Goal: Transaction & Acquisition: Purchase product/service

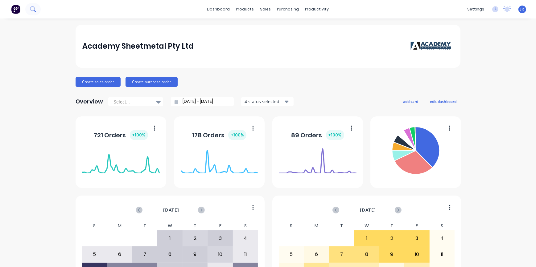
click at [36, 9] on button at bounding box center [32, 9] width 15 height 12
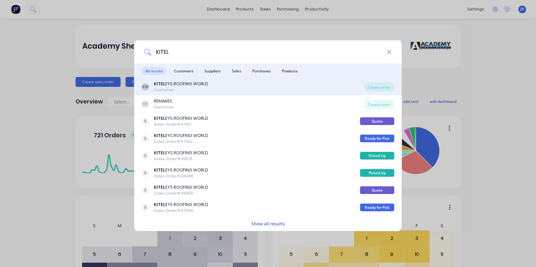
type input "KITEL"
click at [163, 86] on b "KITEL" at bounding box center [159, 84] width 11 height 6
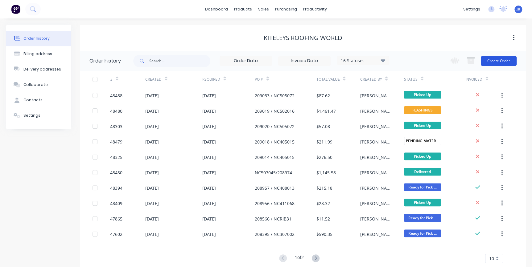
click at [489, 65] on button "Create Order" at bounding box center [498, 61] width 36 height 10
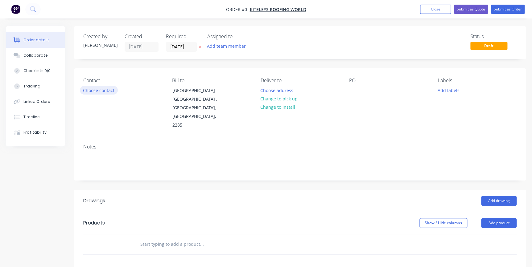
click at [99, 90] on button "Choose contact" at bounding box center [99, 90] width 38 height 8
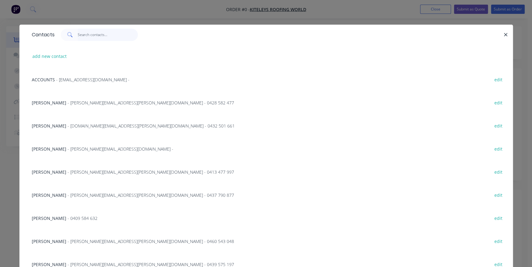
click at [89, 34] on input "text" at bounding box center [108, 35] width 60 height 12
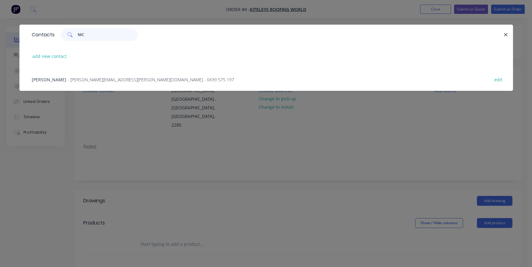
type input "NIC"
click at [79, 81] on span "- nicholas.turner@kiteleys.com.au - 0439 575 197" at bounding box center [150, 80] width 166 height 6
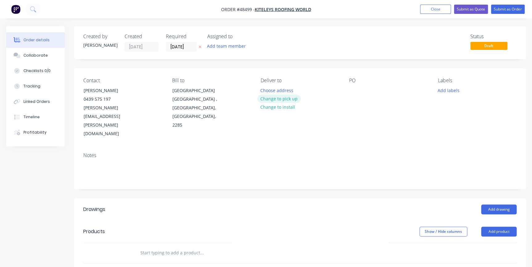
click at [265, 101] on button "Change to pick up" at bounding box center [279, 99] width 44 height 8
click at [354, 94] on div at bounding box center [354, 90] width 10 height 9
click at [355, 92] on div at bounding box center [354, 90] width 10 height 9
paste div
click at [505, 205] on button "Add drawing" at bounding box center [498, 210] width 35 height 10
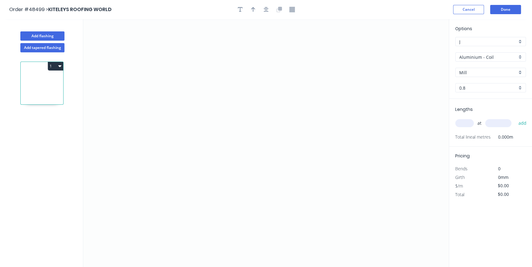
click at [521, 56] on div "Aluminium - Coil" at bounding box center [490, 56] width 71 height 9
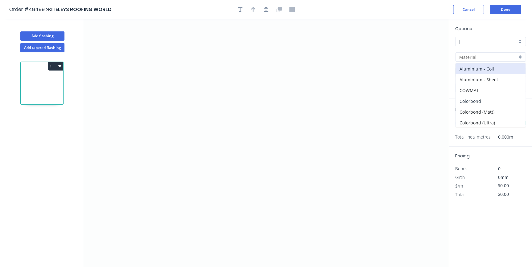
click at [481, 100] on div "Colorbond" at bounding box center [490, 101] width 70 height 11
type input "Colorbond"
type input "Basalt"
type input "0.55"
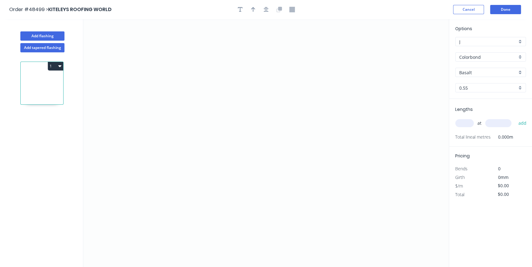
click at [522, 70] on div "Basalt" at bounding box center [490, 72] width 71 height 9
click at [482, 114] on div "Wallaby" at bounding box center [490, 117] width 70 height 11
type input "Wallaby"
click at [208, 42] on icon "0" at bounding box center [265, 143] width 365 height 248
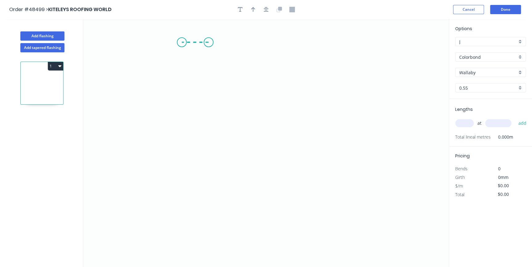
click at [182, 42] on icon "0" at bounding box center [265, 143] width 365 height 248
click at [185, 129] on icon "0 ?" at bounding box center [265, 143] width 365 height 248
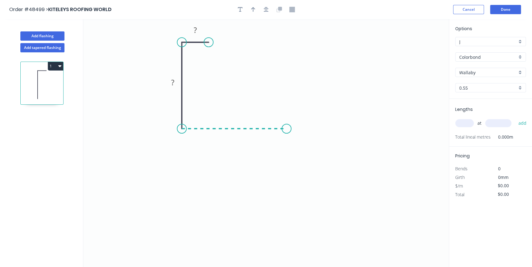
click at [286, 134] on icon "0 ? ?" at bounding box center [265, 143] width 365 height 248
click at [286, 76] on icon "0 ? ? ?" at bounding box center [265, 143] width 365 height 248
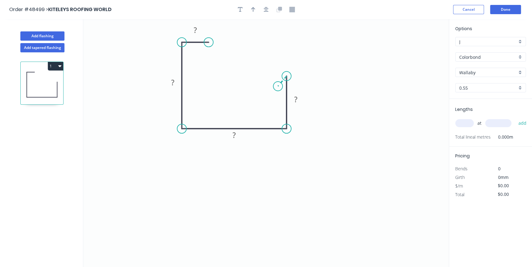
click at [278, 86] on icon at bounding box center [282, 81] width 9 height 10
click at [274, 87] on circle at bounding box center [274, 88] width 9 height 9
click at [198, 27] on rect at bounding box center [195, 30] width 12 height 9
click at [243, 9] on button "button" at bounding box center [239, 9] width 9 height 9
type input "$10.54"
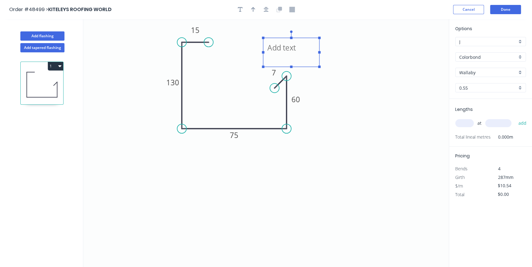
drag, startPoint x: 141, startPoint y: 35, endPoint x: 307, endPoint y: 45, distance: 165.8
click at [310, 44] on textarea at bounding box center [291, 52] width 50 height 23
type textarea "Make the 7mm 10mm if need be"
click at [254, 8] on icon "button" at bounding box center [253, 10] width 4 height 6
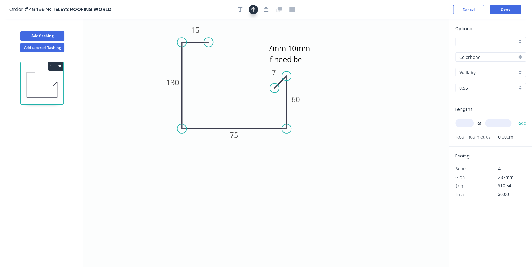
click at [253, 12] on icon "button" at bounding box center [253, 10] width 4 height 6
click at [415, 47] on icon at bounding box center [418, 43] width 6 height 20
click at [416, 48] on icon "Make the 7mm 10mm if need be 15 130 75 60 7" at bounding box center [265, 143] width 365 height 248
click at [419, 49] on icon at bounding box center [423, 45] width 18 height 18
drag, startPoint x: 419, startPoint y: 49, endPoint x: 299, endPoint y: 112, distance: 135.4
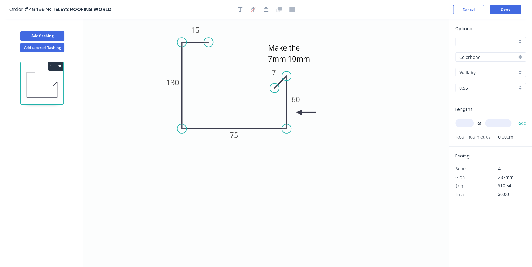
click at [299, 112] on icon at bounding box center [306, 113] width 20 height 6
click at [465, 120] on input "text" at bounding box center [464, 123] width 18 height 8
type input "1"
type input "6400"
click at [515, 118] on button "add" at bounding box center [522, 123] width 14 height 10
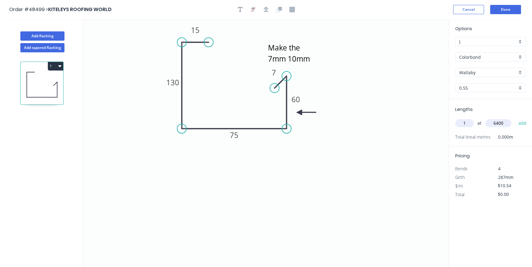
type input "$67.46"
type input "1"
type input "7500"
click at [515, 118] on button "add" at bounding box center [522, 123] width 14 height 10
click at [51, 67] on button "1" at bounding box center [55, 66] width 15 height 9
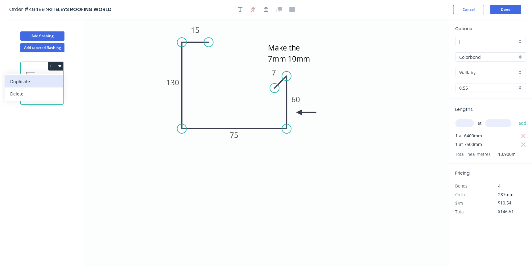
click at [52, 82] on div "Duplicate" at bounding box center [33, 81] width 47 height 9
type input "$0.00"
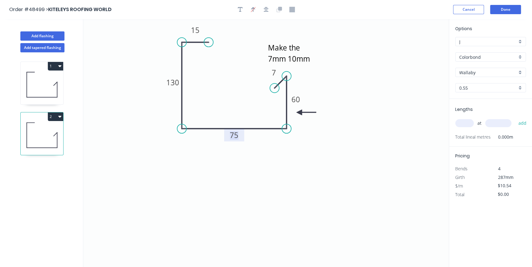
click at [235, 136] on tspan "75" at bounding box center [234, 135] width 9 height 10
click at [462, 122] on input "text" at bounding box center [464, 123] width 18 height 8
type input "$13.63"
type input "2"
type input "1100"
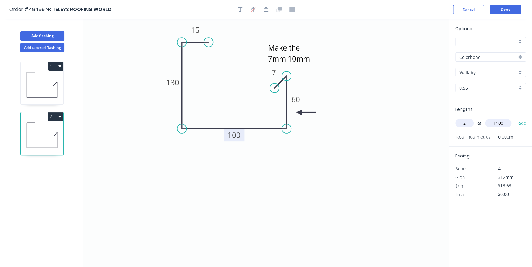
click at [515, 118] on button "add" at bounding box center [522, 123] width 14 height 10
type input "$29.99"
click at [59, 64] on icon "button" at bounding box center [59, 65] width 3 height 5
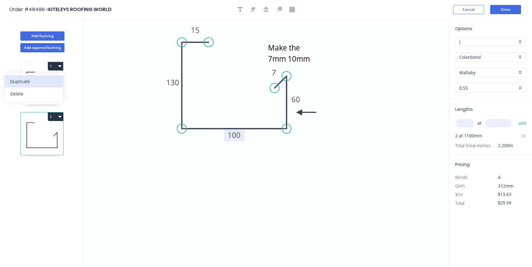
click at [43, 81] on div "Duplicate" at bounding box center [33, 81] width 47 height 9
type input "$10.54"
type input "$0.00"
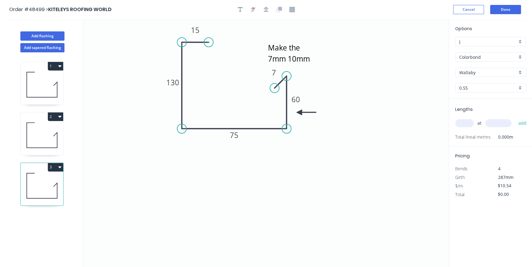
click at [520, 74] on div "Wallaby" at bounding box center [490, 72] width 71 height 9
click at [474, 109] on div "Shale Grey" at bounding box center [490, 110] width 70 height 11
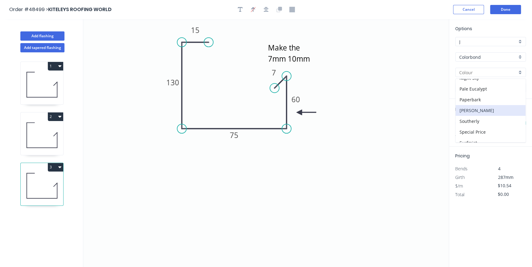
type input "Shale Grey"
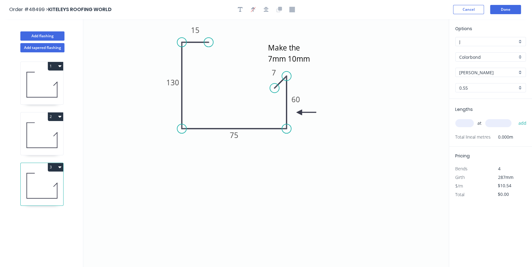
click at [468, 122] on input "text" at bounding box center [464, 123] width 18 height 8
type input "1"
type input "6500"
click at [515, 118] on button "add" at bounding box center [522, 123] width 14 height 10
type input "$68.51"
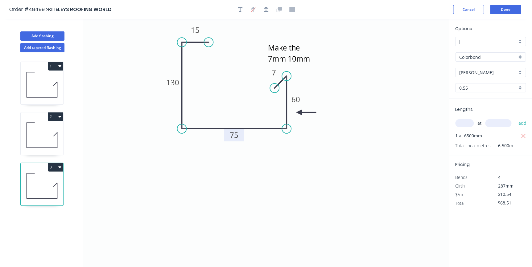
click at [240, 136] on rect at bounding box center [234, 135] width 12 height 9
click at [199, 198] on icon "Make the 7mm 10mm if need be 15 130 75 60 7" at bounding box center [265, 143] width 365 height 248
click at [55, 114] on button "2" at bounding box center [55, 116] width 15 height 9
click at [43, 134] on div "Duplicate" at bounding box center [33, 132] width 47 height 9
type input "Wallaby"
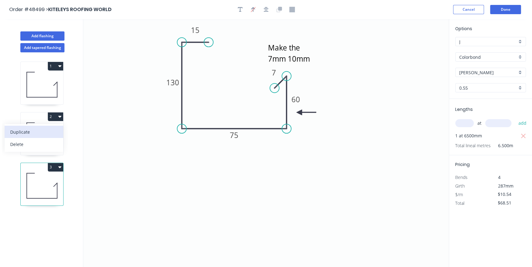
type input "$13.63"
type input "$0.00"
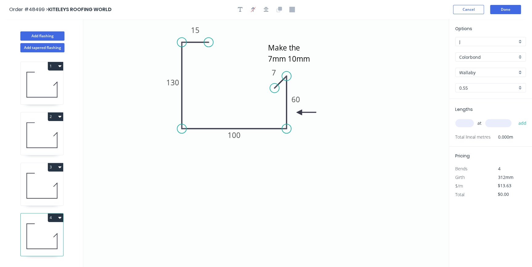
drag, startPoint x: 462, startPoint y: 123, endPoint x: 466, endPoint y: 120, distance: 5.5
click at [464, 121] on input "text" at bounding box center [464, 123] width 18 height 8
type input "1"
type input "1100"
click at [515, 118] on button "add" at bounding box center [522, 123] width 14 height 10
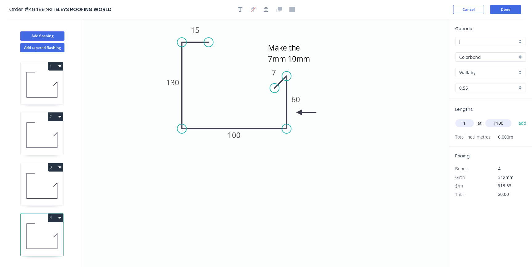
type input "$14.99"
click at [515, 9] on button "Done" at bounding box center [505, 9] width 31 height 9
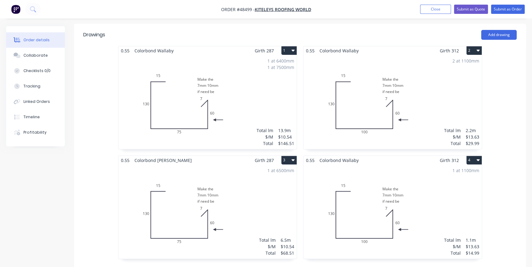
scroll to position [165, 0]
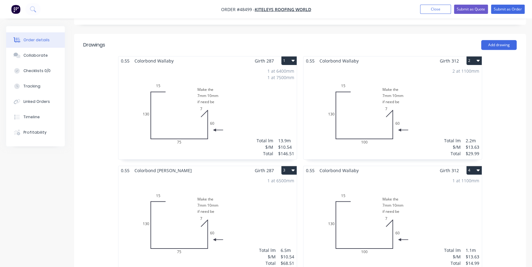
click at [428, 175] on div "1 at 1100mm Total lm $/M Total 1.1m $13.63 $14.99" at bounding box center [392, 222] width 178 height 94
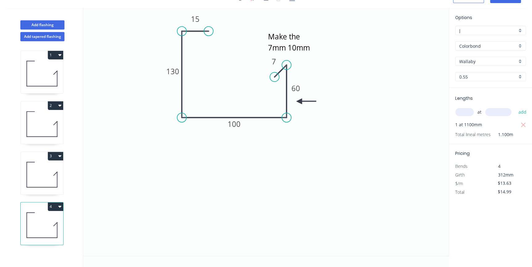
click at [520, 60] on div "Wallaby" at bounding box center [490, 61] width 71 height 9
click at [475, 101] on div "Shale Grey" at bounding box center [490, 99] width 70 height 11
type input "Shale Grey"
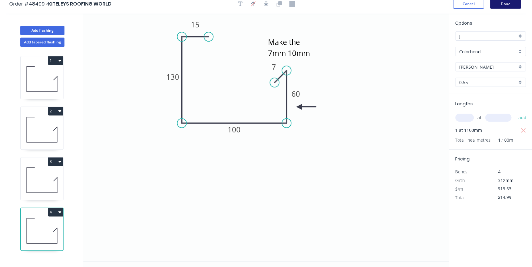
scroll to position [0, 0]
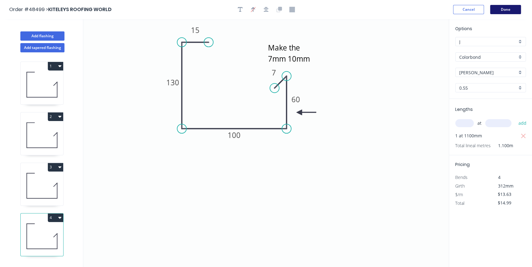
click at [506, 13] on button "Done" at bounding box center [505, 9] width 31 height 9
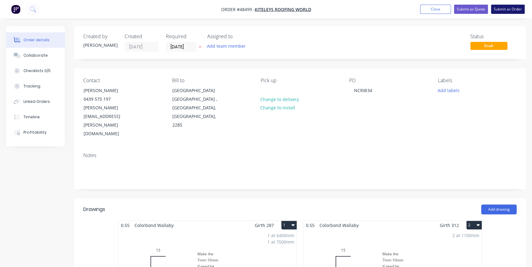
click at [505, 10] on button "Submit as Order" at bounding box center [508, 9] width 34 height 9
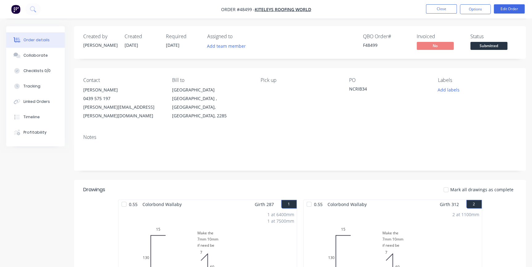
click at [491, 48] on span "Submitted" at bounding box center [488, 46] width 37 height 8
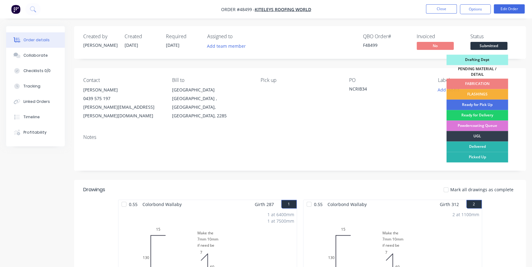
drag, startPoint x: 470, startPoint y: 89, endPoint x: 472, endPoint y: 85, distance: 4.8
click at [472, 85] on div "Drafting Dept PENDING MATERIAL / DETAIL FABRICATION FLASHINGS Ready for Pick Up…" at bounding box center [477, 122] width 62 height 134
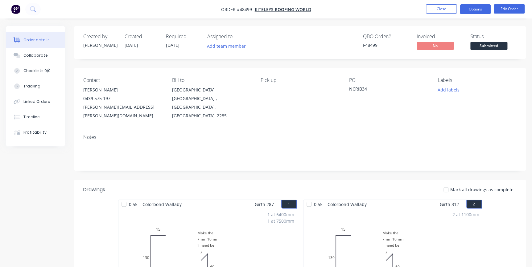
drag, startPoint x: 472, startPoint y: 85, endPoint x: 472, endPoint y: 8, distance: 76.4
click at [472, 8] on button "Options" at bounding box center [475, 9] width 31 height 10
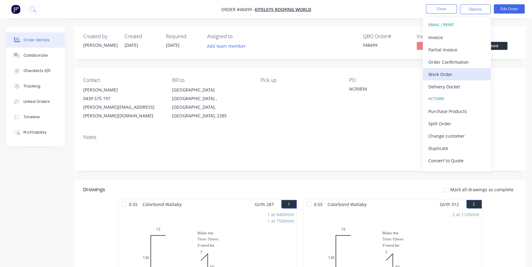
click at [443, 75] on div "Work Order" at bounding box center [456, 74] width 57 height 9
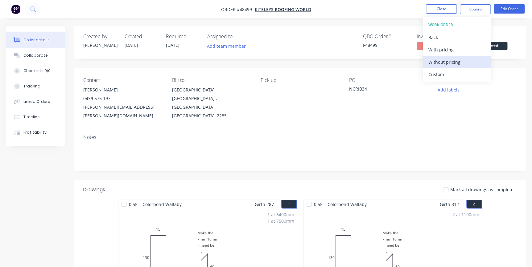
click at [445, 63] on div "Without pricing" at bounding box center [456, 62] width 57 height 9
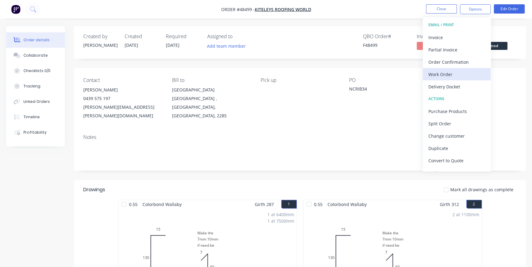
click at [450, 73] on div "Work Order" at bounding box center [456, 74] width 57 height 9
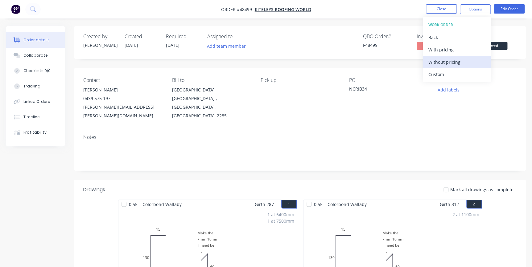
click at [453, 61] on div "Without pricing" at bounding box center [456, 62] width 57 height 9
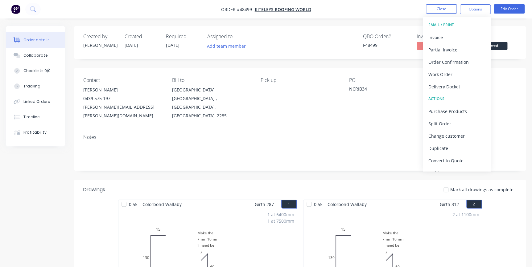
click at [502, 28] on div "Created by Jenna Created 13/10/25 Required 13/10/25 Assigned to Add team member…" at bounding box center [300, 42] width 452 height 33
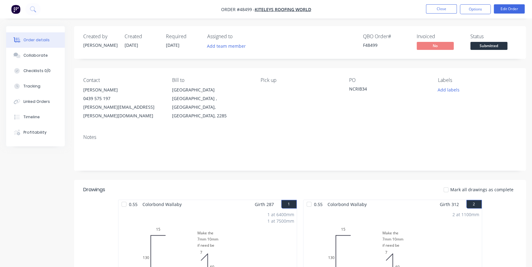
click at [495, 49] on span "Submitted" at bounding box center [488, 46] width 37 height 8
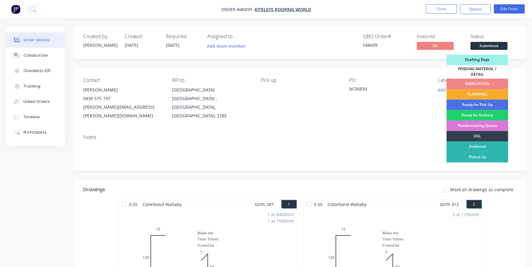
click at [480, 93] on div "FLASHINGS" at bounding box center [477, 94] width 62 height 10
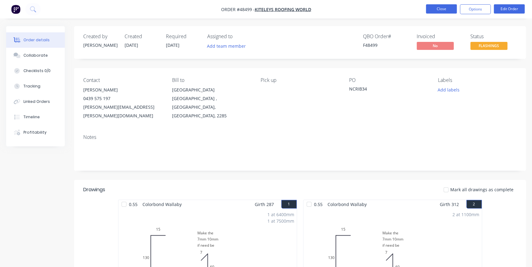
click at [447, 10] on button "Close" at bounding box center [441, 8] width 31 height 9
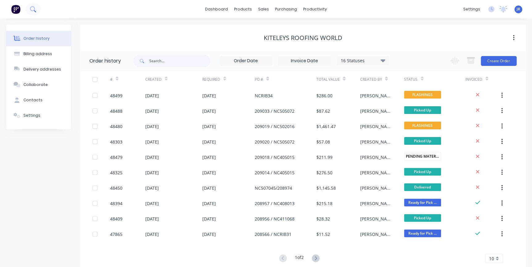
click at [35, 7] on icon at bounding box center [33, 9] width 6 height 6
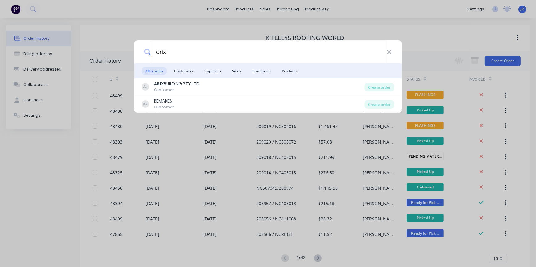
type input "arix"
click at [160, 87] on b "ARIX" at bounding box center [159, 84] width 10 height 6
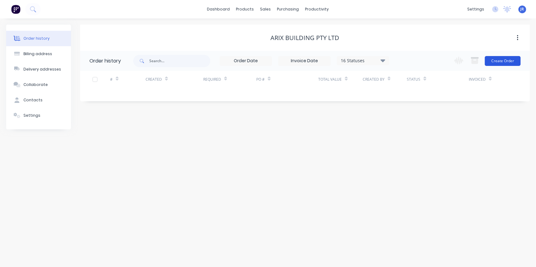
click at [492, 62] on button "Create Order" at bounding box center [502, 61] width 36 height 10
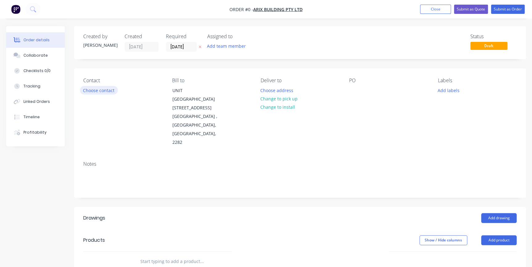
click at [100, 92] on button "Choose contact" at bounding box center [99, 90] width 38 height 8
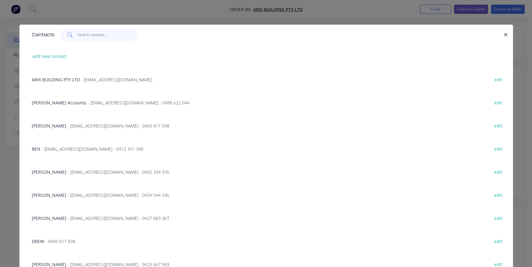
click at [97, 34] on input "text" at bounding box center [108, 35] width 60 height 12
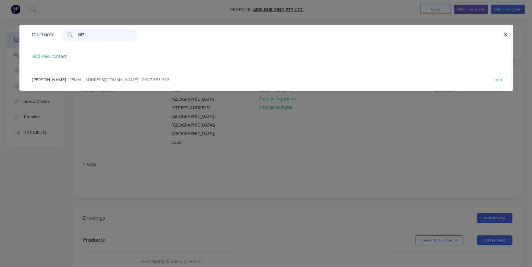
type input "367"
click at [82, 80] on span "- accounts@arixbuilding.com - 0427 883 367" at bounding box center [118, 80] width 102 height 6
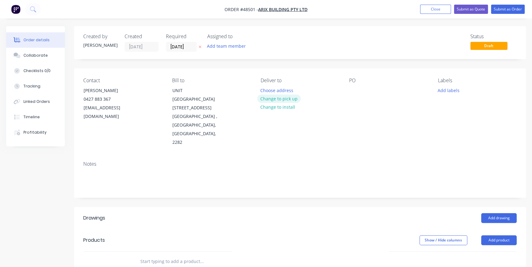
click at [287, 96] on button "Change to pick up" at bounding box center [279, 99] width 44 height 8
click at [353, 89] on div at bounding box center [354, 90] width 10 height 9
click at [494, 213] on button "Add drawing" at bounding box center [498, 218] width 35 height 10
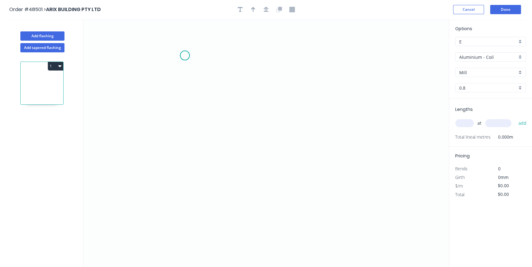
click at [185, 55] on icon "0" at bounding box center [265, 143] width 365 height 248
click at [186, 92] on icon "0" at bounding box center [265, 143] width 365 height 248
click at [215, 121] on icon "0 ?" at bounding box center [265, 143] width 365 height 248
click at [213, 147] on icon "0 ? ?" at bounding box center [265, 143] width 365 height 248
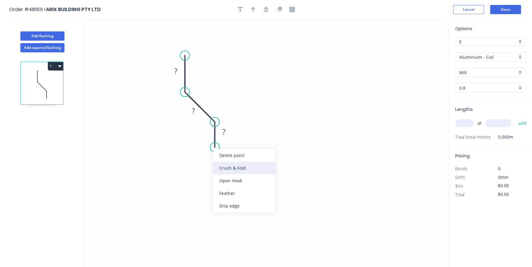
click at [219, 171] on div "Crush & Fold" at bounding box center [244, 168] width 62 height 13
click at [217, 166] on div "Flip bend" at bounding box center [245, 165] width 62 height 13
click at [175, 71] on tspan "?" at bounding box center [175, 71] width 3 height 10
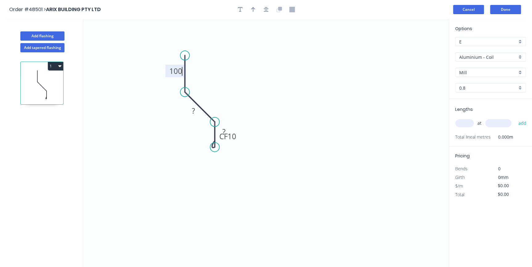
click at [467, 11] on button "Cancel" at bounding box center [468, 9] width 31 height 9
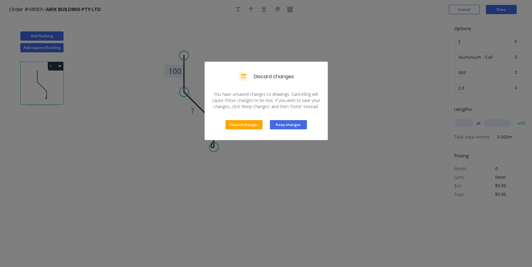
click at [279, 126] on button "Keep changes" at bounding box center [288, 124] width 37 height 9
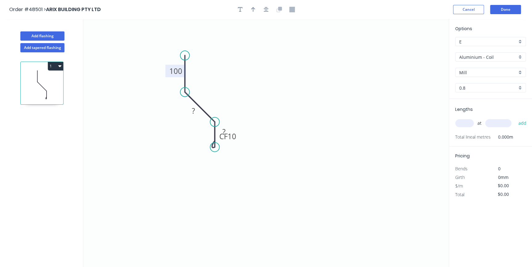
click at [56, 62] on button "1" at bounding box center [55, 66] width 15 height 9
click at [52, 93] on div "Delete" at bounding box center [33, 93] width 47 height 9
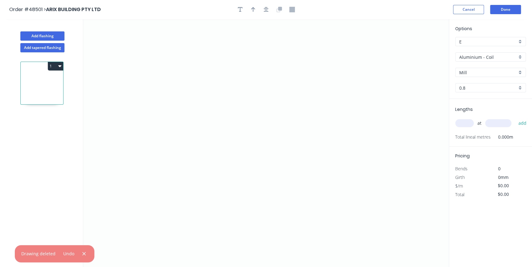
click at [56, 65] on button "1" at bounding box center [55, 66] width 15 height 9
click at [463, 9] on button "Cancel" at bounding box center [468, 9] width 31 height 9
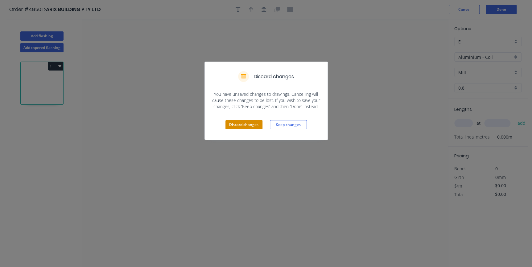
click at [258, 126] on button "Discard changes" at bounding box center [243, 124] width 37 height 9
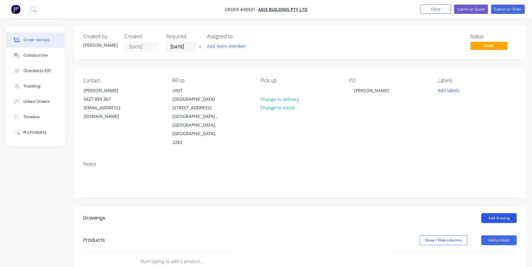
click at [492, 213] on button "Add drawing" at bounding box center [498, 218] width 35 height 10
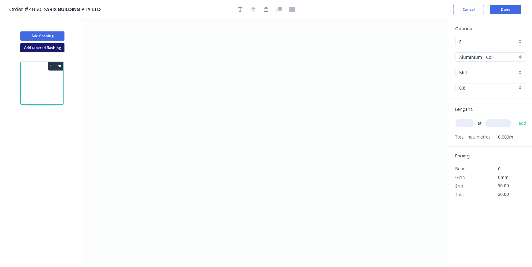
click at [43, 50] on button "Add tapered flashing" at bounding box center [42, 47] width 44 height 9
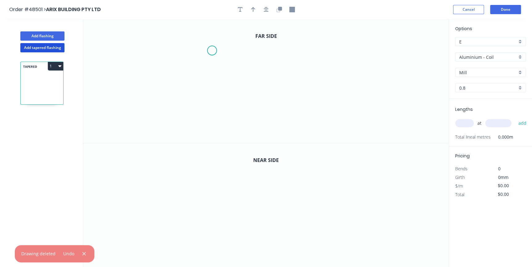
click at [212, 51] on icon "0" at bounding box center [265, 81] width 365 height 124
click at [213, 90] on icon "0" at bounding box center [265, 81] width 365 height 124
click at [272, 111] on icon "0 ?" at bounding box center [265, 81] width 365 height 124
click at [272, 132] on icon "0 ? ? ? º" at bounding box center [265, 81] width 365 height 124
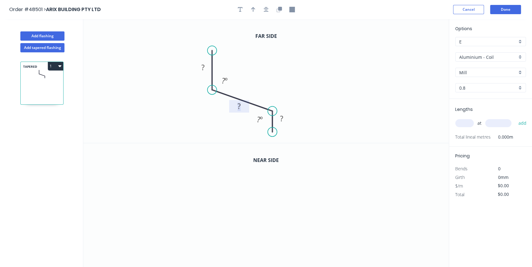
click at [240, 110] on tspan "?" at bounding box center [238, 106] width 3 height 10
click at [207, 72] on rect at bounding box center [203, 67] width 20 height 13
click at [206, 68] on rect at bounding box center [203, 67] width 12 height 9
drag, startPoint x: 279, startPoint y: 150, endPoint x: 275, endPoint y: 137, distance: 13.3
click at [279, 150] on div "Crush & Fold" at bounding box center [305, 153] width 62 height 13
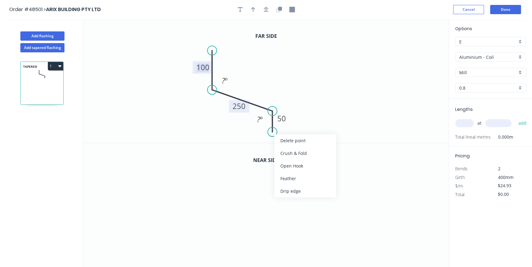
type input "$33.05"
click at [283, 154] on div "Flip bend" at bounding box center [303, 153] width 62 height 13
drag, startPoint x: 271, startPoint y: 133, endPoint x: 270, endPoint y: 138, distance: 5.3
click at [270, 138] on circle at bounding box center [272, 137] width 9 height 9
click at [292, 127] on tspan "10" at bounding box center [289, 127] width 9 height 10
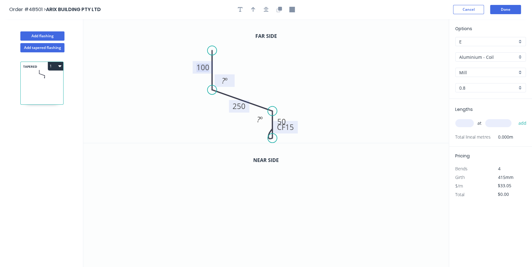
click at [226, 81] on tspan "º" at bounding box center [226, 81] width 3 height 10
click at [259, 119] on tspan "?" at bounding box center [258, 119] width 3 height 10
click at [252, 14] on header "Order #48501 > ARIX BUILDING PTY LTD Cancel Done" at bounding box center [266, 9] width 532 height 19
click at [251, 10] on icon "button" at bounding box center [253, 10] width 4 height 6
drag, startPoint x: 417, startPoint y: 46, endPoint x: 254, endPoint y: 86, distance: 167.6
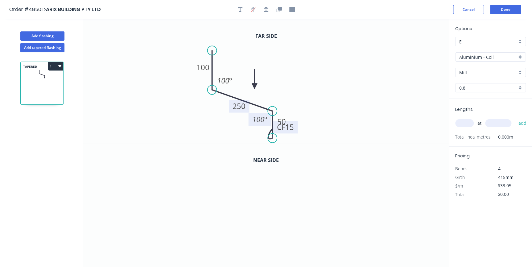
click at [254, 86] on icon at bounding box center [254, 79] width 6 height 20
click at [276, 9] on icon "button" at bounding box center [278, 10] width 4 height 4
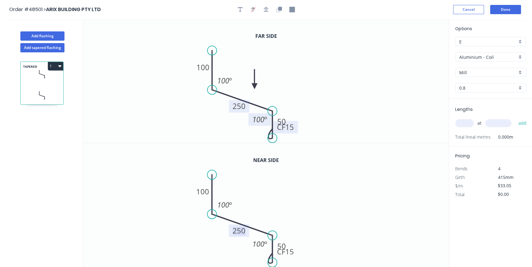
click at [241, 233] on tspan "250" at bounding box center [238, 231] width 13 height 10
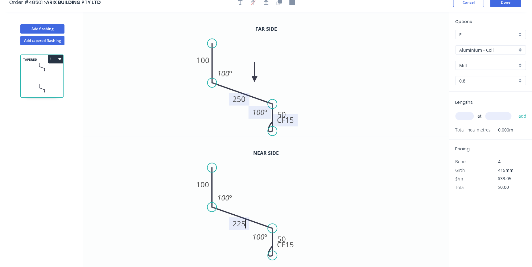
scroll to position [11, 0]
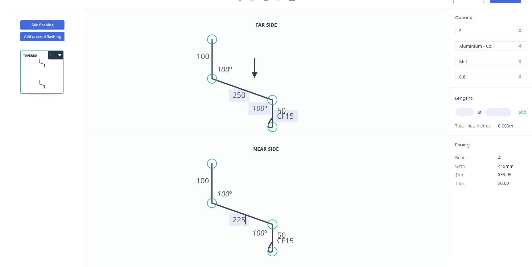
click at [521, 46] on div "Aluminium - Coil" at bounding box center [490, 45] width 71 height 9
type input "$36.62"
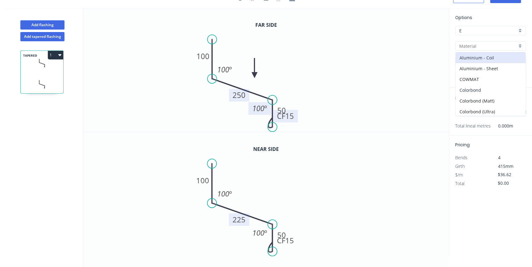
click at [474, 89] on div "Colorbond" at bounding box center [490, 90] width 70 height 11
type input "Colorbond"
type input "Basalt"
type input "0.55"
type input "$25.94"
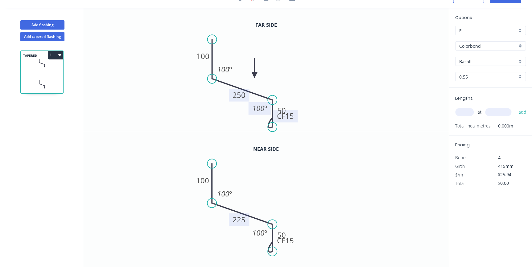
click at [519, 62] on div "Basalt" at bounding box center [490, 61] width 71 height 9
click at [473, 120] on div "Night Sky" at bounding box center [490, 123] width 70 height 11
type input "Night Sky"
click at [53, 23] on button "Add flashing" at bounding box center [42, 24] width 44 height 9
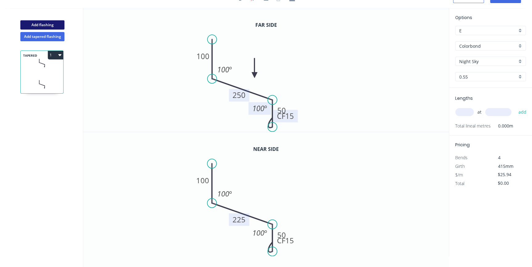
type input "$0.00"
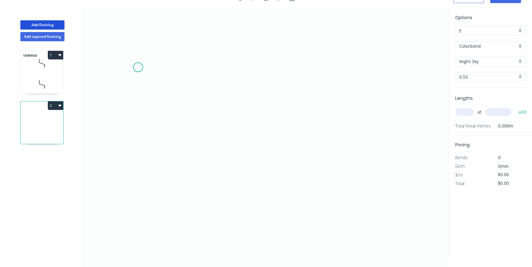
click at [144, 51] on icon "0" at bounding box center [265, 132] width 365 height 248
click at [144, 110] on icon "0" at bounding box center [265, 132] width 365 height 248
click at [279, 110] on icon "0 ?" at bounding box center [265, 132] width 365 height 248
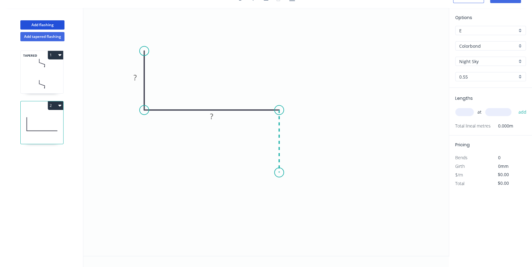
click at [278, 173] on icon "0 ? ?" at bounding box center [265, 132] width 365 height 248
click at [139, 77] on rect at bounding box center [135, 78] width 12 height 9
type input "$16.72"
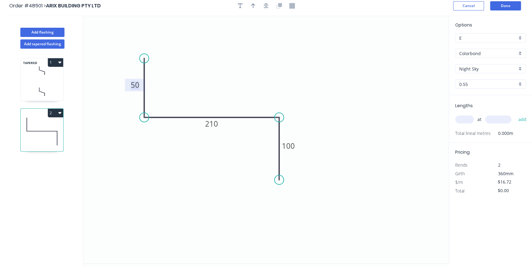
scroll to position [0, 0]
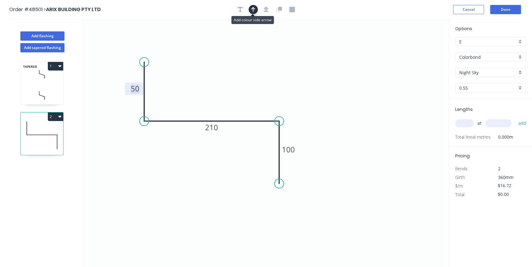
click at [252, 9] on icon "button" at bounding box center [253, 10] width 4 height 6
drag, startPoint x: 416, startPoint y: 50, endPoint x: 360, endPoint y: 115, distance: 85.6
click at [218, 93] on icon at bounding box center [218, 86] width 6 height 20
click at [463, 123] on input "text" at bounding box center [464, 123] width 18 height 8
type input "1"
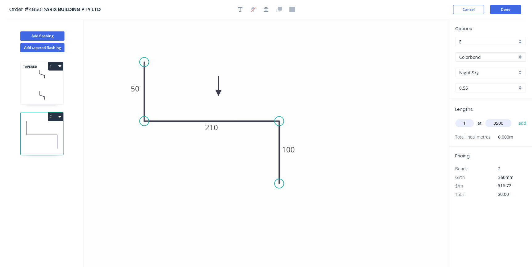
type input "3500"
click at [515, 118] on button "add" at bounding box center [522, 123] width 14 height 10
type input "$58.52"
drag, startPoint x: 216, startPoint y: 92, endPoint x: 196, endPoint y: 158, distance: 69.9
click at [196, 158] on icon at bounding box center [196, 152] width 6 height 20
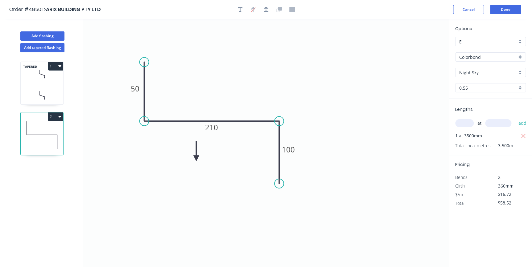
click at [196, 158] on icon at bounding box center [196, 151] width 6 height 20
click at [196, 158] on icon at bounding box center [203, 159] width 20 height 6
drag, startPoint x: 196, startPoint y: 157, endPoint x: 200, endPoint y: 145, distance: 13.5
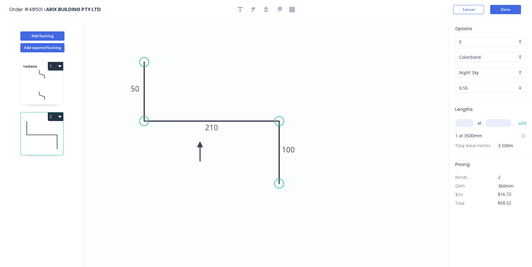
click at [200, 145] on icon at bounding box center [200, 152] width 6 height 20
click at [505, 11] on button "Done" at bounding box center [505, 9] width 31 height 9
click at [499, 7] on button "Done" at bounding box center [505, 9] width 31 height 9
click at [502, 12] on button "Done" at bounding box center [505, 9] width 31 height 9
click at [507, 12] on button "Done" at bounding box center [505, 9] width 31 height 9
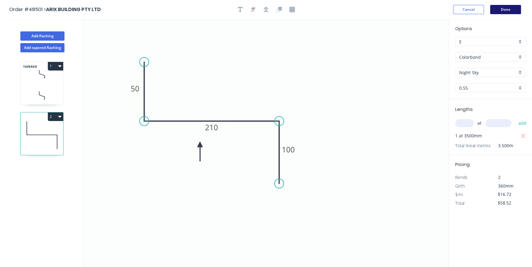
click at [491, 11] on button "Done" at bounding box center [505, 9] width 31 height 9
click at [499, 6] on button "Done" at bounding box center [505, 9] width 31 height 9
click at [499, 9] on button "Done" at bounding box center [505, 9] width 31 height 9
click at [499, 7] on button "Done" at bounding box center [505, 9] width 31 height 9
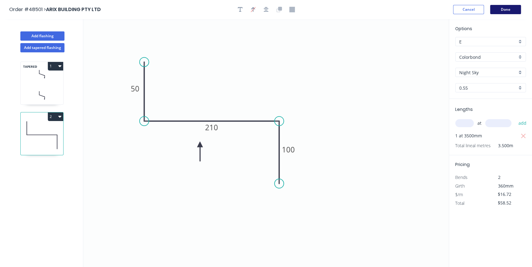
click at [499, 7] on button "Done" at bounding box center [505, 9] width 31 height 9
drag, startPoint x: 499, startPoint y: 7, endPoint x: 174, endPoint y: 11, distance: 325.2
click at [497, 7] on button "Done" at bounding box center [505, 9] width 31 height 9
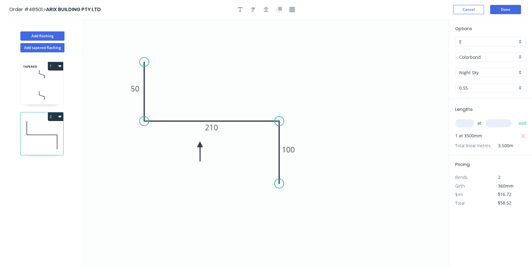
drag, startPoint x: 26, startPoint y: 12, endPoint x: 184, endPoint y: 38, distance: 160.2
click at [26, 12] on span "Order #48501 >" at bounding box center [27, 9] width 37 height 7
click at [284, 60] on icon "0 50 210 100" at bounding box center [265, 143] width 365 height 248
click at [498, 7] on button "Done" at bounding box center [505, 9] width 31 height 9
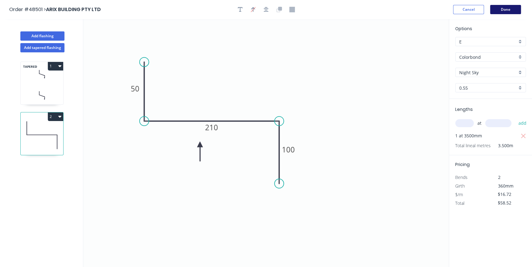
click at [498, 7] on button "Done" at bounding box center [505, 9] width 31 height 9
click at [469, 6] on button "Cancel" at bounding box center [468, 9] width 31 height 9
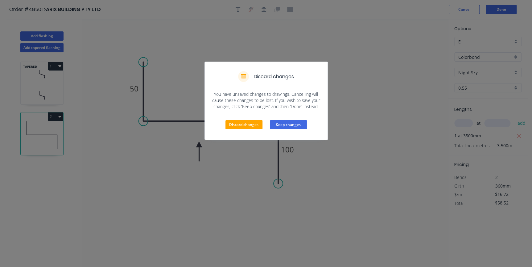
click at [280, 124] on button "Keep changes" at bounding box center [288, 124] width 37 height 9
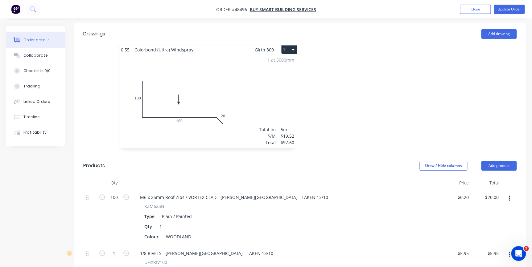
scroll to position [280, 0]
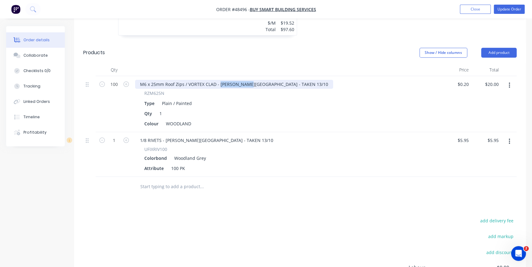
drag, startPoint x: 219, startPoint y: 76, endPoint x: 247, endPoint y: 77, distance: 28.7
click at [247, 80] on div "M6 x 25mm Roof Zips / VORTEX CLAD - CURRY STREET - TAKEN 13/10" at bounding box center [234, 84] width 198 height 9
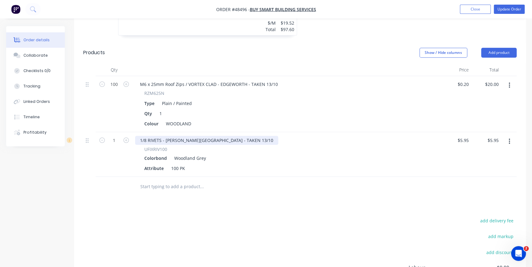
click at [194, 136] on div "1/8 RIVETS - CURRY STREET - TAKEN 13/10" at bounding box center [206, 140] width 143 height 9
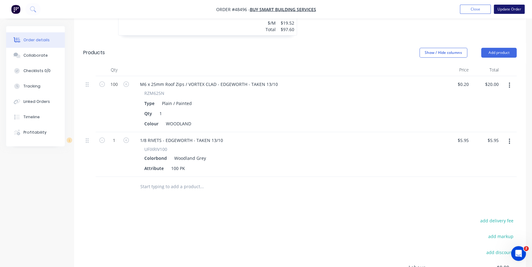
click at [498, 10] on button "Update Order" at bounding box center [508, 9] width 31 height 9
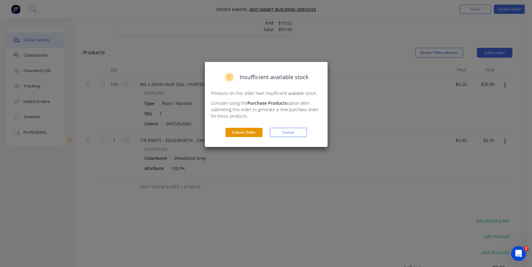
click at [240, 133] on button "Submit Order" at bounding box center [243, 132] width 37 height 9
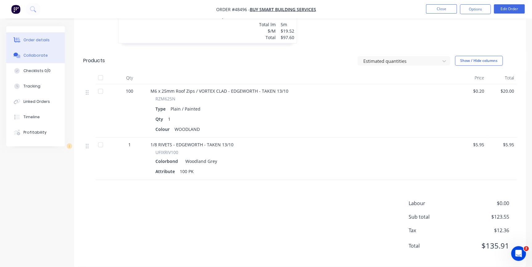
click at [40, 57] on div "Collaborate" at bounding box center [35, 56] width 24 height 6
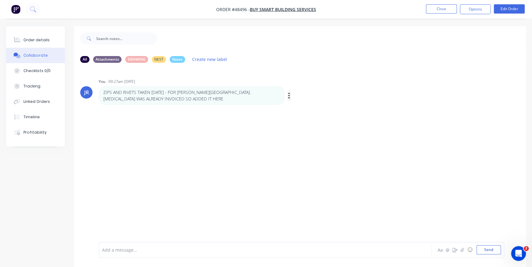
click at [289, 96] on icon "button" at bounding box center [289, 95] width 2 height 7
click at [306, 108] on button "Edit" at bounding box center [311, 107] width 39 height 10
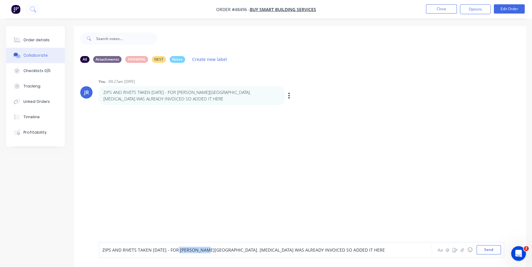
drag, startPoint x: 177, startPoint y: 249, endPoint x: 206, endPoint y: 249, distance: 29.0
click at [206, 249] on span "ZIPS AND RIVETS TAKEN TODAY - FOR CURRY STREET. FLASHING WAS ALREADY INVOICED S…" at bounding box center [243, 250] width 282 height 6
click at [492, 251] on button "Send" at bounding box center [488, 249] width 24 height 9
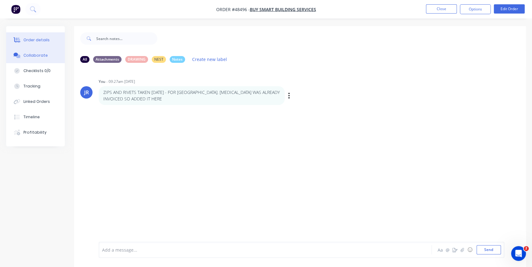
click at [50, 37] on button "Order details" at bounding box center [35, 39] width 59 height 15
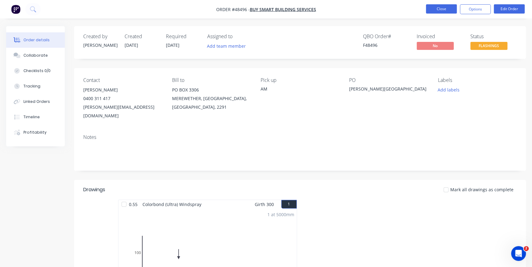
click at [426, 6] on button "Close" at bounding box center [441, 8] width 31 height 9
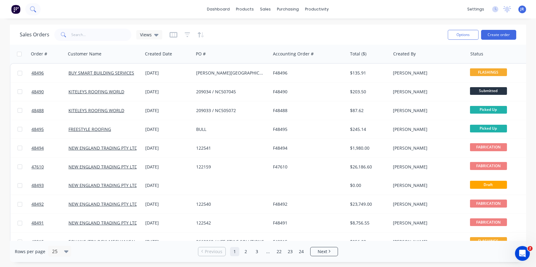
click at [34, 8] on icon at bounding box center [32, 8] width 5 height 5
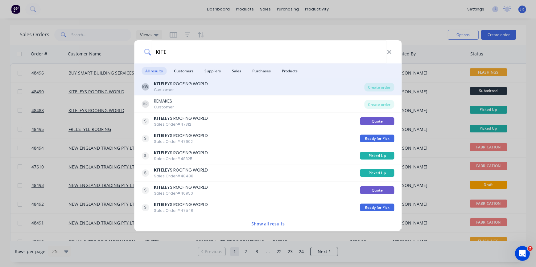
type input "KITE"
click at [174, 87] on div "KITE LEYS ROOFING WORLD" at bounding box center [181, 84] width 54 height 6
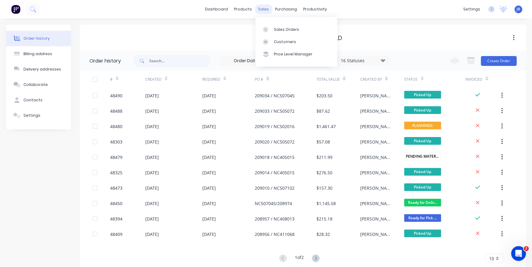
click at [267, 10] on div "sales" at bounding box center [263, 9] width 17 height 9
click at [285, 31] on div "Sales Orders" at bounding box center [286, 30] width 25 height 6
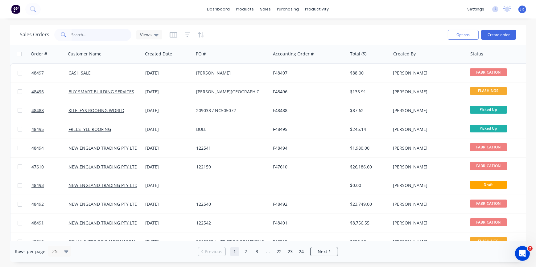
click at [73, 33] on input "text" at bounding box center [102, 35] width 60 height 12
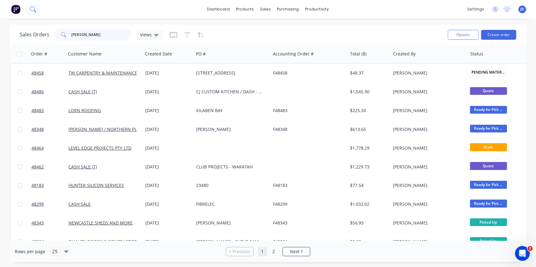
type input "RON"
click at [30, 7] on icon at bounding box center [33, 9] width 6 height 6
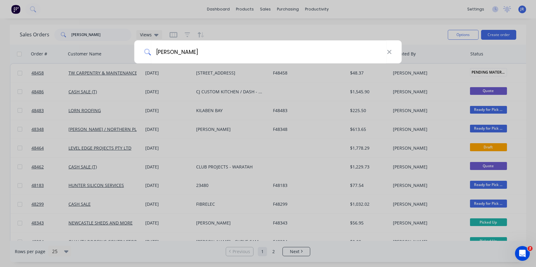
type input "CASH SALE"
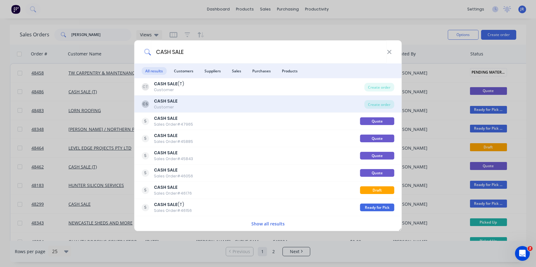
click at [163, 98] on div "CASH SALE" at bounding box center [166, 101] width 24 height 6
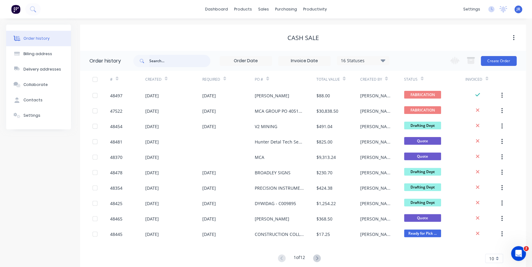
click at [179, 61] on input "text" at bounding box center [179, 61] width 61 height 12
type input "RON DOPPER"
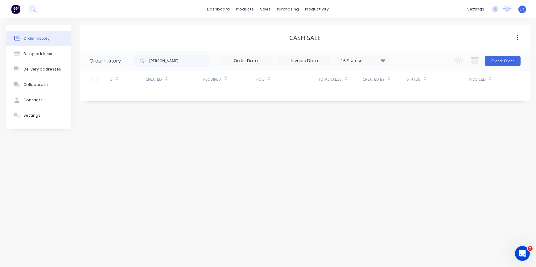
click at [345, 64] on div "16 Statuses" at bounding box center [363, 60] width 52 height 7
click at [414, 132] on label at bounding box center [414, 132] width 0 height 0
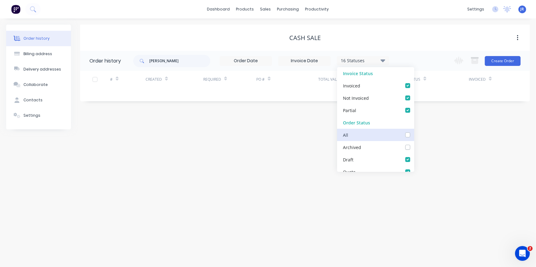
click at [414, 136] on input "checkbox" at bounding box center [416, 135] width 5 height 6
checkbox input "true"
click at [204, 47] on div "CASH SALE" at bounding box center [304, 38] width 449 height 26
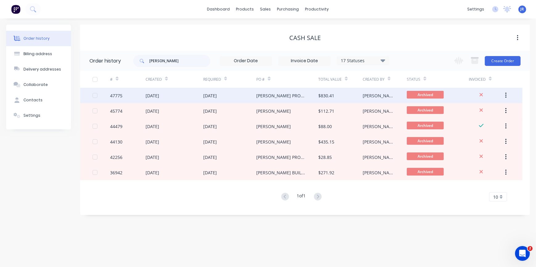
click at [213, 96] on div "22 Sep 2025" at bounding box center [210, 95] width 14 height 6
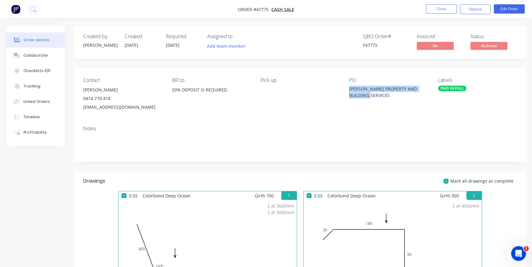
drag, startPoint x: 353, startPoint y: 89, endPoint x: 386, endPoint y: 95, distance: 32.9
click at [386, 95] on div "Contact RON DOPPER 0414 770 418 RONDOPPER@Y7MAIL.COM Bill to 50% DEPOSIT IS REQ…" at bounding box center [300, 94] width 452 height 53
copy div "DOPPS PROPERTY AND BUILDING SERVICES"
click at [33, 7] on icon at bounding box center [32, 8] width 5 height 5
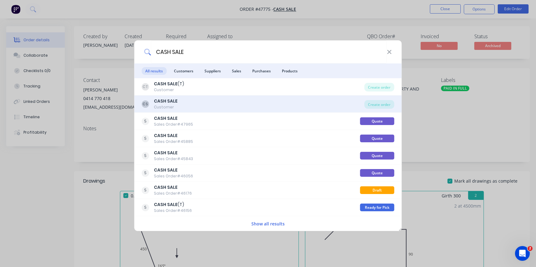
type input "CASH SALE"
click at [172, 102] on b "CASH SALE" at bounding box center [166, 101] width 24 height 6
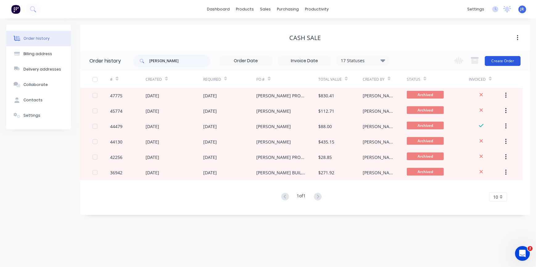
click at [497, 62] on button "Create Order" at bounding box center [502, 61] width 36 height 10
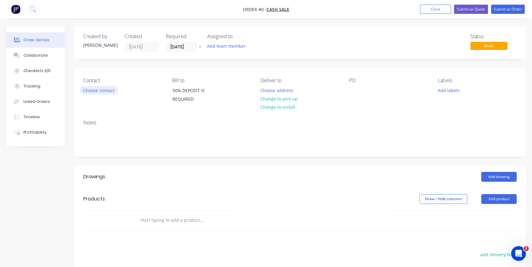
click at [100, 89] on button "Choose contact" at bounding box center [99, 90] width 38 height 8
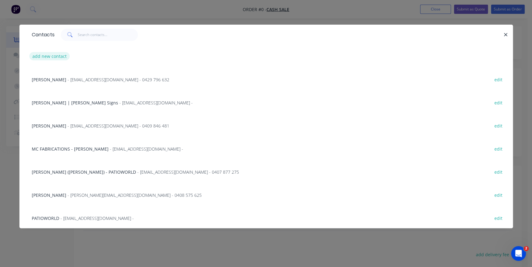
click at [59, 54] on button "add new contact" at bounding box center [49, 56] width 41 height 8
select select "AU"
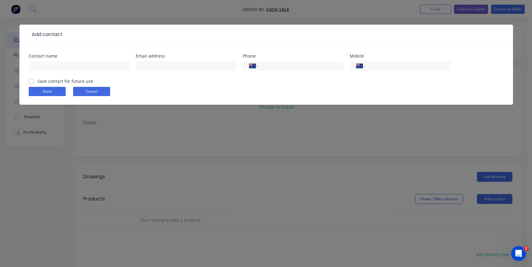
click at [95, 94] on button "Cancel" at bounding box center [91, 91] width 37 height 9
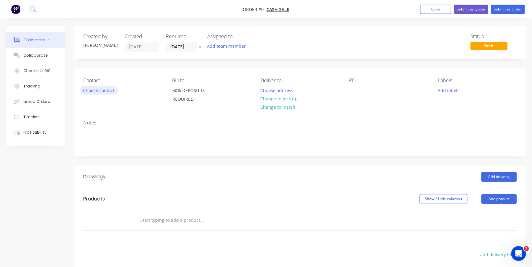
click at [95, 94] on button "Choose contact" at bounding box center [99, 90] width 38 height 8
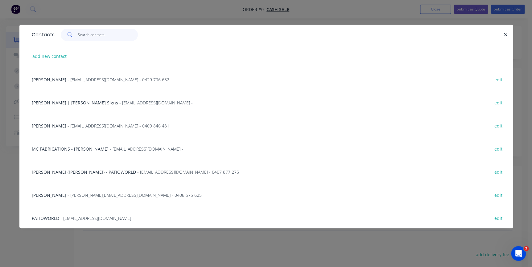
click at [90, 37] on input "text" at bounding box center [108, 35] width 60 height 12
type input "RON"
click at [97, 218] on span "- RONDOPPER@Y7MAIL.COM - 0414 770 418" at bounding box center [118, 218] width 102 height 6
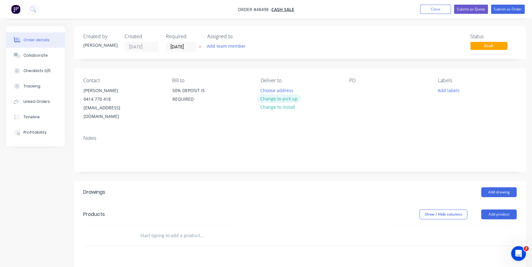
click at [294, 99] on button "Change to pick up" at bounding box center [279, 99] width 44 height 8
click at [354, 90] on div at bounding box center [354, 90] width 10 height 9
paste div
click at [486, 187] on button "Add drawing" at bounding box center [498, 192] width 35 height 10
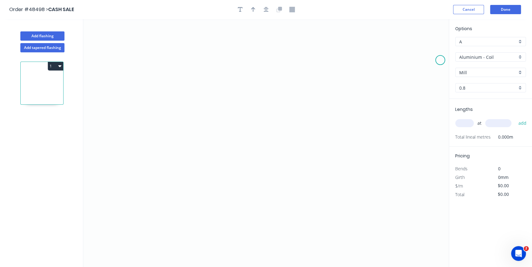
click at [427, 62] on icon "0" at bounding box center [265, 143] width 365 height 248
click at [521, 58] on div "Aluminium - Coil" at bounding box center [490, 56] width 71 height 9
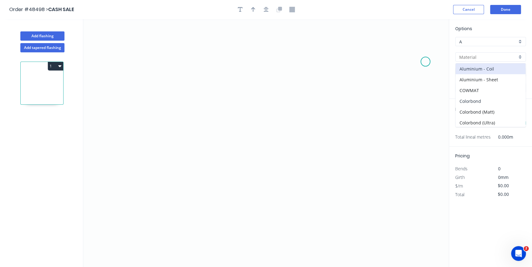
click at [483, 98] on div "Colorbond" at bounding box center [490, 101] width 70 height 11
type input "Colorbond"
type input "Basalt"
type input "0.55"
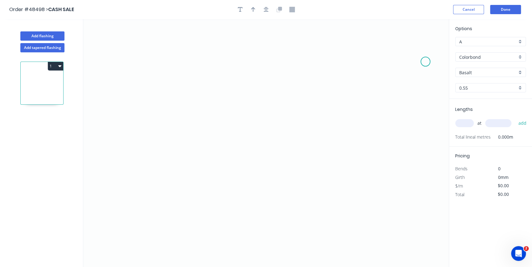
click at [518, 72] on div "Basalt" at bounding box center [490, 72] width 71 height 9
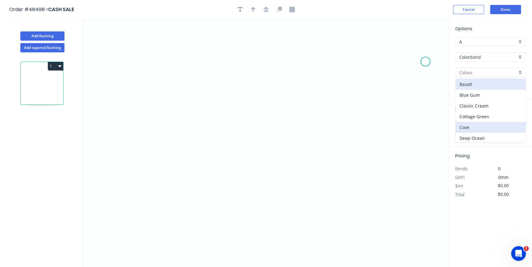
scroll to position [28, 0]
drag, startPoint x: 470, startPoint y: 119, endPoint x: 427, endPoint y: 110, distance: 44.7
click at [470, 119] on div "Dover White" at bounding box center [490, 121] width 70 height 11
type input "Dover White"
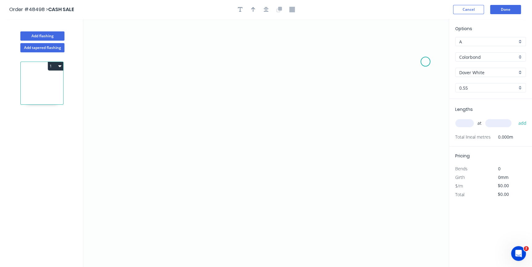
click at [134, 130] on icon "0" at bounding box center [265, 143] width 365 height 248
drag, startPoint x: 425, startPoint y: 62, endPoint x: 170, endPoint y: 132, distance: 264.1
click at [170, 132] on circle at bounding box center [170, 132] width 9 height 9
click at [173, 63] on icon "0" at bounding box center [265, 143] width 365 height 248
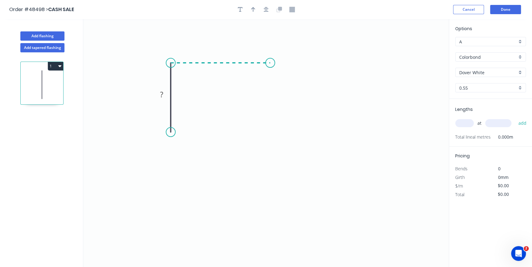
click at [270, 67] on icon "0 ?" at bounding box center [265, 143] width 365 height 248
click at [163, 96] on tspan "?" at bounding box center [161, 94] width 3 height 10
type input "$12.04"
click at [251, 9] on icon "button" at bounding box center [253, 9] width 4 height 5
drag, startPoint x: 416, startPoint y: 49, endPoint x: 249, endPoint y: 53, distance: 167.4
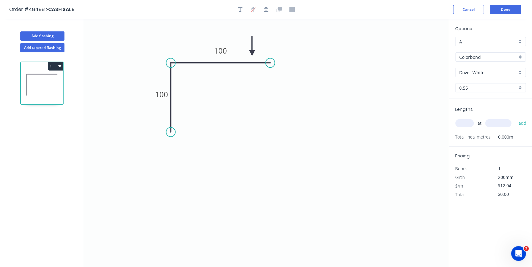
click at [249, 53] on icon at bounding box center [252, 46] width 6 height 20
click at [464, 121] on input "text" at bounding box center [464, 123] width 18 height 8
type input "1"
type input "1000"
click at [515, 118] on button "add" at bounding box center [522, 123] width 14 height 10
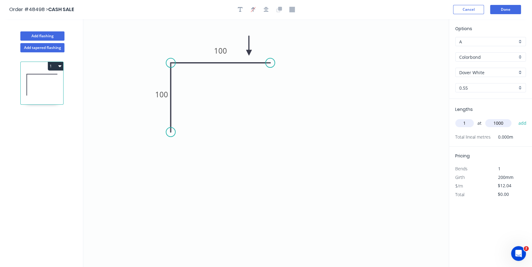
type input "$12.04"
click at [504, 7] on button "Done" at bounding box center [505, 9] width 31 height 9
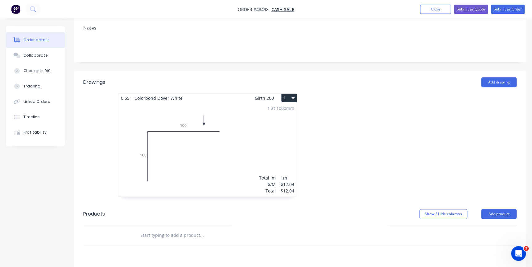
scroll to position [112, 0]
click at [495, 207] on button "Add product" at bounding box center [498, 212] width 35 height 10
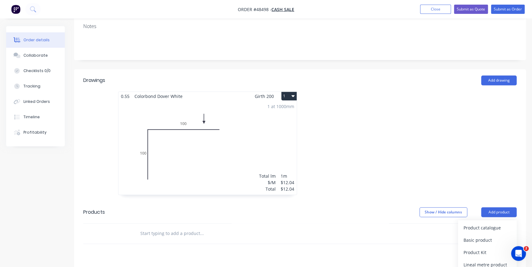
click at [492, 223] on div "Product catalogue" at bounding box center [486, 227] width 47 height 9
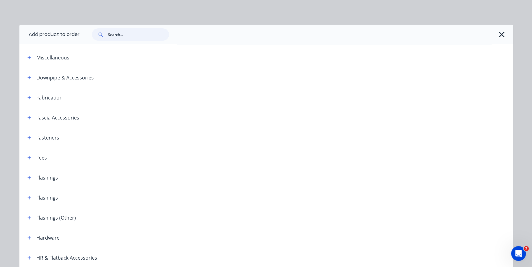
click at [164, 31] on input "text" at bounding box center [138, 34] width 61 height 12
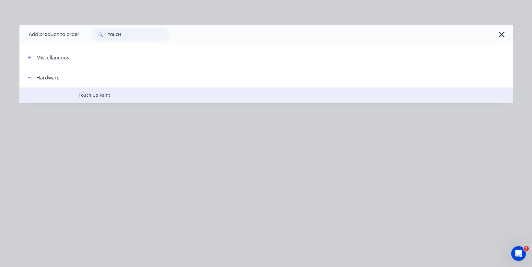
type input "TOUCH"
click at [110, 99] on td "Touch Up Paint" at bounding box center [296, 95] width 434 height 15
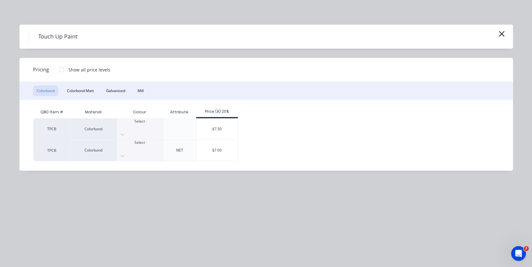
click at [137, 130] on div "Select" at bounding box center [140, 129] width 46 height 21
click at [219, 123] on div "$7.50" at bounding box center [216, 129] width 41 height 21
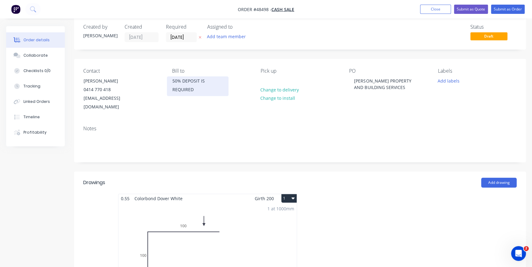
scroll to position [0, 0]
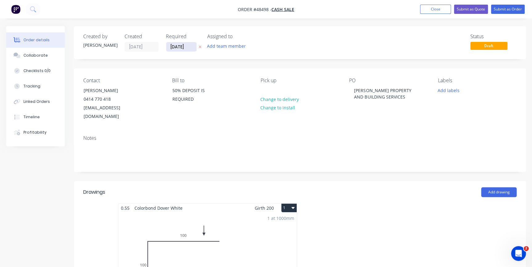
click at [176, 47] on input "13/10/25" at bounding box center [181, 46] width 30 height 9
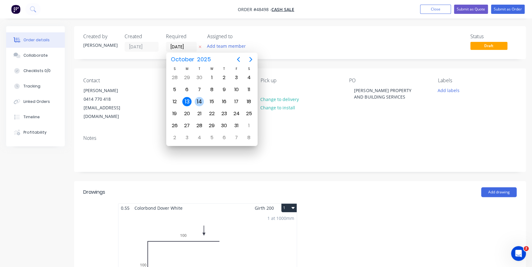
click at [201, 102] on div "14" at bounding box center [198, 101] width 9 height 9
type input "14/10/25"
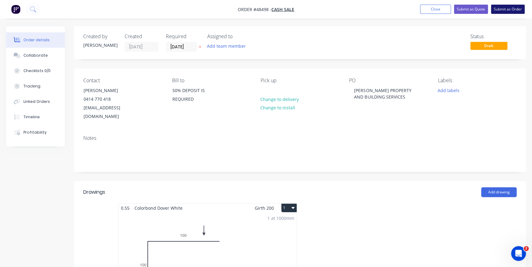
click at [513, 8] on button "Submit as Order" at bounding box center [508, 9] width 34 height 9
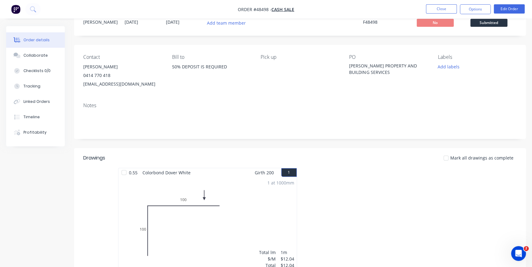
scroll to position [10, 0]
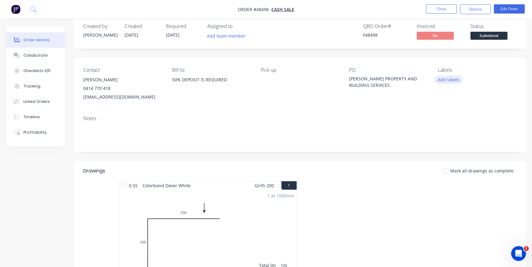
click at [446, 79] on button "Add labels" at bounding box center [448, 80] width 28 height 8
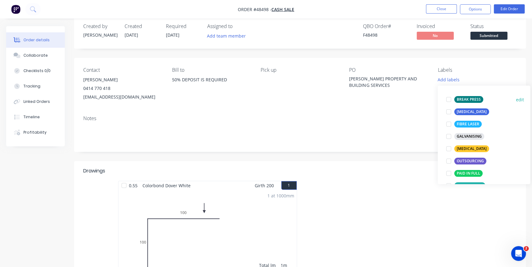
scroll to position [84, 0]
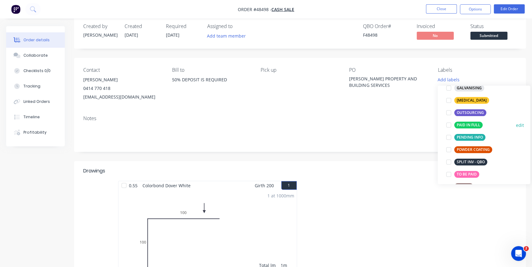
click at [446, 125] on div at bounding box center [448, 125] width 12 height 12
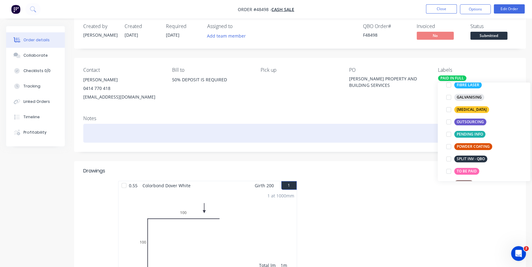
scroll to position [10, 0]
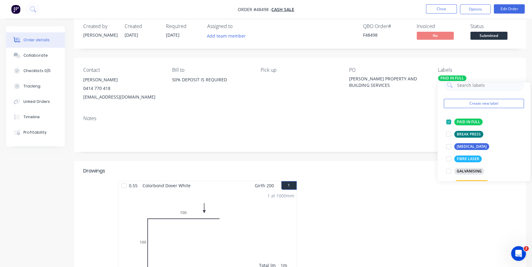
click at [334, 60] on div "Contact RON DOPPER 0414 770 418 RONDOPPER@Y7MAIL.COM Bill to 50% DEPOSIT IS REQ…" at bounding box center [300, 84] width 452 height 53
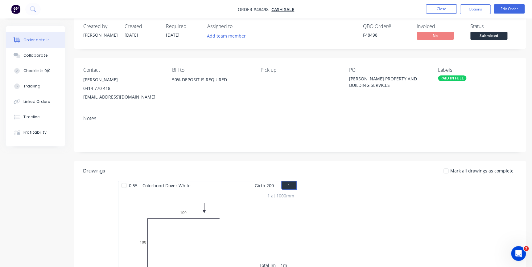
click at [479, 36] on span "Submitted" at bounding box center [488, 36] width 37 height 8
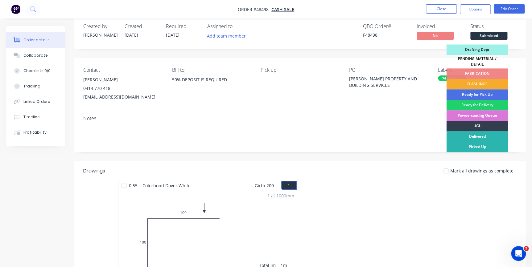
click at [472, 79] on div "FLASHINGS" at bounding box center [477, 84] width 62 height 10
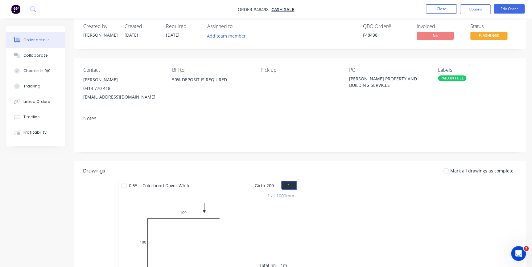
click at [476, 3] on nav "Order #48498 - CASH SALE Close Options Edit Order" at bounding box center [266, 9] width 532 height 18
click at [473, 10] on button "Options" at bounding box center [475, 9] width 31 height 10
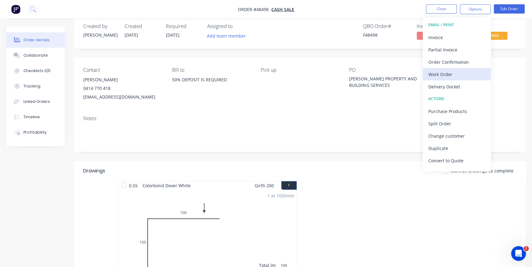
click at [435, 73] on div "Work Order" at bounding box center [456, 74] width 57 height 9
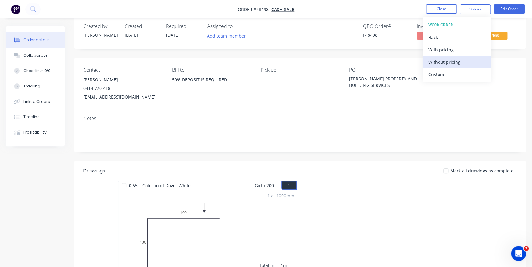
click at [438, 59] on div "Without pricing" at bounding box center [456, 62] width 57 height 9
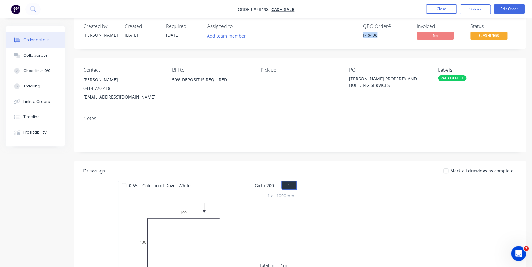
drag, startPoint x: 374, startPoint y: 37, endPoint x: 382, endPoint y: 37, distance: 8.3
click at [382, 37] on div "QBO Order # F48498 Invoiced No Status FLASHINGS" at bounding box center [392, 32] width 247 height 18
copy div "F48498"
click at [447, 8] on button "Close" at bounding box center [441, 8] width 31 height 9
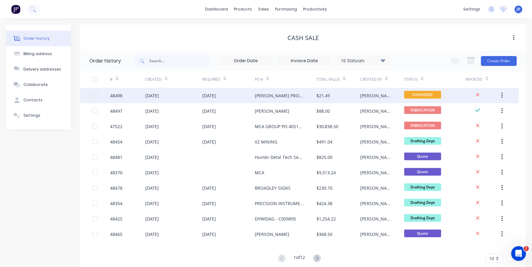
click at [251, 97] on div "14 Oct 2025" at bounding box center [228, 95] width 53 height 15
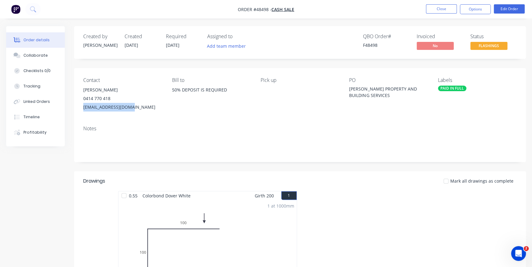
drag, startPoint x: 84, startPoint y: 107, endPoint x: 140, endPoint y: 108, distance: 56.1
click at [140, 108] on div "RONDOPPER@Y7MAIL.COM" at bounding box center [122, 107] width 79 height 9
copy div "RONDOPPER@Y7MAIL.COM"
click at [38, 8] on button at bounding box center [32, 9] width 15 height 12
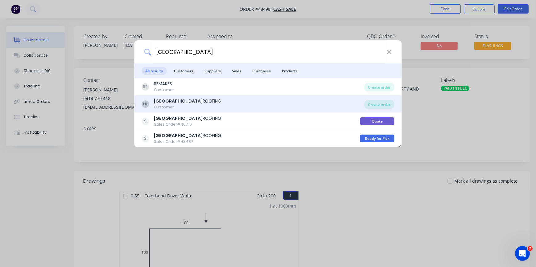
type input "lake valley"
click at [182, 102] on div "LAKE VALLEY ROOFING" at bounding box center [187, 101] width 67 height 6
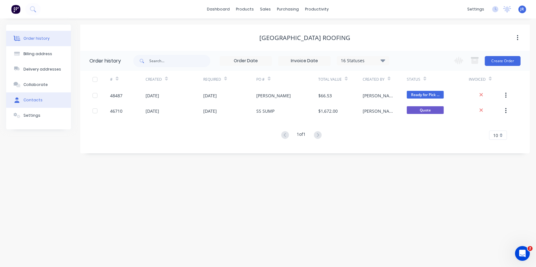
click at [36, 100] on div "Contacts" at bounding box center [32, 100] width 19 height 6
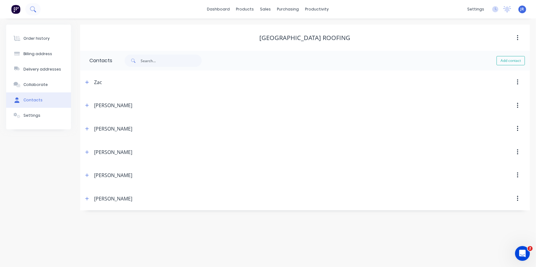
click at [32, 12] on button at bounding box center [32, 9] width 15 height 12
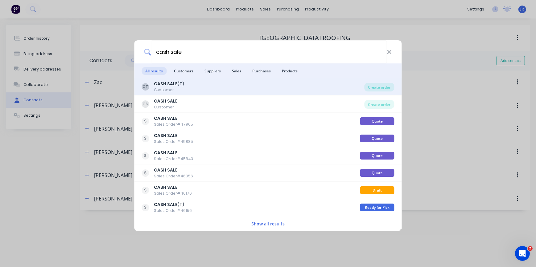
type input "cash sale"
click at [184, 88] on div "CT CASH SALE (T) Customer" at bounding box center [253, 87] width 223 height 12
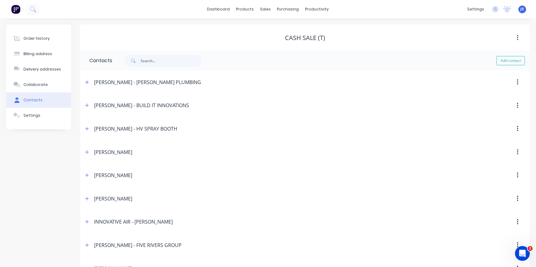
click at [28, 41] on div "Order history" at bounding box center [36, 39] width 26 height 6
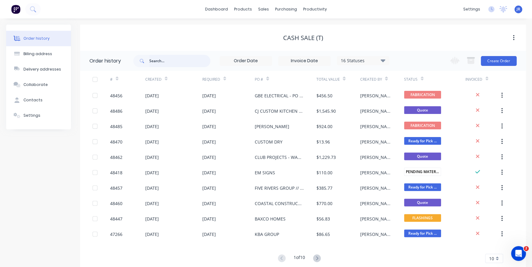
click at [179, 61] on input "text" at bounding box center [179, 61] width 61 height 12
type input "d"
type input "crf"
click at [380, 61] on div "16 Statuses" at bounding box center [363, 60] width 52 height 7
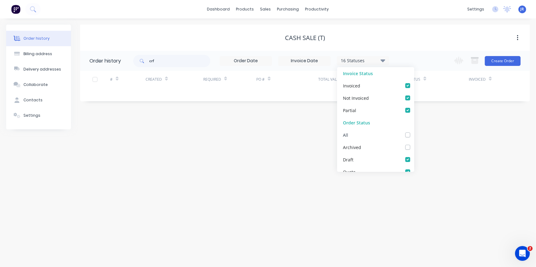
click at [414, 132] on label at bounding box center [414, 132] width 0 height 0
click at [414, 135] on input "checkbox" at bounding box center [416, 135] width 5 height 6
checkbox input "true"
click at [394, 40] on div "CASH SALE (T)" at bounding box center [304, 37] width 449 height 7
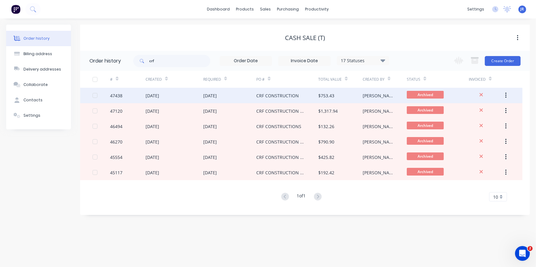
click at [159, 94] on div "01 Sep 2025" at bounding box center [152, 95] width 14 height 6
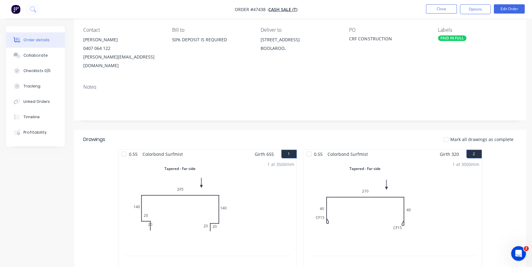
scroll to position [48, 0]
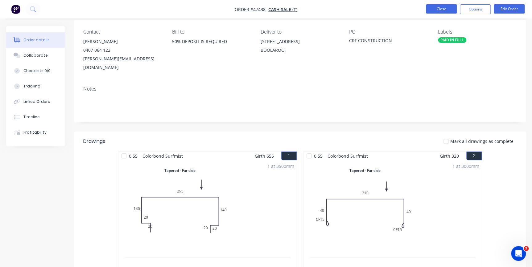
click at [439, 5] on button "Close" at bounding box center [441, 8] width 31 height 9
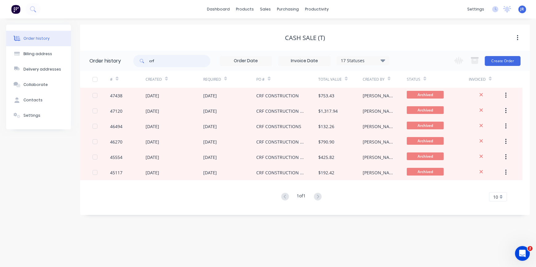
drag, startPoint x: 187, startPoint y: 60, endPoint x: 114, endPoint y: 53, distance: 73.4
click at [143, 52] on div "crf 17 Statuses Invoice Status Invoiced Not Invoiced Partial Order Status All A…" at bounding box center [261, 61] width 256 height 20
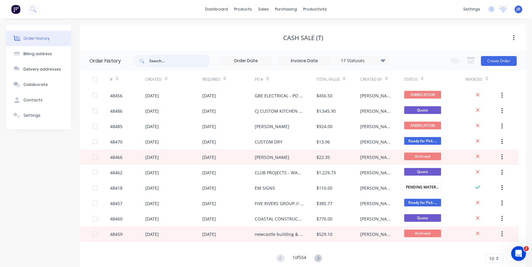
click at [173, 61] on input "text" at bounding box center [179, 61] width 61 height 12
click at [18, 7] on img at bounding box center [15, 9] width 9 height 9
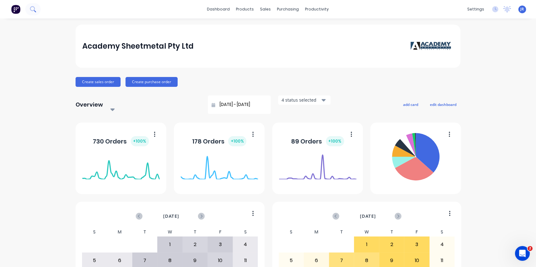
click at [32, 10] on icon at bounding box center [33, 9] width 6 height 6
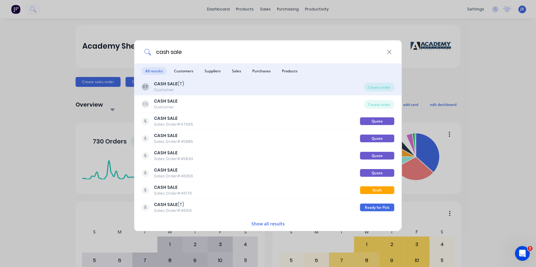
type input "cash sale"
click at [176, 85] on b "CASH SALE" at bounding box center [166, 84] width 24 height 6
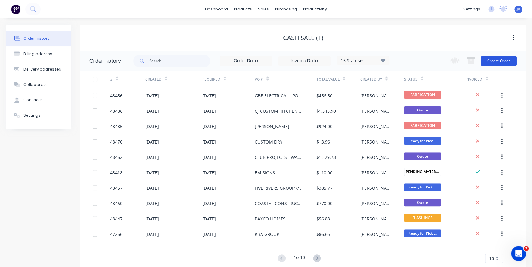
click at [494, 61] on button "Create Order" at bounding box center [498, 61] width 36 height 10
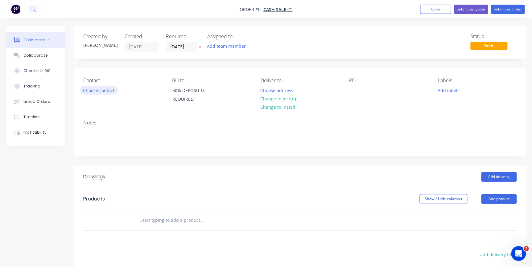
click at [108, 91] on button "Choose contact" at bounding box center [99, 90] width 38 height 8
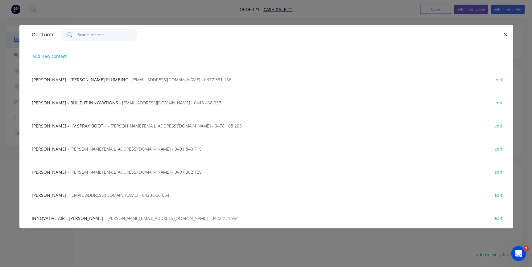
click at [112, 33] on input "text" at bounding box center [108, 35] width 60 height 12
type input ";"
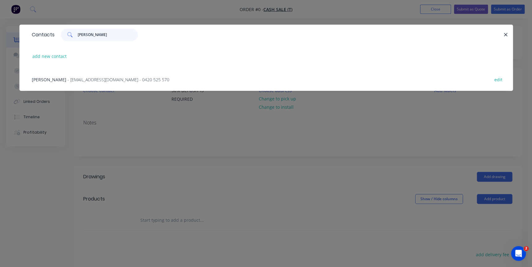
type input "labella"
click at [96, 82] on span "- LABELLACONSTRUCTION@OUTLOOK.COM - 0420 525 570" at bounding box center [118, 80] width 102 height 6
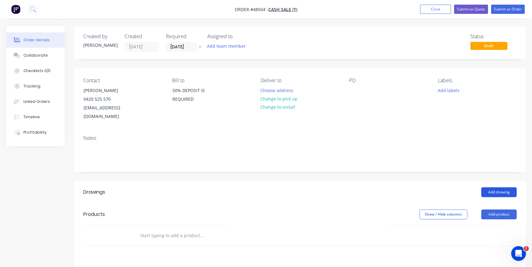
click at [499, 187] on button "Add drawing" at bounding box center [498, 192] width 35 height 10
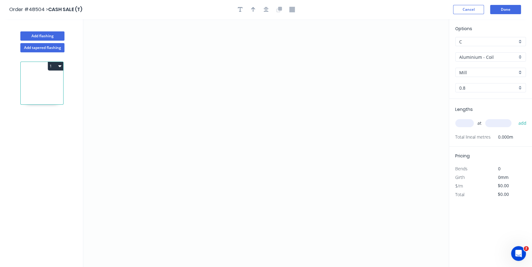
click at [518, 55] on div "Aluminium - Coil" at bounding box center [490, 56] width 71 height 9
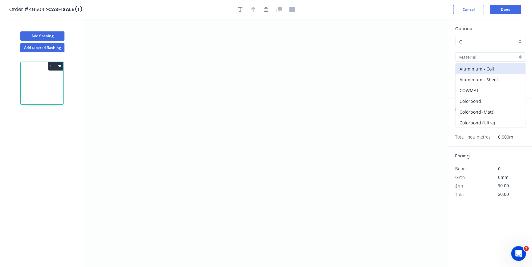
click at [465, 96] on div "Colorbond" at bounding box center [490, 101] width 70 height 11
type input "Colorbond"
type input "Basalt"
type input "0.55"
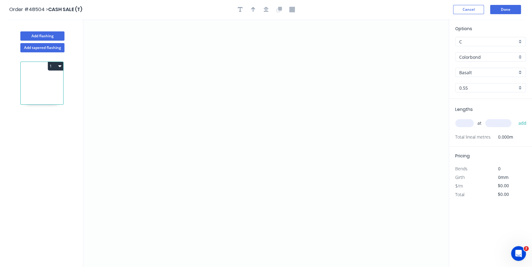
click at [521, 75] on div "Basalt" at bounding box center [490, 72] width 71 height 9
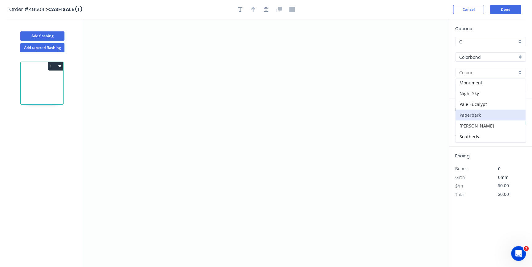
scroll to position [140, 0]
drag, startPoint x: 475, startPoint y: 103, endPoint x: 181, endPoint y: 82, distance: 294.5
click at [474, 103] on div "Night Sky" at bounding box center [490, 106] width 70 height 11
type input "Night Sky"
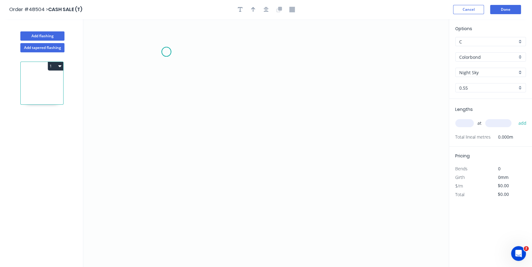
click at [166, 52] on icon "0" at bounding box center [265, 143] width 365 height 248
click at [163, 130] on icon "0" at bounding box center [265, 143] width 365 height 248
click at [179, 114] on icon at bounding box center [172, 122] width 13 height 16
click at [169, 51] on circle at bounding box center [165, 51] width 9 height 9
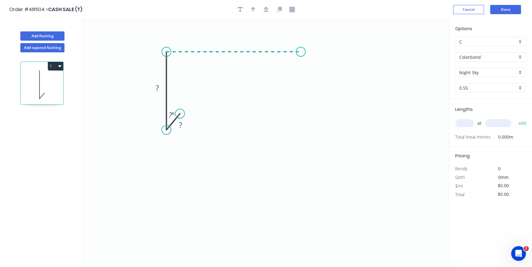
click at [300, 54] on icon "0 ? ? ? º" at bounding box center [265, 143] width 365 height 248
click at [322, 74] on icon "0 ? ? ? ? º" at bounding box center [265, 143] width 365 height 248
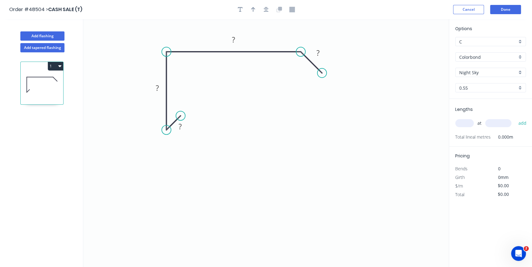
click at [180, 114] on circle at bounding box center [180, 115] width 9 height 9
click at [182, 121] on rect at bounding box center [180, 127] width 20 height 13
click at [185, 128] on rect at bounding box center [180, 127] width 12 height 9
type input "$23.42"
click at [302, 52] on circle at bounding box center [300, 51] width 9 height 9
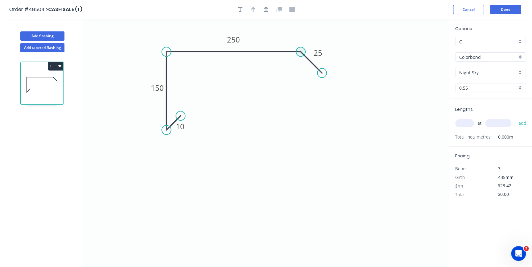
click at [303, 52] on circle at bounding box center [300, 51] width 9 height 9
click at [297, 54] on circle at bounding box center [300, 51] width 9 height 9
click at [301, 53] on circle at bounding box center [300, 51] width 9 height 9
click at [310, 70] on div "Show angle" at bounding box center [332, 71] width 62 height 13
drag, startPoint x: 294, startPoint y: 68, endPoint x: 301, endPoint y: 63, distance: 9.1
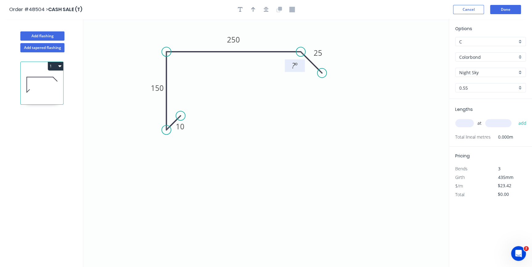
click at [295, 67] on text "? º" at bounding box center [295, 65] width 6 height 10
click at [257, 6] on div at bounding box center [266, 9] width 65 height 9
click at [254, 7] on icon "button" at bounding box center [253, 10] width 4 height 6
drag, startPoint x: 417, startPoint y: 48, endPoint x: 272, endPoint y: 42, distance: 145.6
click at [272, 42] on icon at bounding box center [272, 35] width 6 height 20
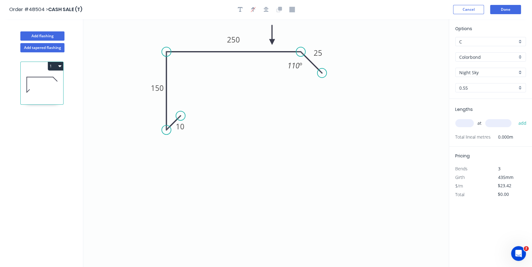
click at [468, 121] on input "text" at bounding box center [464, 123] width 18 height 8
type input "1"
type input "2400"
click at [515, 118] on button "add" at bounding box center [522, 123] width 14 height 10
type input "$56.21"
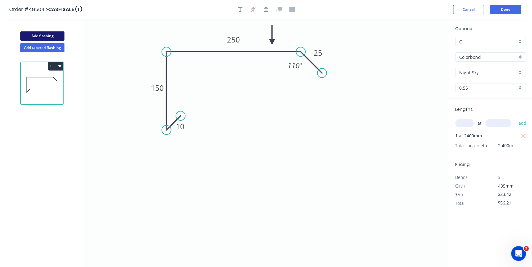
click at [49, 37] on button "Add flashing" at bounding box center [42, 35] width 44 height 9
type input "$0.00"
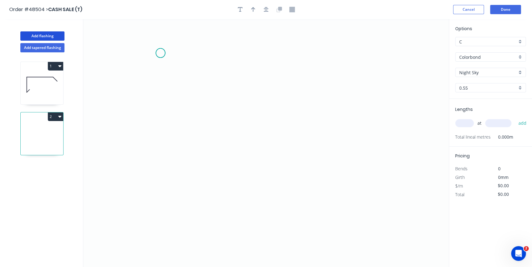
click at [160, 53] on icon "0" at bounding box center [265, 143] width 365 height 248
click at [159, 136] on icon "0" at bounding box center [265, 143] width 365 height 248
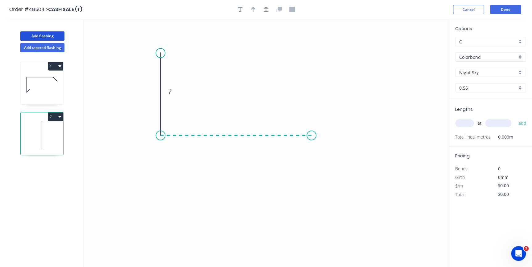
click at [311, 145] on icon "0 ?" at bounding box center [265, 143] width 365 height 248
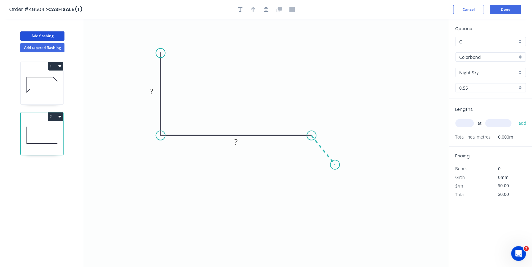
click at [335, 165] on icon "0 ? ?" at bounding box center [265, 143] width 365 height 248
click at [154, 89] on rect at bounding box center [151, 92] width 12 height 9
type input "$18.11"
click at [465, 119] on input "text" at bounding box center [464, 123] width 18 height 8
type input "1"
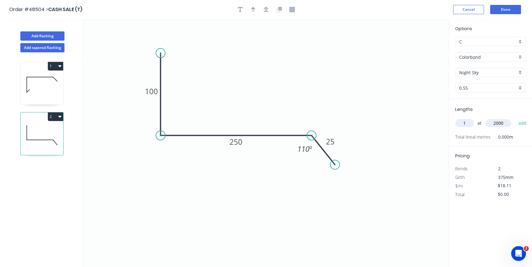
type input "2000"
click at [515, 118] on button "add" at bounding box center [522, 123] width 14 height 10
type input "$36.22"
drag, startPoint x: 40, startPoint y: 33, endPoint x: 61, endPoint y: 33, distance: 21.3
click at [40, 33] on button "Add flashing" at bounding box center [42, 35] width 44 height 9
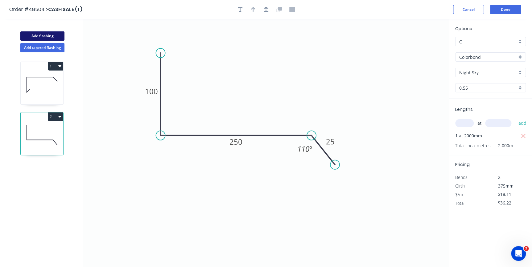
type input "$0.00"
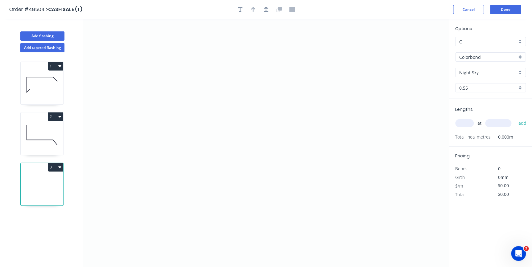
click at [519, 73] on div "Night Sky" at bounding box center [490, 72] width 71 height 9
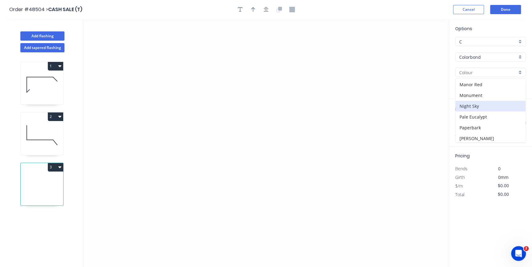
scroll to position [168, 0]
click at [476, 118] on div "Southerly" at bounding box center [490, 121] width 70 height 11
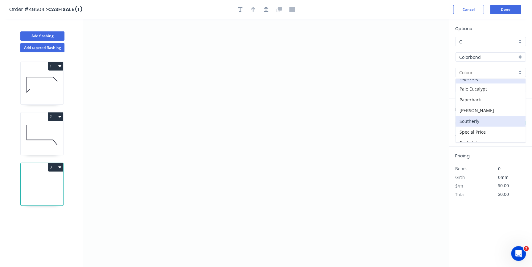
type input "Southerly"
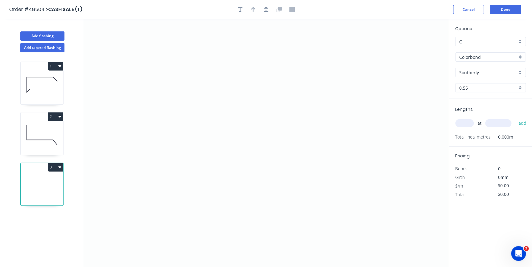
click at [520, 73] on div "Southerly" at bounding box center [490, 72] width 71 height 9
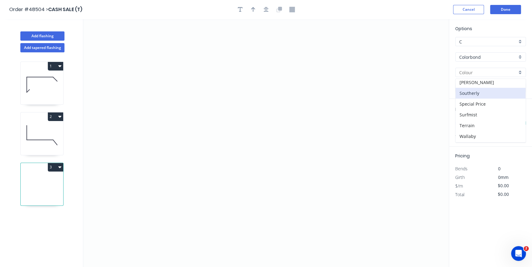
scroll to position [215, 0]
click at [470, 96] on div "Surfmist" at bounding box center [490, 95] width 70 height 11
type input "Surfmist"
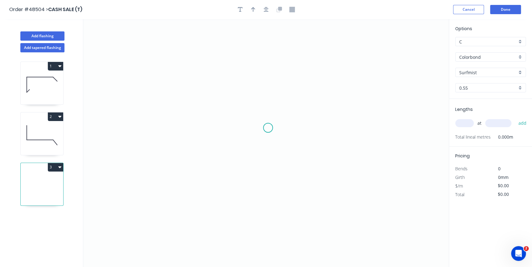
click at [268, 128] on icon "0" at bounding box center [265, 143] width 365 height 248
click at [367, 132] on icon "0" at bounding box center [265, 143] width 365 height 248
drag, startPoint x: 317, startPoint y: 133, endPoint x: 321, endPoint y: 128, distance: 6.8
click at [317, 132] on tspan "?" at bounding box center [317, 134] width 3 height 10
click at [468, 123] on input "text" at bounding box center [464, 123] width 18 height 8
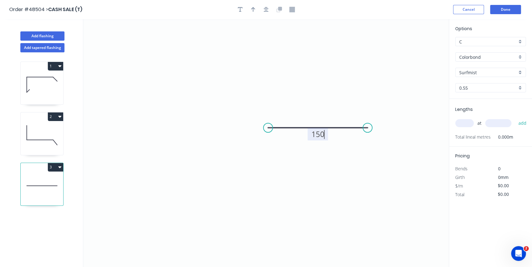
type input "$7.47"
type input "1"
type input "4500"
click at [515, 118] on button "add" at bounding box center [522, 123] width 14 height 10
type input "$33.62"
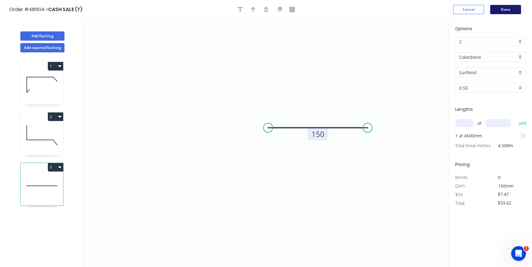
click at [513, 7] on button "Done" at bounding box center [505, 9] width 31 height 9
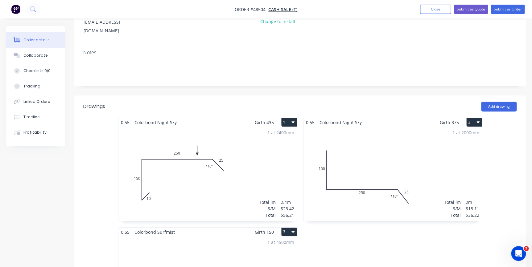
scroll to position [25, 0]
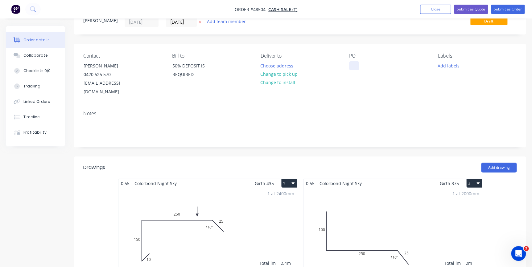
click at [353, 64] on div at bounding box center [354, 65] width 10 height 9
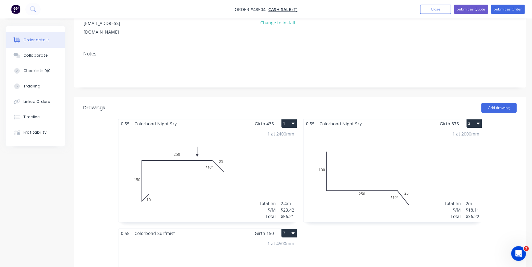
scroll to position [0, 0]
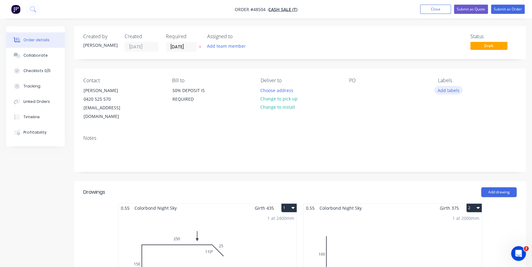
click at [447, 93] on button "Add labels" at bounding box center [448, 90] width 28 height 8
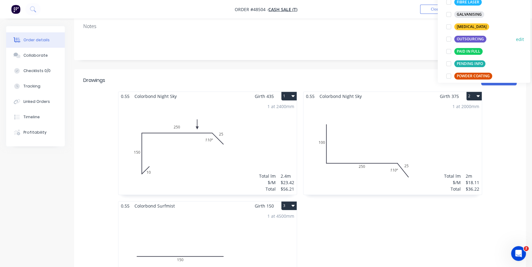
scroll to position [56, 0]
click at [450, 50] on div at bounding box center [448, 52] width 12 height 12
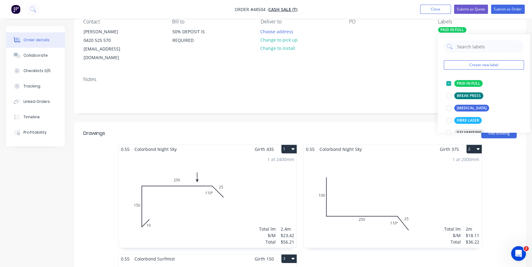
scroll to position [0, 0]
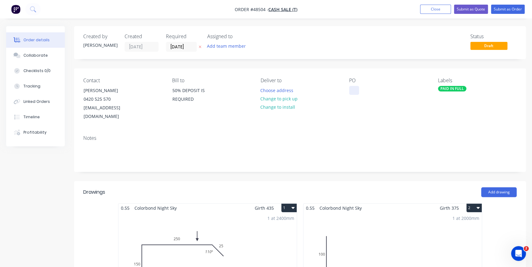
click at [354, 90] on div at bounding box center [354, 90] width 10 height 9
click at [499, 8] on button "Submit as Order" at bounding box center [508, 9] width 34 height 9
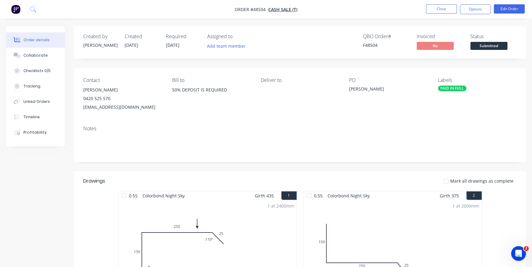
click at [493, 42] on span "Submitted" at bounding box center [488, 46] width 37 height 8
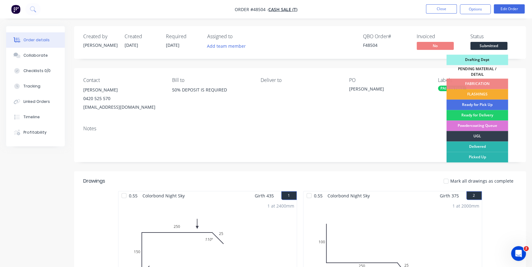
click at [459, 91] on div "FLASHINGS" at bounding box center [477, 94] width 62 height 10
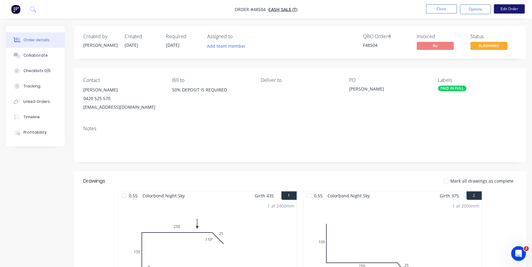
click at [509, 11] on button "Edit Order" at bounding box center [508, 8] width 31 height 9
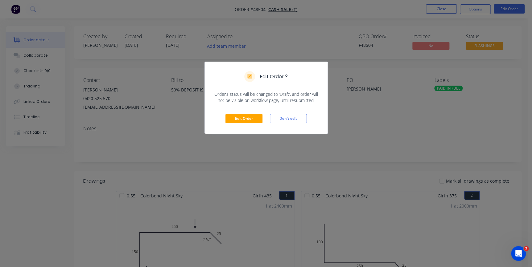
click at [260, 111] on div "Edit Order Don't edit" at bounding box center [266, 119] width 123 height 30
click at [254, 116] on button "Edit Order" at bounding box center [243, 118] width 37 height 9
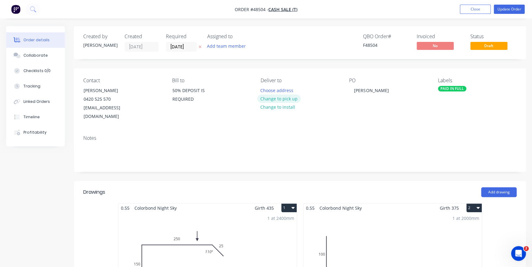
click at [283, 97] on button "Change to pick up" at bounding box center [279, 99] width 44 height 8
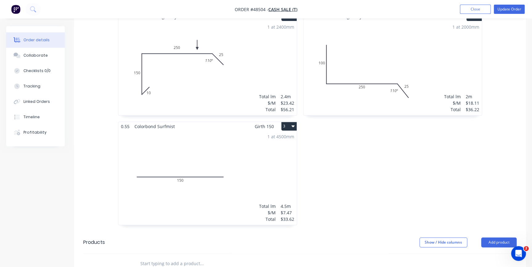
scroll to position [224, 0]
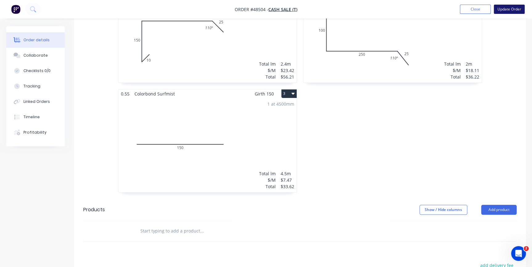
click at [503, 10] on button "Update Order" at bounding box center [508, 9] width 31 height 9
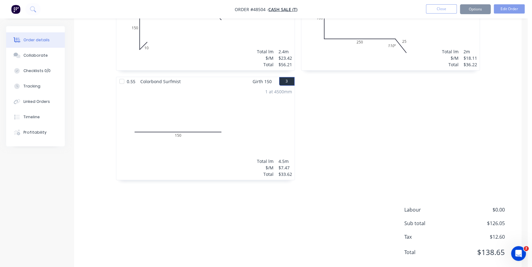
scroll to position [0, 0]
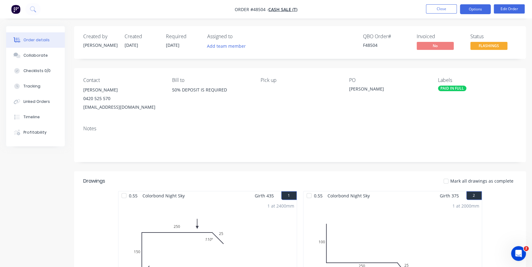
click at [484, 10] on button "Options" at bounding box center [475, 9] width 31 height 10
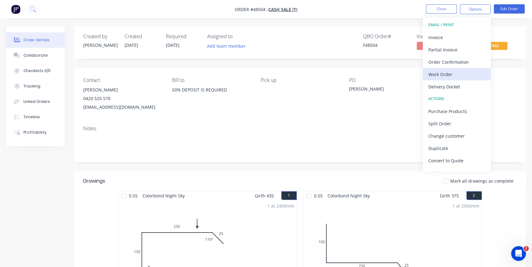
click at [447, 74] on div "Work Order" at bounding box center [456, 74] width 57 height 9
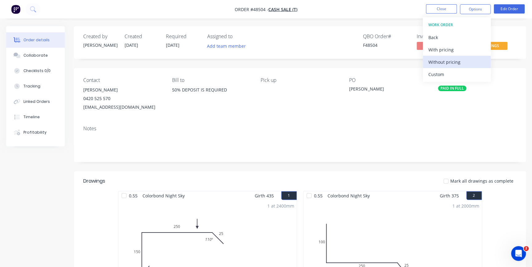
click at [448, 60] on div "Without pricing" at bounding box center [456, 62] width 57 height 9
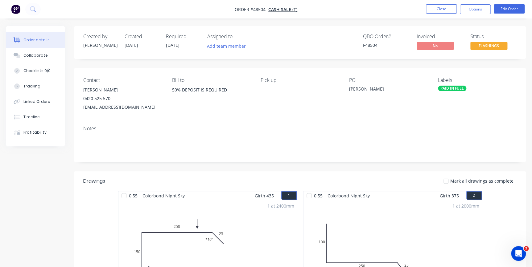
drag, startPoint x: 329, startPoint y: 92, endPoint x: 408, endPoint y: 87, distance: 79.1
click at [331, 92] on div "Pick up" at bounding box center [299, 94] width 79 height 34
drag, startPoint x: 357, startPoint y: 44, endPoint x: 380, endPoint y: 45, distance: 22.5
click at [380, 45] on div "QBO Order # F48504 Invoiced No Status FLASHINGS" at bounding box center [392, 43] width 247 height 18
copy div "F48504"
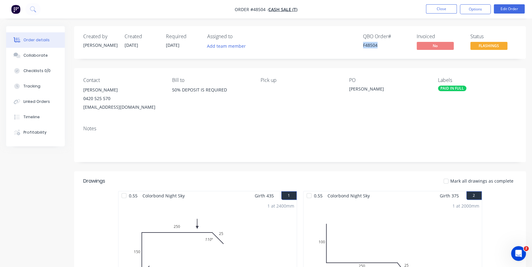
drag, startPoint x: 83, startPoint y: 108, endPoint x: 171, endPoint y: 111, distance: 87.6
click at [171, 111] on div "Contact ALEX LABELLA 0420 525 570 LABELLACONSTRUCTION@OUTLOOK.COM Bill to 50% D…" at bounding box center [300, 94] width 452 height 53
drag, startPoint x: 171, startPoint y: 111, endPoint x: 161, endPoint y: 106, distance: 10.5
copy div "LABELLACONSTRUCTION@OUTLOOK.COM"
click at [437, 10] on button "Close" at bounding box center [441, 8] width 31 height 9
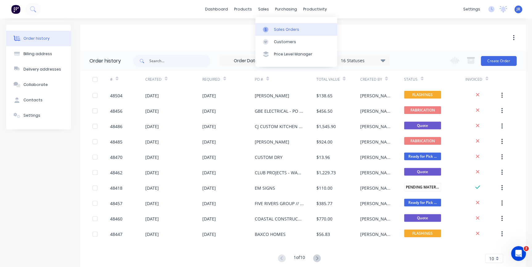
click at [277, 31] on div "Sales Orders" at bounding box center [286, 30] width 25 height 6
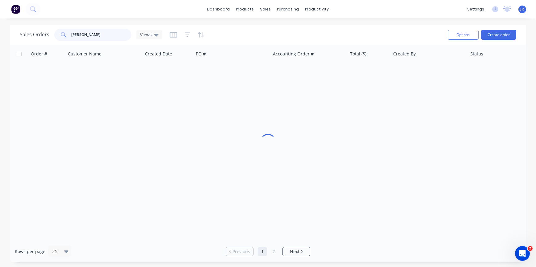
drag, startPoint x: 100, startPoint y: 38, endPoint x: 58, endPoint y: 34, distance: 43.0
click at [58, 36] on div "RON" at bounding box center [92, 35] width 77 height 12
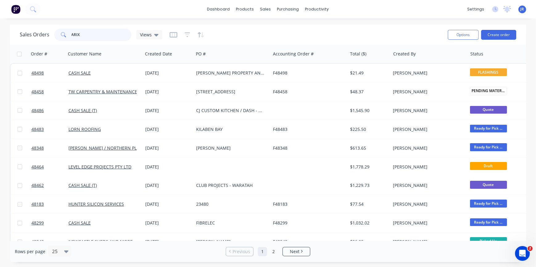
type input "ARIX"
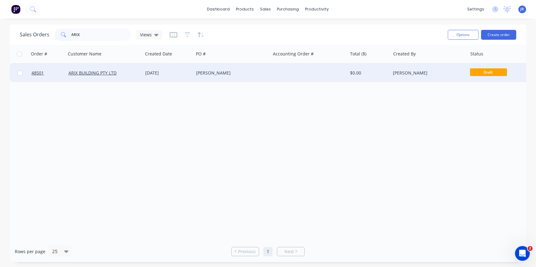
click at [155, 73] on div "13 Oct 2025" at bounding box center [168, 73] width 46 height 6
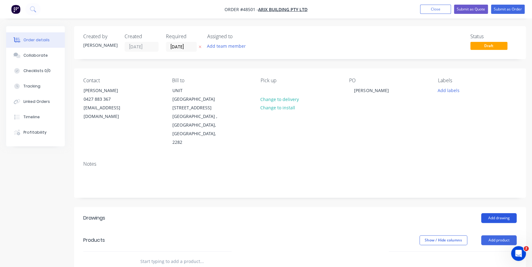
click at [488, 213] on button "Add drawing" at bounding box center [498, 218] width 35 height 10
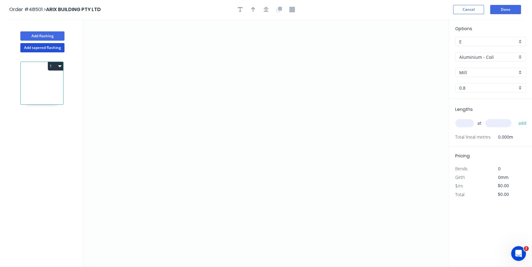
drag, startPoint x: 53, startPoint y: 46, endPoint x: 131, endPoint y: 58, distance: 78.7
click at [53, 46] on button "Add tapered flashing" at bounding box center [42, 47] width 44 height 9
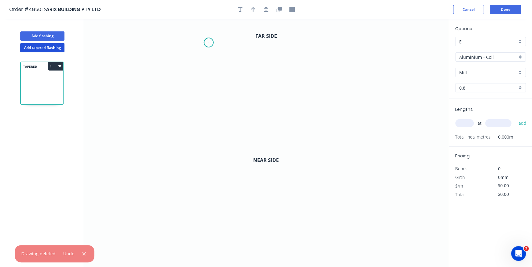
click at [208, 43] on icon "0" at bounding box center [265, 81] width 365 height 124
click at [208, 75] on icon "0" at bounding box center [265, 81] width 365 height 124
click at [255, 92] on icon "0 ?" at bounding box center [265, 81] width 365 height 124
click at [256, 128] on icon "0 ? ? ? º" at bounding box center [265, 81] width 365 height 124
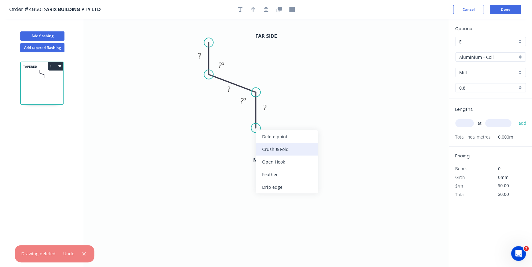
click at [258, 151] on div "Crush & Fold" at bounding box center [287, 149] width 62 height 13
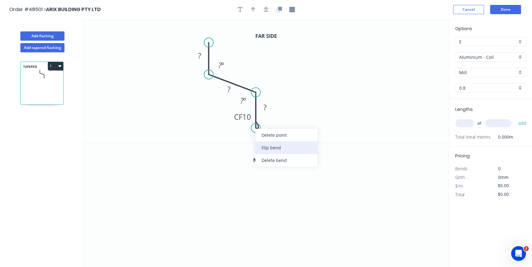
click at [262, 148] on div "Flip bend" at bounding box center [286, 147] width 62 height 13
click at [203, 55] on rect at bounding box center [199, 56] width 12 height 9
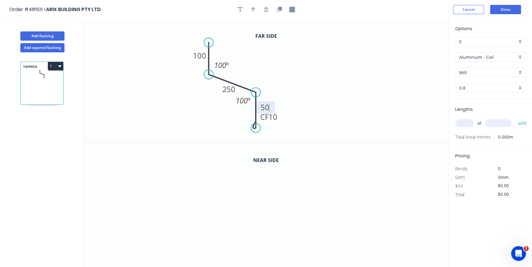
type input "$33.05"
click at [253, 9] on icon "button" at bounding box center [253, 10] width 4 height 6
drag, startPoint x: 416, startPoint y: 49, endPoint x: 241, endPoint y: 67, distance: 176.2
click at [241, 67] on icon at bounding box center [241, 60] width 6 height 20
click at [278, 11] on icon "button" at bounding box center [279, 10] width 6 height 6
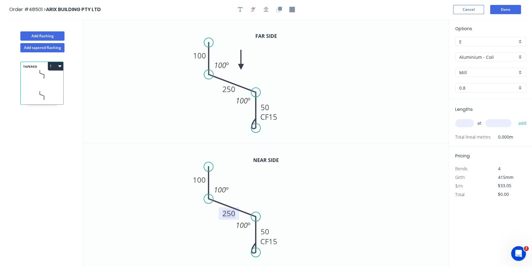
click at [231, 216] on tspan "250" at bounding box center [228, 213] width 13 height 10
click at [520, 55] on div "Aluminium - Coil" at bounding box center [490, 56] width 71 height 9
type input "$36.62"
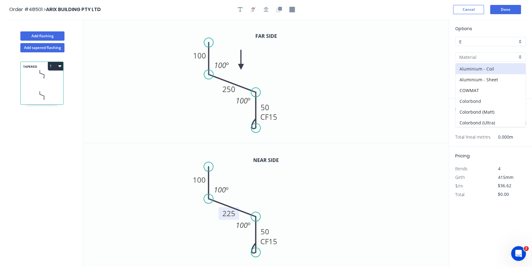
click at [475, 97] on div "Colorbond" at bounding box center [490, 101] width 70 height 11
type input "Colorbond"
type input "Basalt"
type input "0.55"
type input "$25.94"
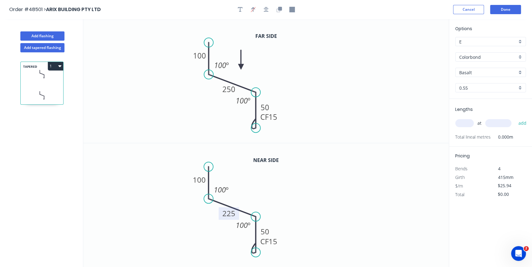
click at [520, 75] on div "Basalt" at bounding box center [490, 72] width 71 height 9
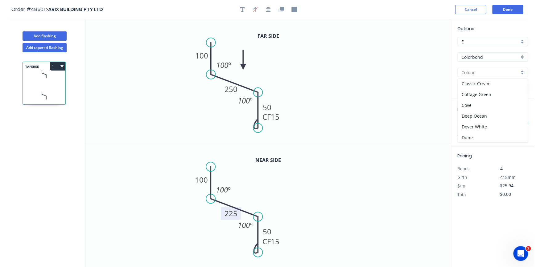
scroll to position [112, 0]
click at [472, 129] on div "Night Sky" at bounding box center [490, 134] width 70 height 11
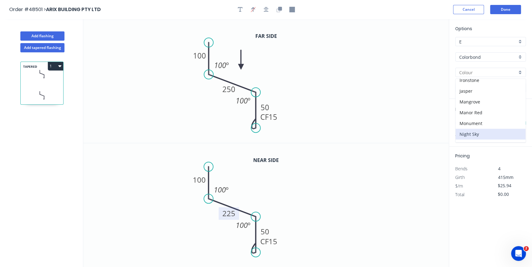
type input "Night Sky"
click at [466, 122] on input "text" at bounding box center [464, 123] width 18 height 8
type input "1"
type input "5000"
click at [515, 118] on button "add" at bounding box center [522, 123] width 14 height 10
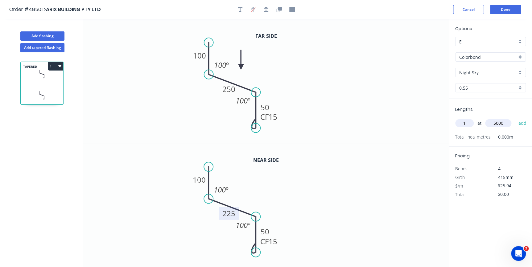
type input "$129.70"
click at [35, 35] on button "Add flashing" at bounding box center [42, 35] width 44 height 9
type input "$0.00"
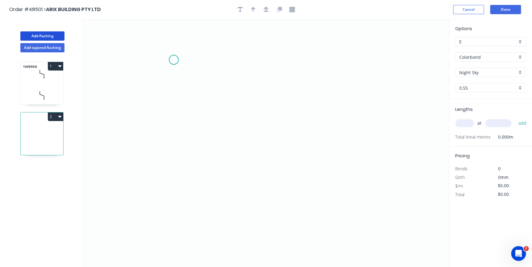
click at [174, 60] on icon "0" at bounding box center [265, 143] width 365 height 248
click at [173, 120] on icon "0" at bounding box center [265, 143] width 365 height 248
click at [259, 120] on icon "0 ?" at bounding box center [265, 143] width 365 height 248
click at [257, 160] on icon "0 ? ?" at bounding box center [265, 143] width 365 height 248
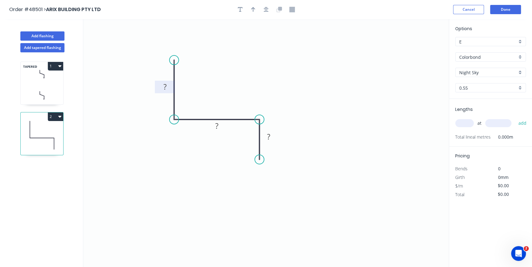
click at [166, 88] on rect at bounding box center [164, 87] width 12 height 9
click at [254, 8] on icon "button" at bounding box center [253, 9] width 4 height 5
type input "$16.72"
click at [418, 51] on icon at bounding box center [418, 43] width 6 height 20
click at [418, 51] on icon "0 50 210 100" at bounding box center [265, 143] width 365 height 248
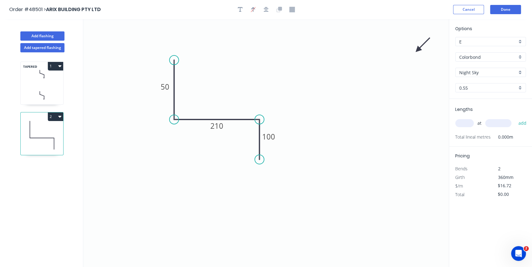
click at [418, 51] on icon "0 50 210 100" at bounding box center [265, 143] width 365 height 248
click at [419, 49] on icon at bounding box center [425, 50] width 20 height 6
click at [419, 49] on icon at bounding box center [423, 55] width 18 height 18
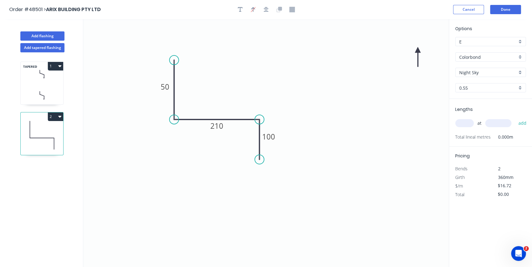
drag, startPoint x: 419, startPoint y: 49, endPoint x: 370, endPoint y: 47, distance: 49.4
click at [232, 123] on icon "0 50 210 100" at bounding box center [265, 143] width 365 height 248
drag, startPoint x: 417, startPoint y: 49, endPoint x: 203, endPoint y: 133, distance: 229.5
click at [203, 133] on icon at bounding box center [203, 140] width 6 height 20
click at [466, 120] on input "text" at bounding box center [464, 123] width 18 height 8
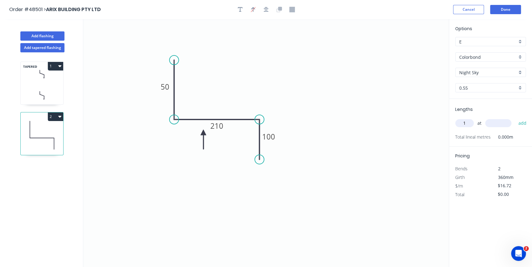
type input "1"
type input "3500"
click at [515, 118] on button "add" at bounding box center [522, 123] width 14 height 10
type input "$58.52"
click at [511, 11] on button "Done" at bounding box center [505, 9] width 31 height 9
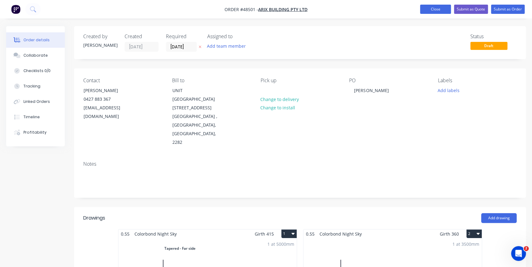
click at [434, 8] on button "Close" at bounding box center [435, 9] width 31 height 9
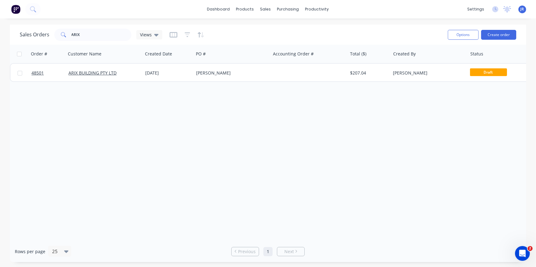
click at [20, 9] on button at bounding box center [15, 9] width 13 height 12
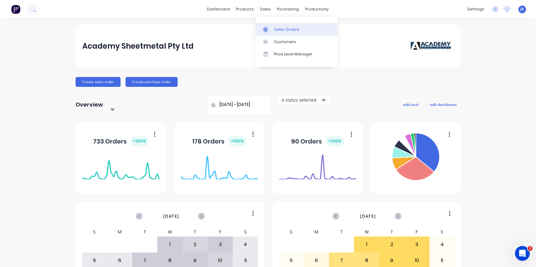
click at [276, 29] on div "Sales Orders" at bounding box center [286, 30] width 25 height 6
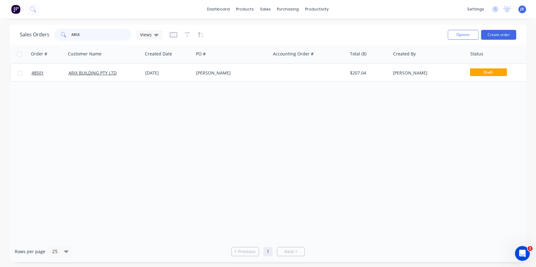
drag, startPoint x: 103, startPoint y: 33, endPoint x: -3, endPoint y: 23, distance: 106.1
click at [0, 23] on html "dashboard products sales purchasing productivity dashboard products Product Cat…" at bounding box center [268, 133] width 536 height 267
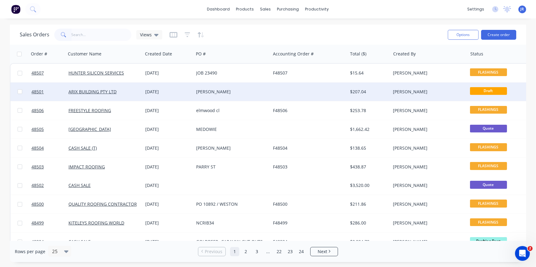
click at [202, 92] on div "COREY" at bounding box center [230, 92] width 68 height 6
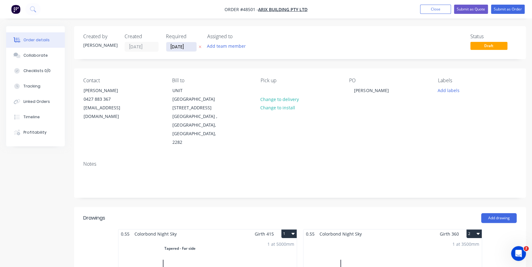
click at [188, 48] on input "13/10/25" at bounding box center [181, 46] width 30 height 9
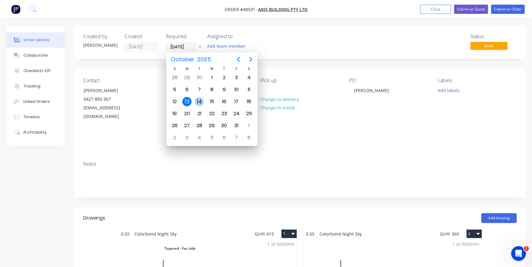
click at [204, 103] on div "14" at bounding box center [199, 102] width 12 height 12
type input "14/10/25"
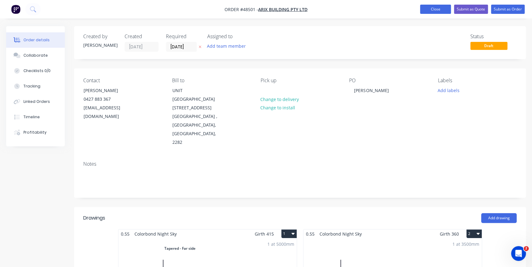
click at [426, 8] on button "Close" at bounding box center [435, 9] width 31 height 9
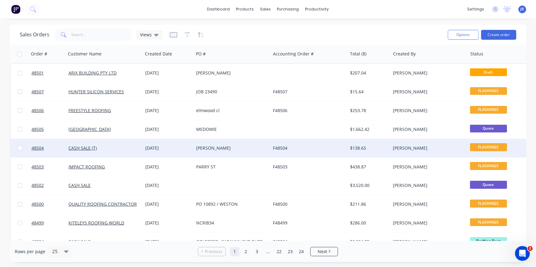
click at [204, 148] on div "LABELLA" at bounding box center [230, 148] width 68 height 6
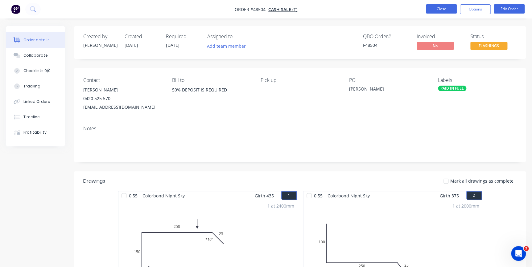
click at [444, 13] on button "Close" at bounding box center [441, 8] width 31 height 9
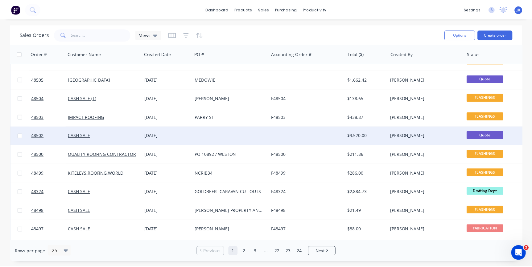
scroll to position [56, 0]
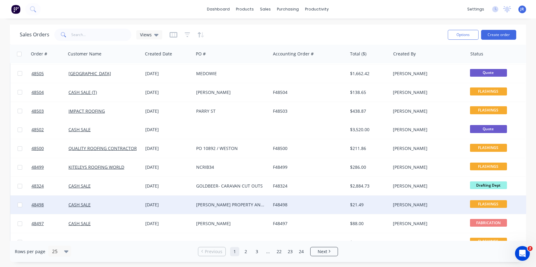
click at [206, 203] on div "DOPPS PROPERTY AND BUILDING SERVICES" at bounding box center [230, 205] width 68 height 6
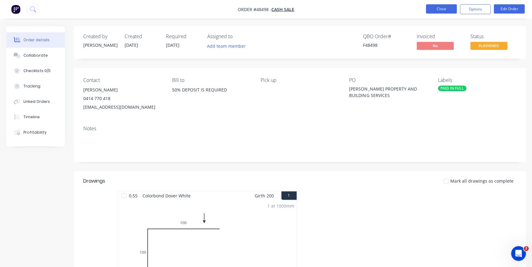
click at [442, 9] on button "Close" at bounding box center [441, 8] width 31 height 9
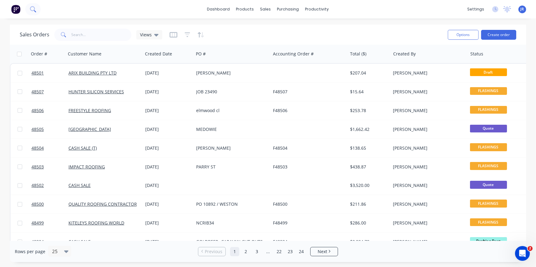
click at [34, 9] on icon at bounding box center [32, 8] width 5 height 5
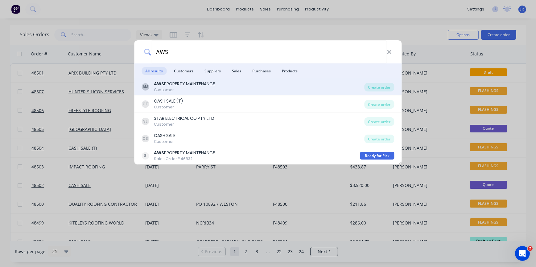
type input "AWS"
click at [178, 87] on div "AWS PROPERTY MAINTENANCE" at bounding box center [184, 84] width 61 height 6
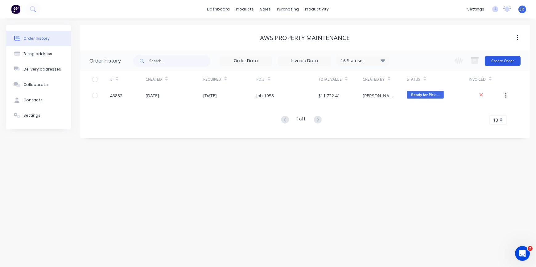
click at [501, 61] on button "Create Order" at bounding box center [502, 61] width 36 height 10
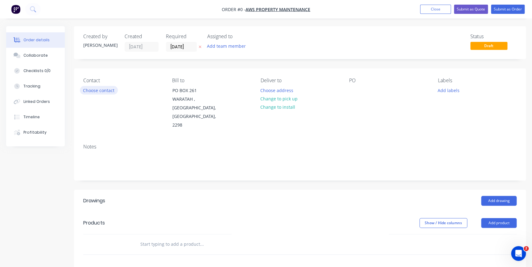
click at [96, 94] on button "Choose contact" at bounding box center [99, 90] width 38 height 8
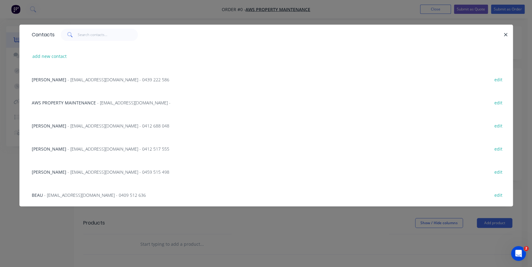
click at [59, 194] on span "- ADMIN@AWSPM.COM.AU - 0409 512 636" at bounding box center [95, 195] width 102 height 6
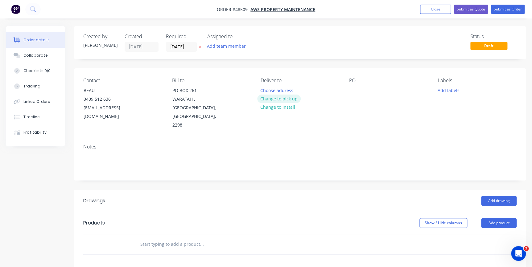
click at [277, 100] on button "Change to pick up" at bounding box center [279, 99] width 44 height 8
click at [186, 49] on input "13/10/25" at bounding box center [181, 46] width 30 height 9
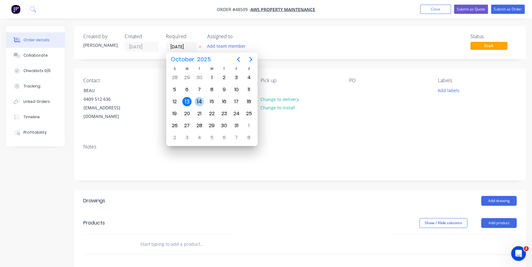
click at [198, 103] on div "14" at bounding box center [198, 101] width 9 height 9
type input "14/10/25"
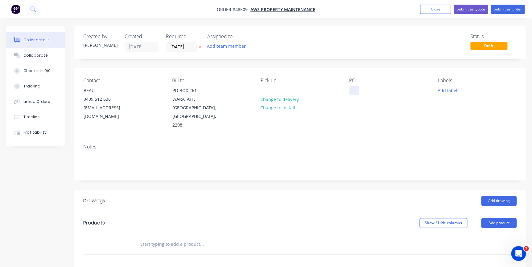
click at [353, 88] on div at bounding box center [354, 90] width 10 height 9
click at [498, 196] on button "Add drawing" at bounding box center [498, 201] width 35 height 10
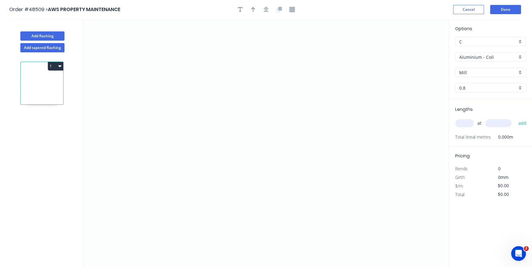
click at [519, 56] on div "Aluminium - Coil" at bounding box center [490, 56] width 71 height 9
click at [475, 110] on div "Zincalume" at bounding box center [490, 112] width 70 height 11
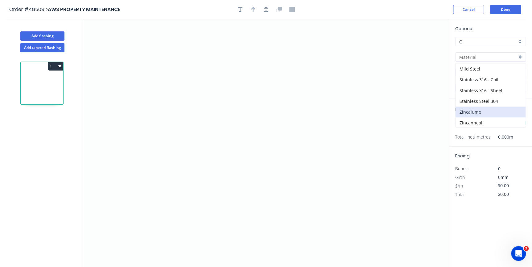
type input "Zincalume"
type input "0.55"
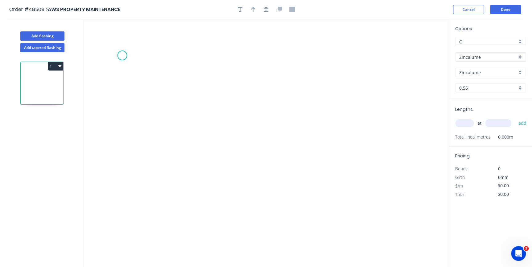
click at [122, 55] on icon "0" at bounding box center [265, 143] width 365 height 248
click at [120, 129] on icon "0" at bounding box center [265, 143] width 365 height 248
click at [239, 134] on icon "0 ?" at bounding box center [265, 143] width 365 height 248
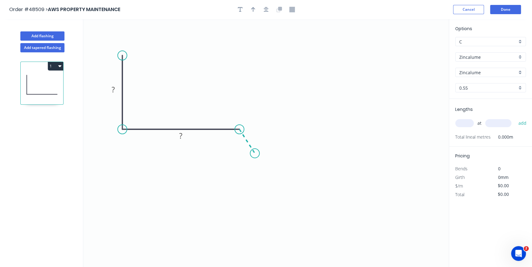
click at [255, 153] on icon "0 ? ?" at bounding box center [265, 143] width 365 height 248
drag, startPoint x: 255, startPoint y: 153, endPoint x: 261, endPoint y: 151, distance: 6.8
click at [261, 151] on circle at bounding box center [260, 151] width 9 height 9
click at [114, 88] on tspan "?" at bounding box center [113, 89] width 3 height 10
click at [246, 153] on div "Show angle" at bounding box center [270, 152] width 62 height 13
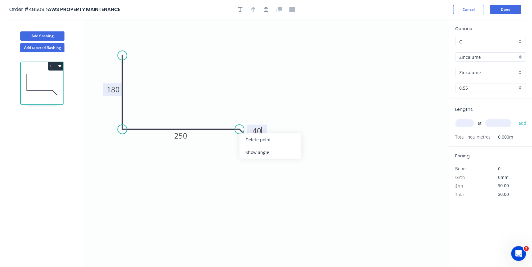
type input "$22.31"
click at [233, 145] on tspan "º" at bounding box center [234, 143] width 3 height 10
click at [466, 123] on input "text" at bounding box center [464, 123] width 18 height 8
type input "1"
type input "3000"
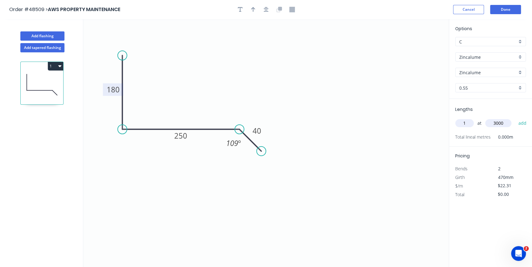
click at [515, 118] on button "add" at bounding box center [522, 123] width 14 height 10
type input "$66.93"
click at [496, 10] on button "Done" at bounding box center [505, 9] width 31 height 9
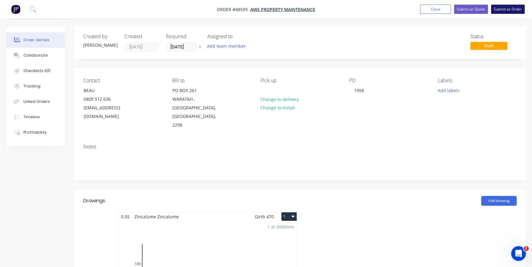
click at [506, 9] on button "Submit as Order" at bounding box center [508, 9] width 34 height 9
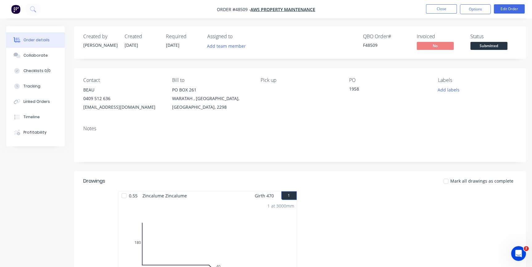
click at [477, 49] on span "Submitted" at bounding box center [488, 46] width 37 height 8
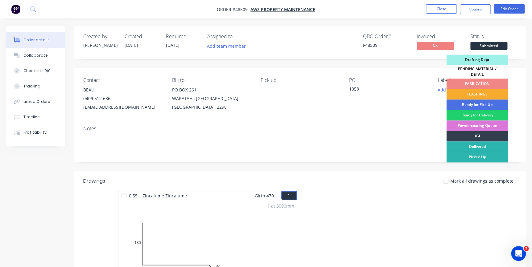
drag, startPoint x: 476, startPoint y: 90, endPoint x: 474, endPoint y: 13, distance: 76.8
click at [476, 89] on div "FLASHINGS" at bounding box center [477, 94] width 62 height 10
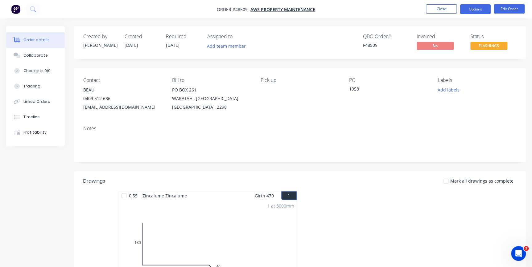
click at [474, 13] on button "Options" at bounding box center [475, 9] width 31 height 10
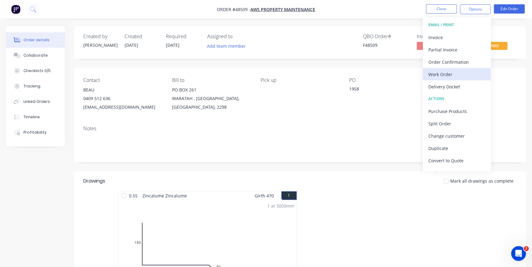
click at [442, 78] on div "Work Order" at bounding box center [456, 74] width 57 height 9
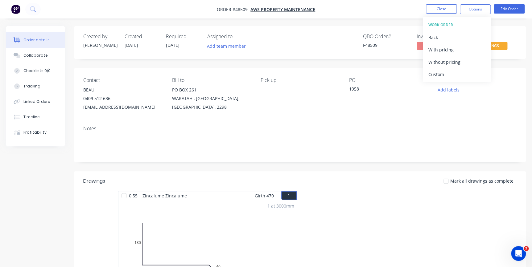
click at [445, 62] on div "Without pricing" at bounding box center [456, 62] width 57 height 9
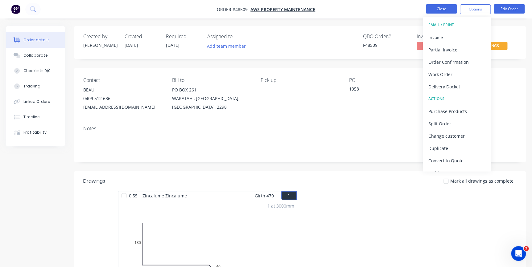
click at [453, 9] on button "Close" at bounding box center [441, 8] width 31 height 9
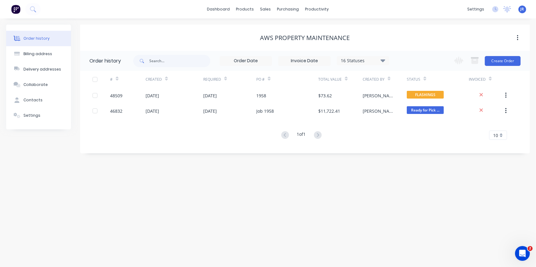
click at [16, 11] on img at bounding box center [15, 9] width 9 height 9
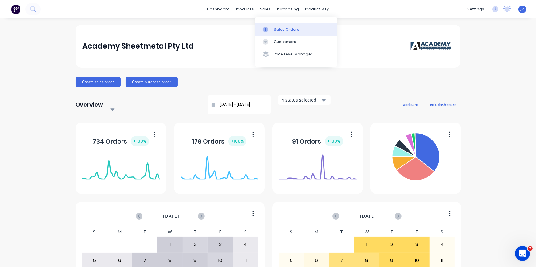
click at [284, 34] on link "Sales Orders" at bounding box center [296, 29] width 82 height 12
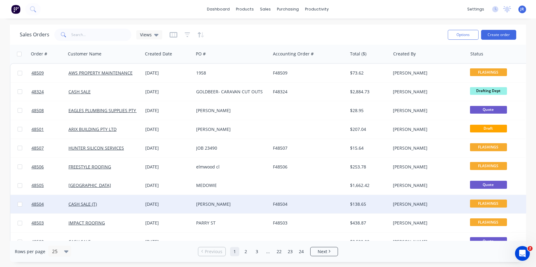
click at [200, 206] on div "LABELLA" at bounding box center [230, 204] width 68 height 6
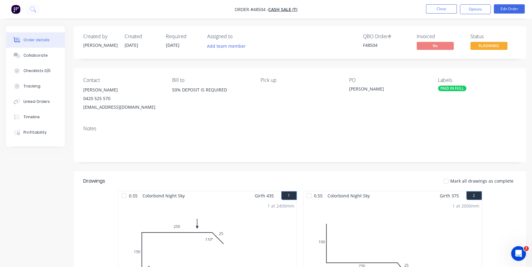
drag, startPoint x: 82, startPoint y: 107, endPoint x: 170, endPoint y: 110, distance: 88.2
click at [170, 110] on div "Contact ALEX LABELLA 0420 525 570 LABELLACONSTRUCTION@OUTLOOK.COM Bill to 50% D…" at bounding box center [300, 94] width 452 height 53
copy div "LABELLACONSTRUCTION@OUTLOOK.COM"
click at [437, 7] on button "Close" at bounding box center [441, 8] width 31 height 9
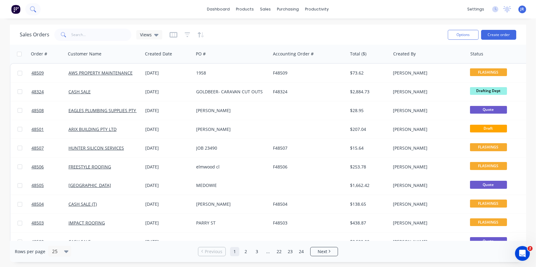
click at [32, 5] on button at bounding box center [32, 9] width 15 height 12
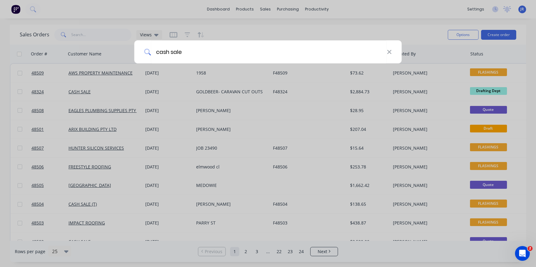
type input "cash sale"
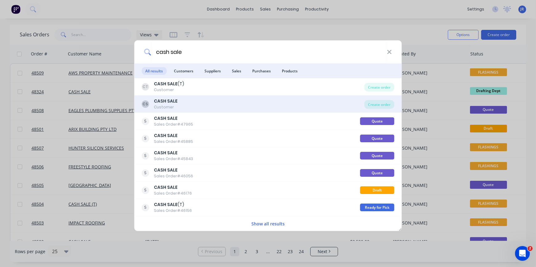
click at [164, 98] on div "CASH SALE" at bounding box center [166, 101] width 24 height 6
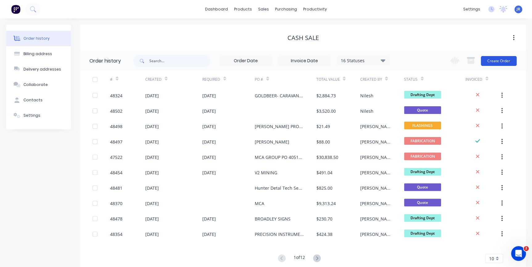
click at [492, 58] on button "Create Order" at bounding box center [498, 61] width 36 height 10
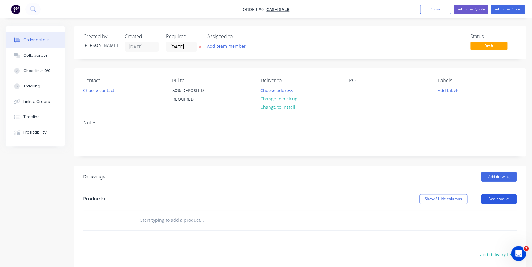
click at [491, 196] on button "Add product" at bounding box center [498, 199] width 35 height 10
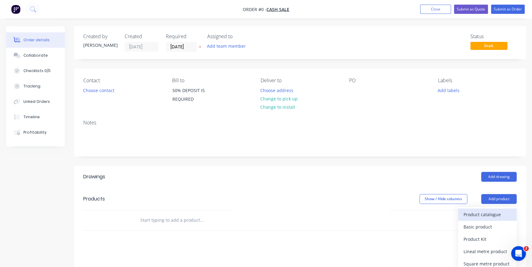
drag, startPoint x: 491, startPoint y: 200, endPoint x: 493, endPoint y: 213, distance: 12.8
click at [493, 213] on div "Product catalogue" at bounding box center [486, 214] width 47 height 9
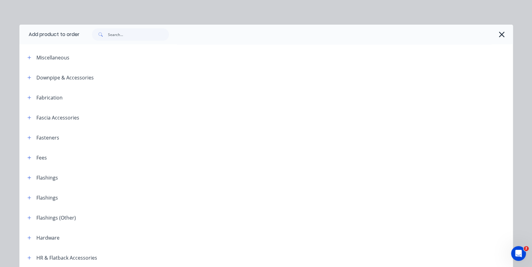
click at [138, 27] on div at bounding box center [296, 35] width 433 height 20
click at [129, 34] on input "text" at bounding box center [138, 34] width 61 height 12
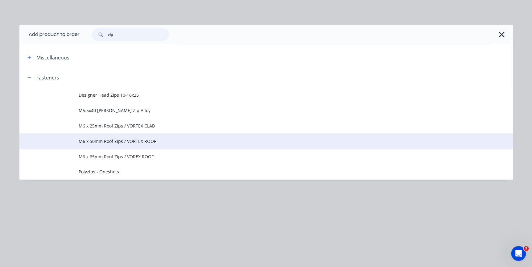
type input "zip"
drag, startPoint x: 112, startPoint y: 138, endPoint x: 116, endPoint y: 128, distance: 10.8
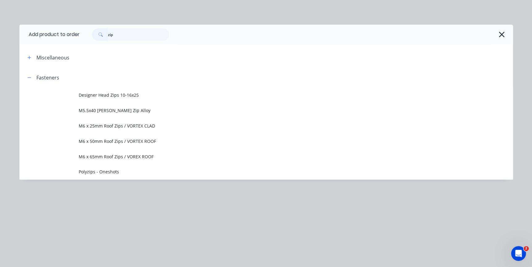
click at [112, 138] on span "M6 x 50mm Roof Zips / VORTEX ROOF" at bounding box center [252, 141] width 347 height 6
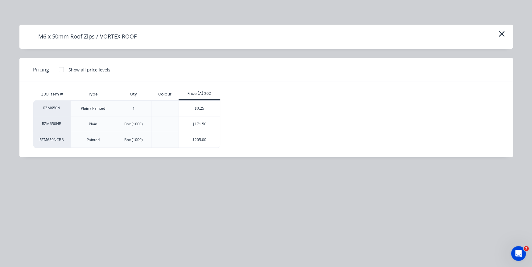
click at [209, 144] on div "$205.00" at bounding box center [199, 139] width 41 height 15
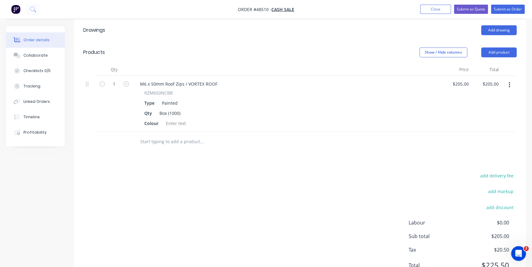
scroll to position [146, 0]
click at [493, 84] on input "205.00" at bounding box center [492, 84] width 17 height 9
click at [497, 83] on input "205.00" at bounding box center [492, 84] width 17 height 9
type input "$205.00"
click at [334, 57] on header "Products Show / Hide columns Add product" at bounding box center [300, 53] width 452 height 22
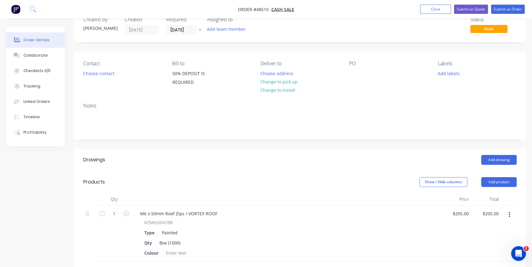
scroll to position [0, 0]
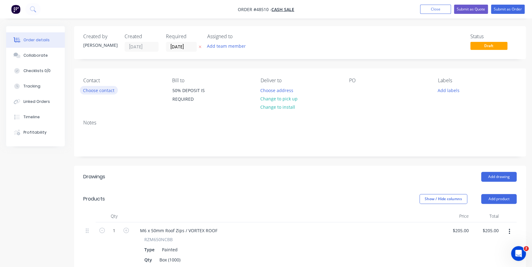
click at [86, 92] on button "Choose contact" at bounding box center [99, 90] width 38 height 8
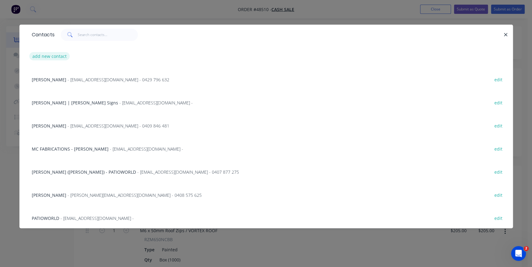
click at [65, 56] on button "add new contact" at bounding box center [49, 56] width 41 height 8
select select "AU"
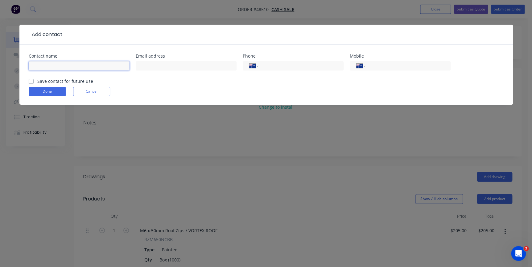
click at [76, 63] on input "text" at bounding box center [79, 65] width 101 height 9
type input "Zac"
click at [44, 91] on button "Done" at bounding box center [47, 91] width 37 height 9
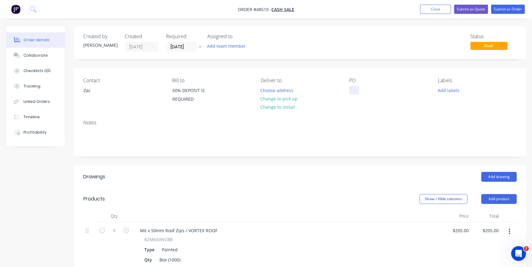
click at [350, 91] on div at bounding box center [354, 90] width 10 height 9
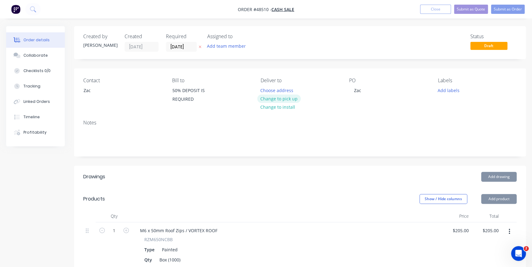
click at [276, 97] on button "Change to pick up" at bounding box center [279, 99] width 44 height 8
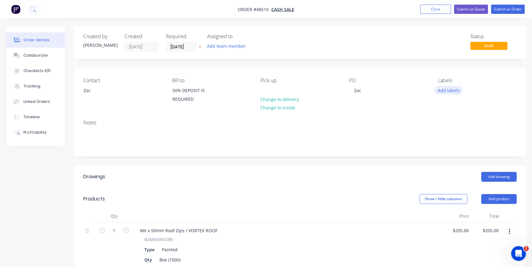
click at [448, 91] on button "Add labels" at bounding box center [448, 90] width 28 height 8
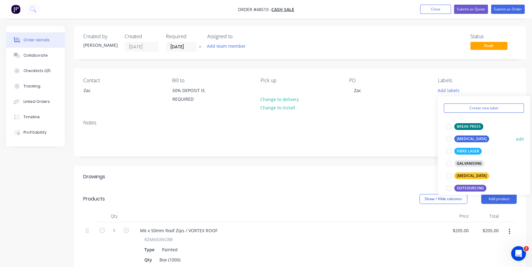
scroll to position [56, 0]
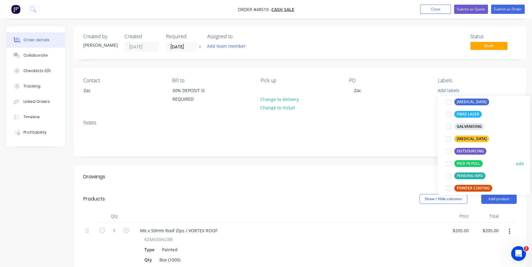
click at [447, 163] on div at bounding box center [448, 163] width 12 height 12
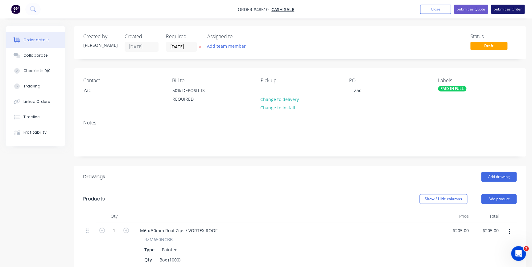
click at [502, 8] on button "Submit as Order" at bounding box center [508, 9] width 34 height 9
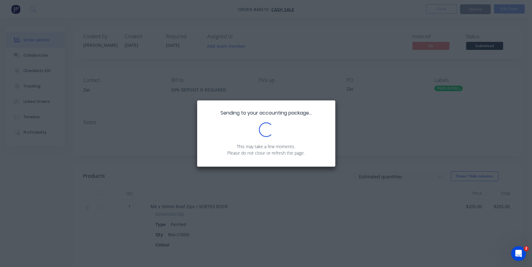
click at [378, 40] on div "Sending to your accounting package... Loading... This may take a few moments. P…" at bounding box center [266, 133] width 532 height 267
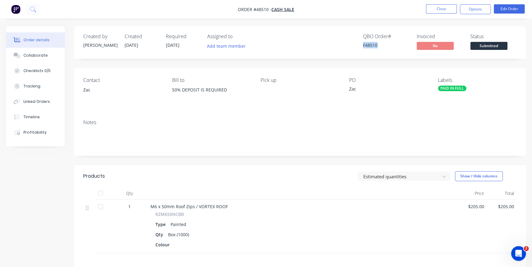
drag, startPoint x: 359, startPoint y: 45, endPoint x: 383, endPoint y: 45, distance: 24.0
click at [383, 45] on div "QBO Order # F48510 Invoiced No Status Submitted" at bounding box center [392, 43] width 247 height 18
copy div "F48510"
click at [391, 31] on div "Created by Jenna Created 13/10/25 Required 13/10/25 Assigned to Add team member…" at bounding box center [300, 42] width 452 height 33
click at [484, 49] on span "Submitted" at bounding box center [488, 46] width 37 height 8
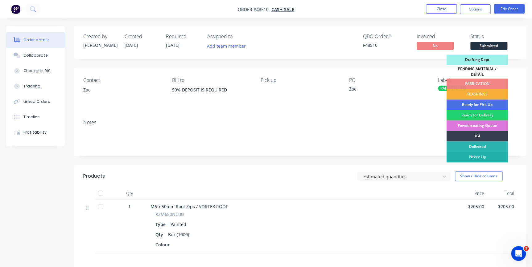
click at [468, 154] on div "Picked Up" at bounding box center [477, 157] width 62 height 10
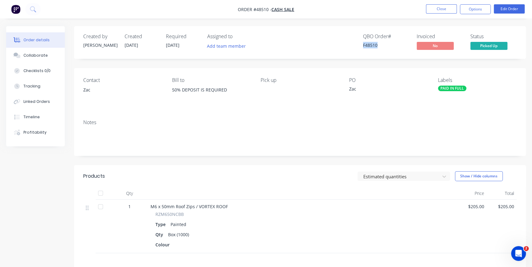
drag, startPoint x: 361, startPoint y: 43, endPoint x: 403, endPoint y: 53, distance: 43.7
click at [404, 52] on div "Created by Jenna Created 13/10/25 Required 13/10/25 Assigned to Add team member…" at bounding box center [300, 42] width 452 height 33
copy div "F48510"
click at [514, 7] on button "Edit Order" at bounding box center [508, 8] width 31 height 9
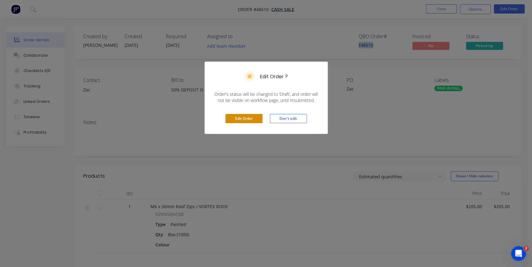
click at [231, 118] on button "Edit Order" at bounding box center [243, 118] width 37 height 9
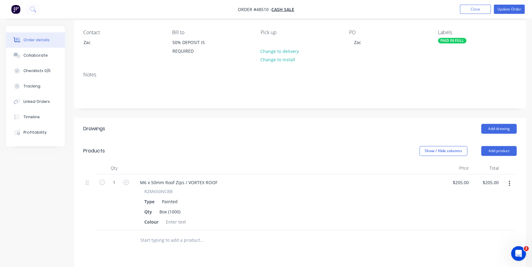
scroll to position [112, 0]
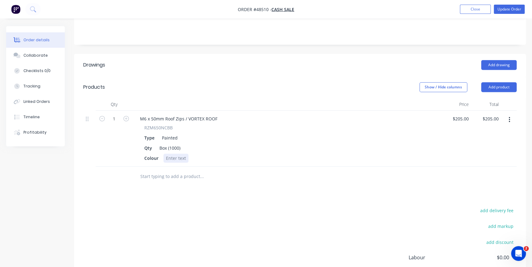
click at [170, 155] on div at bounding box center [175, 158] width 25 height 9
click at [505, 9] on button "Update Order" at bounding box center [508, 9] width 31 height 9
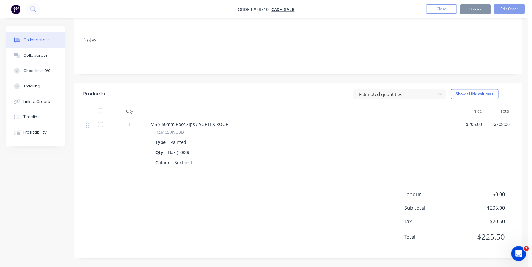
scroll to position [0, 0]
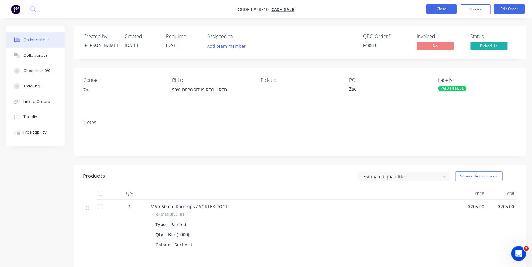
click at [452, 9] on button "Close" at bounding box center [441, 8] width 31 height 9
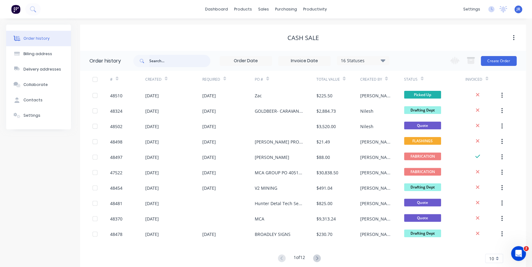
drag, startPoint x: 192, startPoint y: 60, endPoint x: 199, endPoint y: 51, distance: 12.0
click at [197, 54] on div "16 Statuses Invoice Status Invoiced Not Invoiced Partial Order Status All Archi…" at bounding box center [261, 61] width 256 height 20
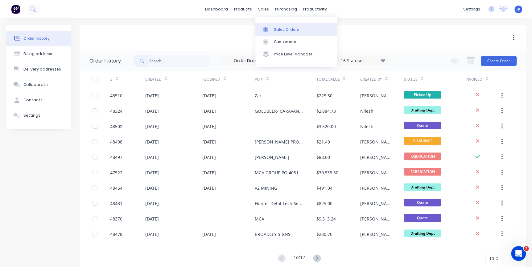
click at [279, 29] on div "Sales Orders" at bounding box center [286, 30] width 25 height 6
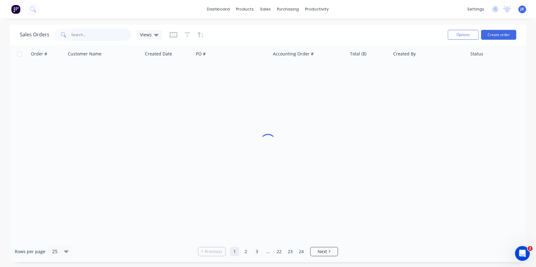
click at [91, 38] on input "text" at bounding box center [102, 35] width 60 height 12
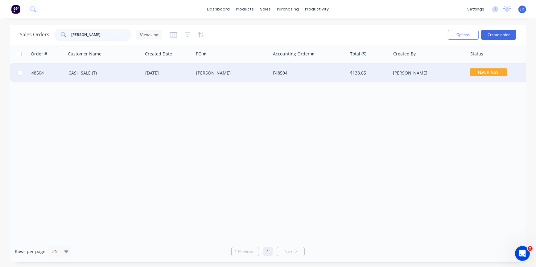
type input "labella"
click at [187, 71] on div "13 Oct 2025" at bounding box center [168, 73] width 46 height 6
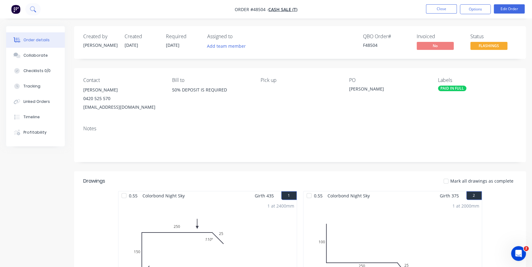
click at [34, 7] on icon at bounding box center [33, 9] width 6 height 6
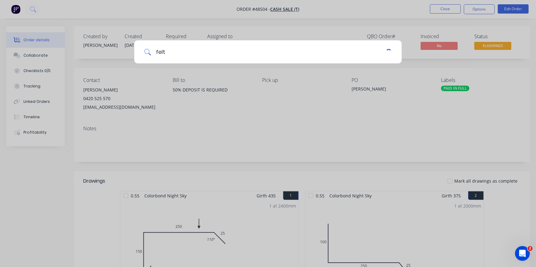
type input "felt"
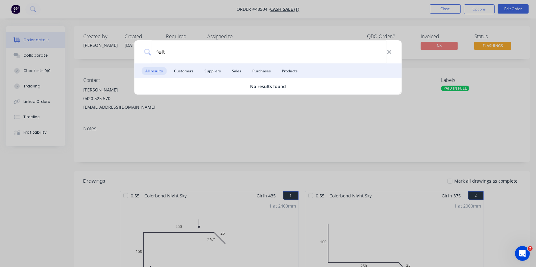
drag, startPoint x: 261, startPoint y: 15, endPoint x: 322, endPoint y: 28, distance: 62.0
click at [262, 15] on div "felt All results Customers Suppliers Sales Purchases Products No results found" at bounding box center [268, 133] width 536 height 267
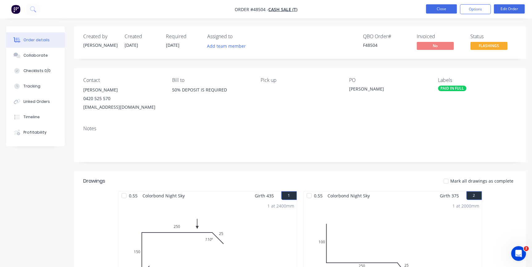
click at [448, 12] on button "Close" at bounding box center [441, 8] width 31 height 9
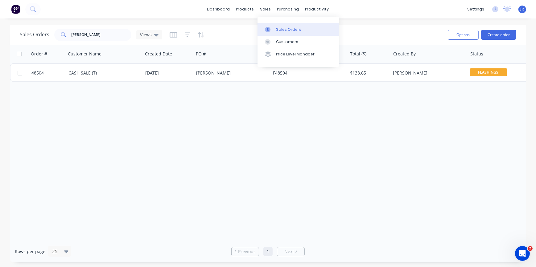
click at [277, 25] on link "Sales Orders" at bounding box center [298, 29] width 82 height 12
drag, startPoint x: 43, startPoint y: 29, endPoint x: 31, endPoint y: 28, distance: 12.1
click at [32, 29] on div "Sales Orders labella Views" at bounding box center [91, 35] width 142 height 12
type input "felk"
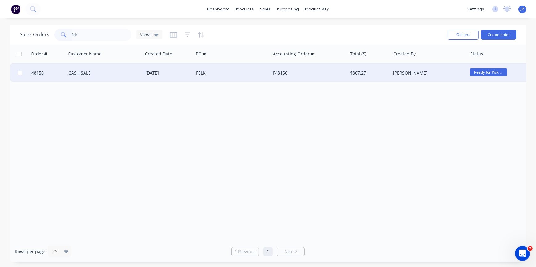
click at [250, 71] on div "FELK" at bounding box center [230, 73] width 68 height 6
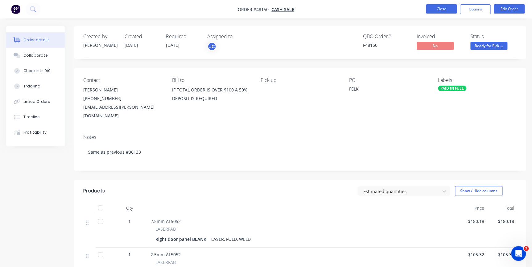
click at [439, 8] on button "Close" at bounding box center [441, 8] width 31 height 9
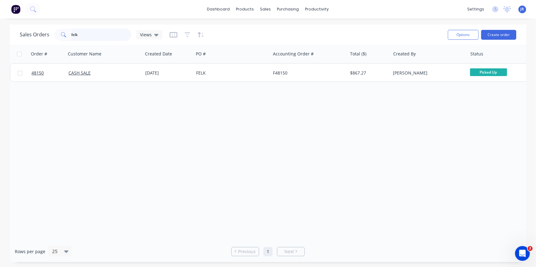
drag, startPoint x: 66, startPoint y: 30, endPoint x: 60, endPoint y: 27, distance: 7.2
click at [60, 29] on div "felk" at bounding box center [92, 35] width 77 height 12
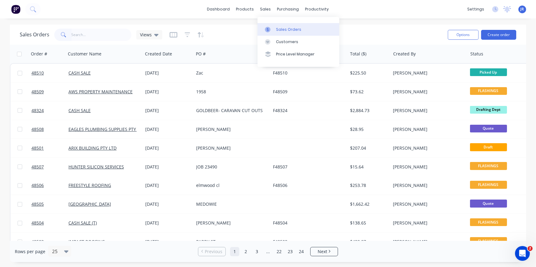
click at [276, 30] on div "Sales Orders" at bounding box center [288, 30] width 25 height 6
click at [273, 30] on div at bounding box center [269, 30] width 9 height 6
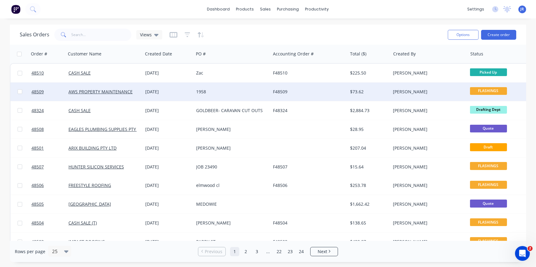
click at [203, 93] on div "1958" at bounding box center [230, 92] width 68 height 6
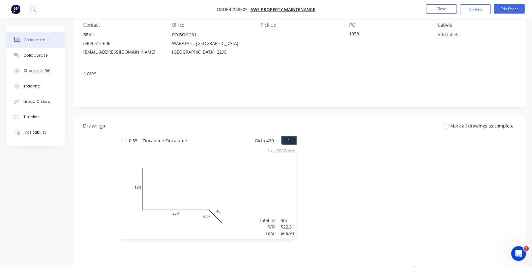
scroll to position [112, 0]
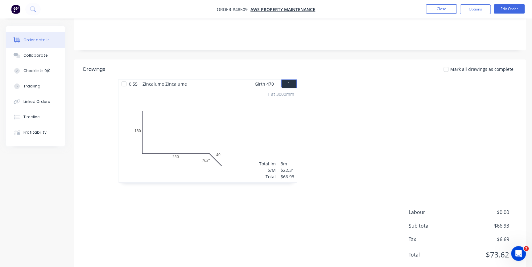
click at [243, 120] on div "1 at 3000mm Total lm $/M Total 3m $22.31 $66.93" at bounding box center [207, 135] width 178 height 94
click at [508, 9] on button "Edit Order" at bounding box center [508, 8] width 31 height 9
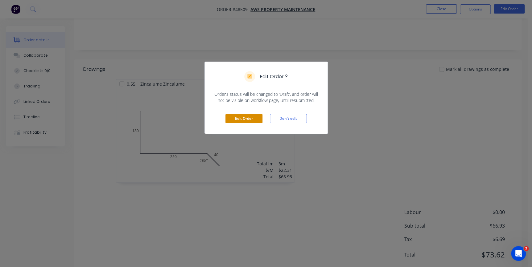
click at [249, 116] on button "Edit Order" at bounding box center [243, 118] width 37 height 9
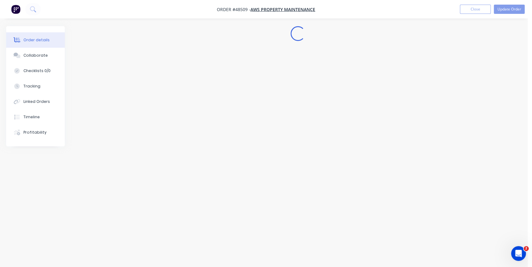
scroll to position [0, 0]
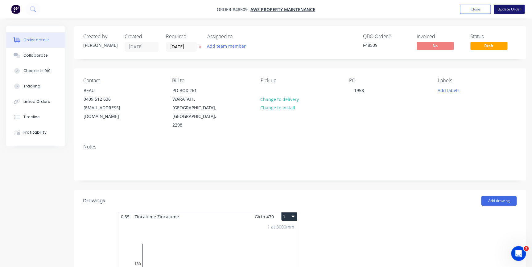
click at [509, 13] on button "Update Order" at bounding box center [508, 9] width 31 height 9
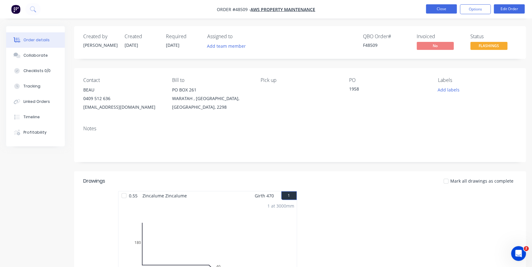
click at [444, 6] on button "Close" at bounding box center [441, 8] width 31 height 9
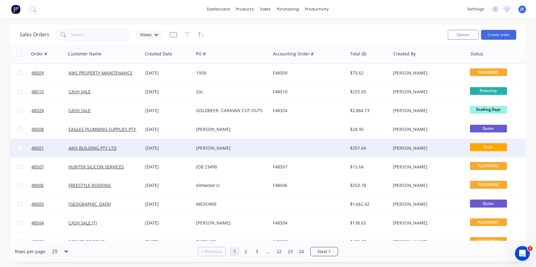
click at [206, 149] on div "COREY" at bounding box center [230, 148] width 68 height 6
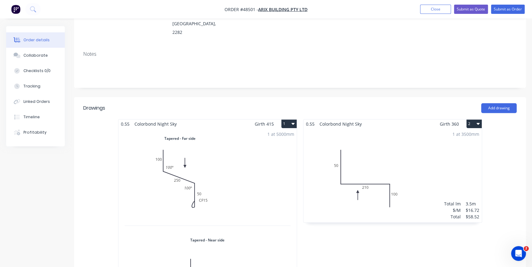
scroll to position [112, 0]
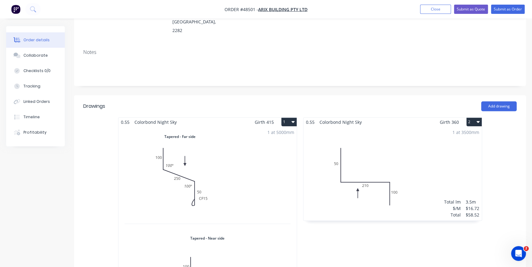
click at [201, 180] on div "1 at 5000mm Total lm $/M Total 5m $25.94 $129.70" at bounding box center [207, 228] width 178 height 203
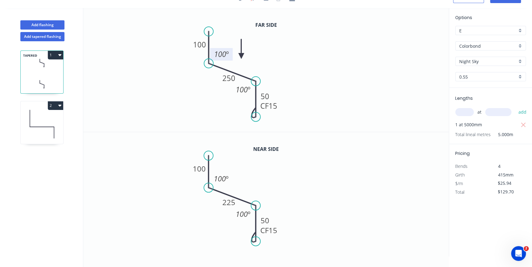
click at [221, 53] on tspan "100" at bounding box center [220, 54] width 12 height 10
click at [222, 180] on tspan "100" at bounding box center [220, 179] width 12 height 10
click at [244, 214] on tspan "100" at bounding box center [241, 214] width 12 height 10
click at [247, 89] on tspan "100" at bounding box center [241, 89] width 12 height 10
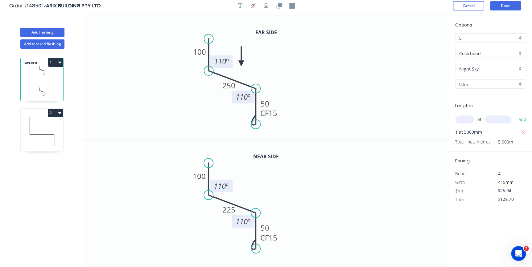
scroll to position [0, 0]
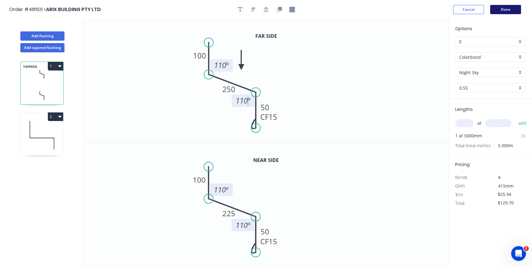
click at [507, 7] on button "Done" at bounding box center [505, 9] width 31 height 9
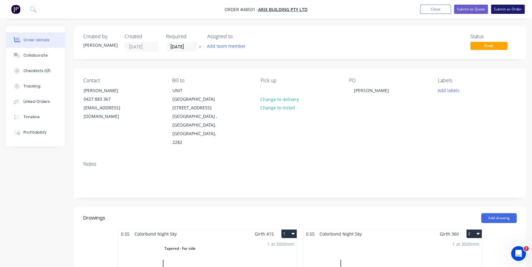
click at [505, 10] on button "Submit as Order" at bounding box center [508, 9] width 34 height 9
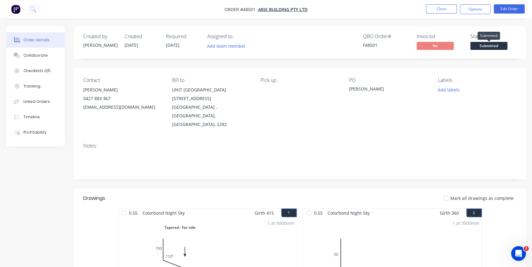
click at [495, 48] on span "Submitted" at bounding box center [488, 46] width 37 height 8
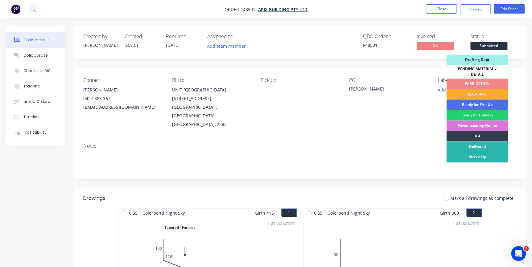
click at [472, 89] on div "FLASHINGS" at bounding box center [477, 94] width 62 height 10
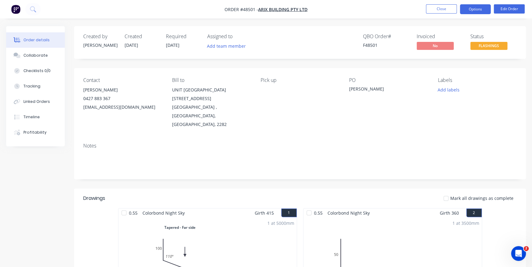
click at [469, 8] on button "Options" at bounding box center [475, 9] width 31 height 10
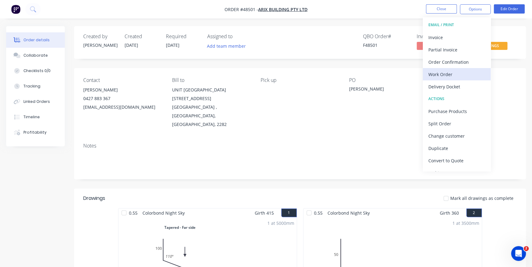
click at [442, 75] on div "Work Order" at bounding box center [456, 74] width 57 height 9
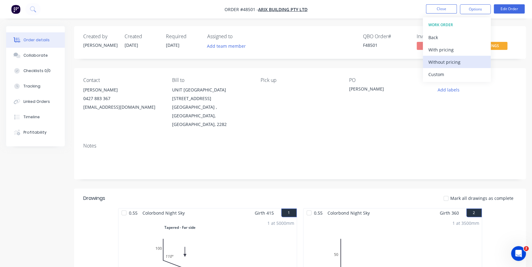
click at [438, 63] on div "Without pricing" at bounding box center [456, 62] width 57 height 9
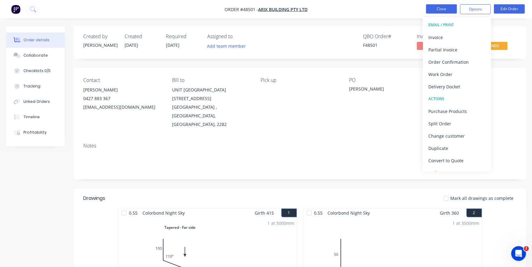
click at [444, 6] on button "Close" at bounding box center [441, 8] width 31 height 9
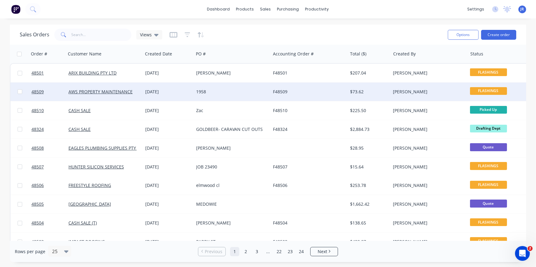
click at [204, 94] on div "1958" at bounding box center [230, 92] width 68 height 6
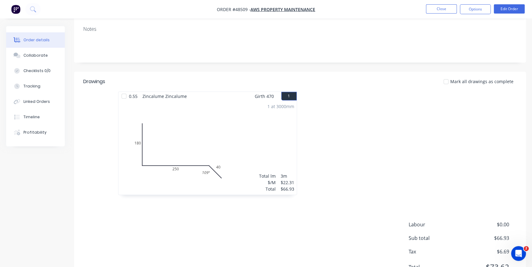
scroll to position [46, 0]
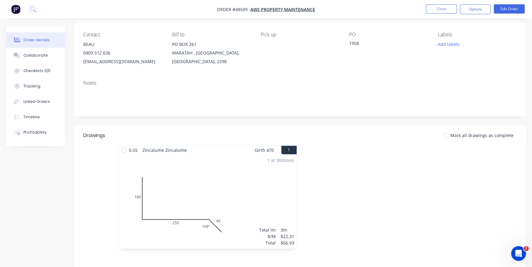
drag, startPoint x: 491, startPoint y: 4, endPoint x: 504, endPoint y: 7, distance: 13.2
click at [492, 4] on nav "Order #48509 - AWS PROPERTY MAINTENANCE Close Options Edit Order" at bounding box center [266, 9] width 532 height 18
click at [504, 7] on button "Edit Order" at bounding box center [508, 8] width 31 height 9
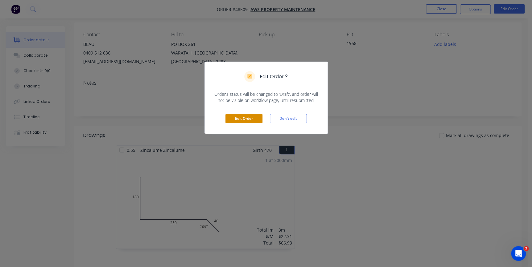
click at [241, 116] on button "Edit Order" at bounding box center [243, 118] width 37 height 9
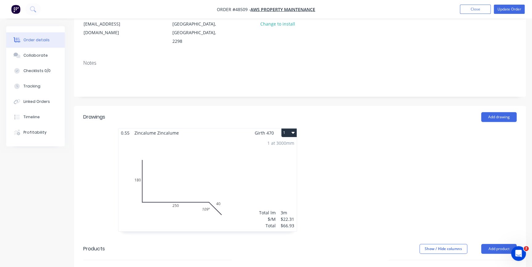
click at [246, 144] on div "1 at 3000mm Total lm $/M Total 3m $22.31 $66.93" at bounding box center [207, 184] width 178 height 94
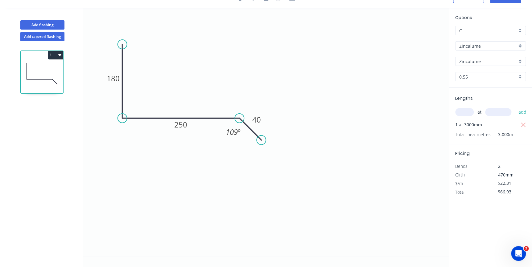
click at [465, 114] on input "text" at bounding box center [464, 112] width 18 height 8
type input "1"
type input "3000"
click at [515, 107] on button "add" at bounding box center [522, 112] width 14 height 10
type input "$133.86"
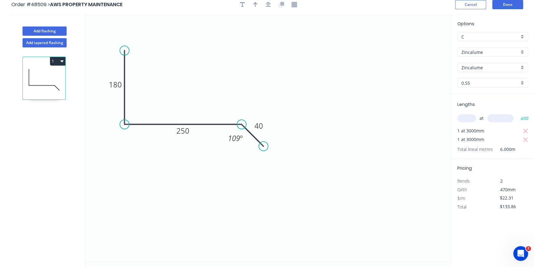
scroll to position [0, 0]
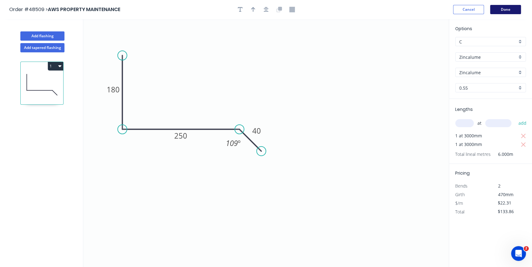
click at [516, 10] on button "Done" at bounding box center [505, 9] width 31 height 9
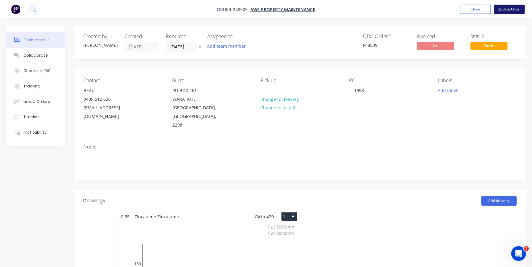
click at [514, 13] on button "Update Order" at bounding box center [508, 9] width 31 height 9
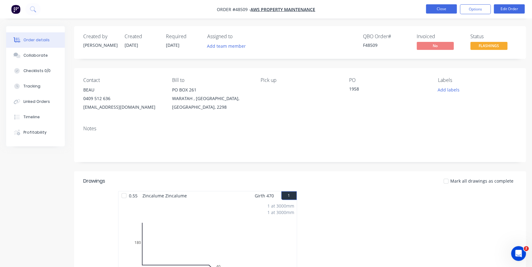
click at [432, 6] on button "Close" at bounding box center [441, 8] width 31 height 9
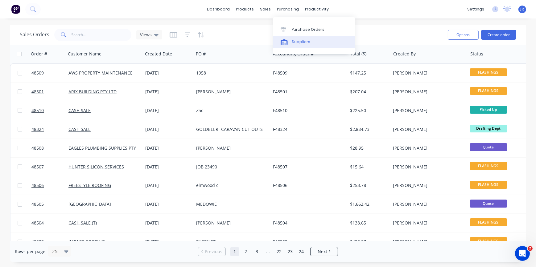
click at [284, 38] on link "Suppliers" at bounding box center [314, 42] width 82 height 12
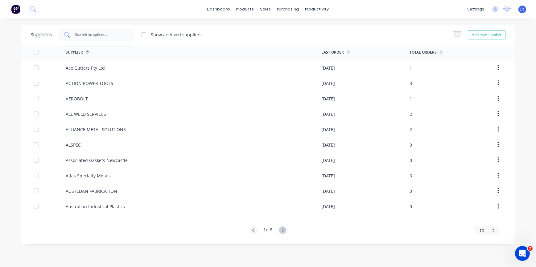
click at [80, 35] on input "text" at bounding box center [99, 35] width 51 height 6
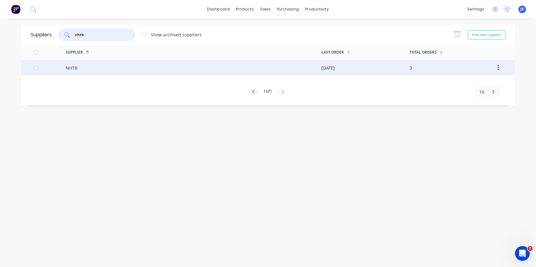
type input "nhtb"
click at [89, 65] on div "NHTB" at bounding box center [194, 67] width 256 height 15
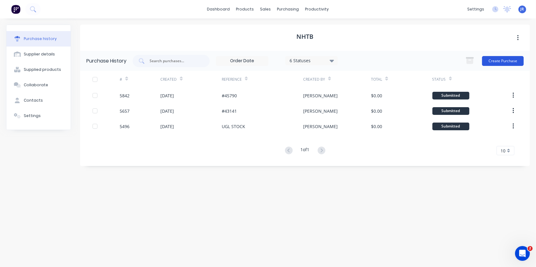
click at [505, 62] on button "Create Purchase" at bounding box center [503, 61] width 42 height 10
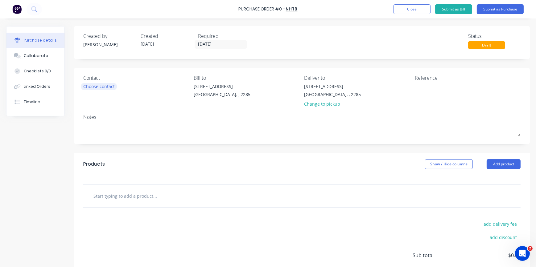
click at [114, 86] on div "Choose contact" at bounding box center [98, 86] width 31 height 6
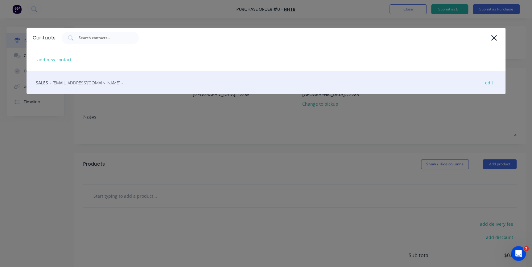
click at [74, 82] on span "- sales@nhtb.com.au -" at bounding box center [86, 83] width 73 height 6
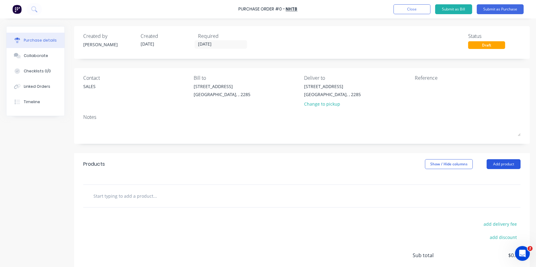
click at [511, 162] on button "Add product" at bounding box center [503, 164] width 34 height 10
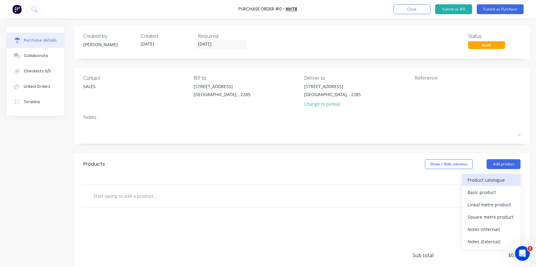
click at [467, 182] on div "Product catalogue" at bounding box center [490, 180] width 47 height 9
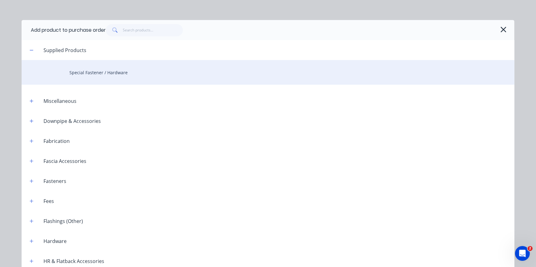
click at [89, 77] on div "Special Fastener / Hardware" at bounding box center [268, 72] width 492 height 25
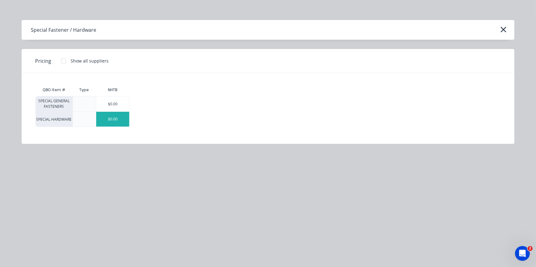
click at [113, 118] on div "$0.00" at bounding box center [112, 119] width 33 height 15
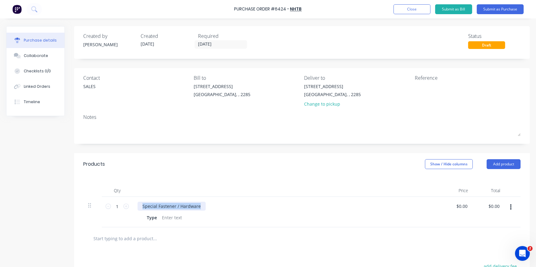
drag, startPoint x: 203, startPoint y: 206, endPoint x: 126, endPoint y: 192, distance: 78.2
click at [126, 192] on div "Qty Price Total 1 1 Special Fastener / Hardware Type $0.00 $0.00 $0.00 $0.00" at bounding box center [302, 201] width 456 height 52
click at [196, 204] on div "M8 HEXAGON WELD NUTS" at bounding box center [169, 206] width 64 height 9
click at [126, 206] on icon at bounding box center [126, 207] width 6 height 6
type input "2"
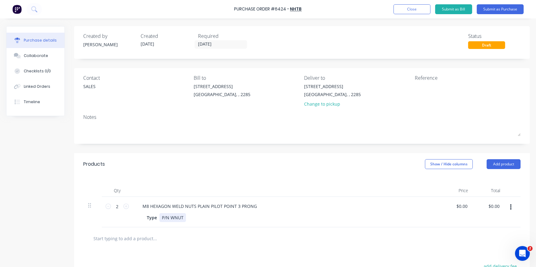
click at [186, 218] on div "P/N WNUT" at bounding box center [172, 217] width 27 height 9
click at [33, 58] on div "Collaborate" at bounding box center [36, 56] width 24 height 6
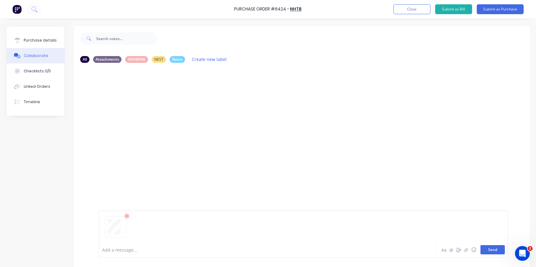
click at [486, 250] on button "Send" at bounding box center [492, 249] width 24 height 9
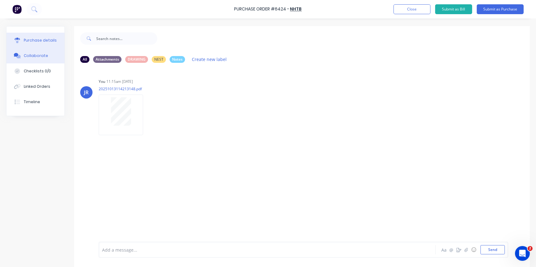
click at [47, 41] on div "Purchase details" at bounding box center [40, 41] width 33 height 6
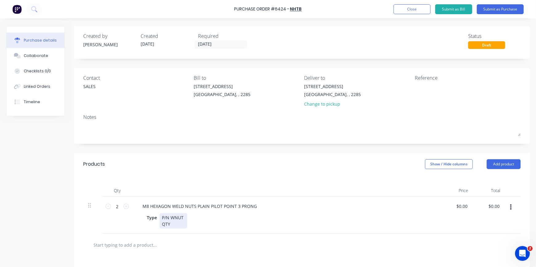
click at [172, 225] on div "P/N WNUT QTY" at bounding box center [173, 220] width 28 height 15
click at [510, 10] on button "Submit as Purchase" at bounding box center [499, 9] width 47 height 10
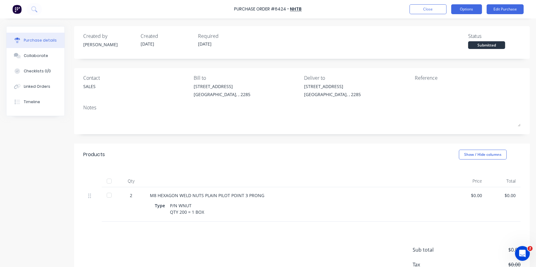
click at [467, 9] on button "Options" at bounding box center [466, 9] width 31 height 10
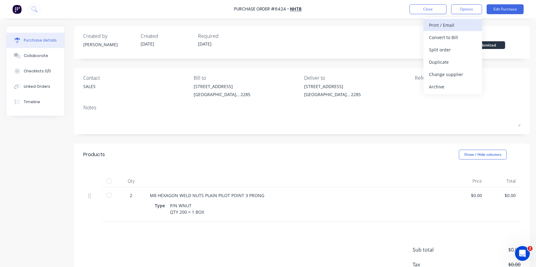
click at [445, 23] on div "Print / Email" at bounding box center [452, 25] width 47 height 9
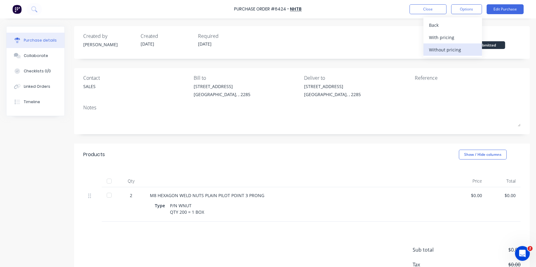
click at [443, 49] on div "Without pricing" at bounding box center [452, 49] width 47 height 9
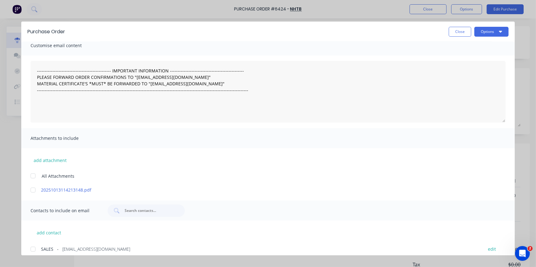
scroll to position [11, 0]
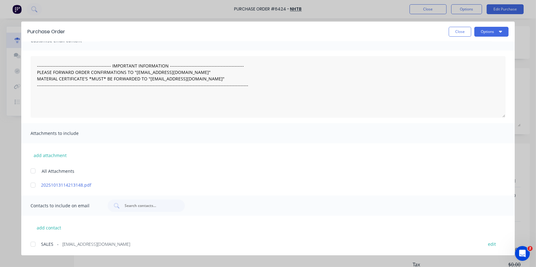
click at [34, 186] on div at bounding box center [33, 185] width 12 height 12
click at [33, 246] on div at bounding box center [33, 244] width 12 height 12
click at [67, 101] on textarea "------------------------------------------------ IMPORTANT INFORMATION --------…" at bounding box center [268, 87] width 475 height 62
click at [35, 64] on textarea "------------------------------------------------ IMPORTANT INFORMATION --------…" at bounding box center [268, 87] width 475 height 62
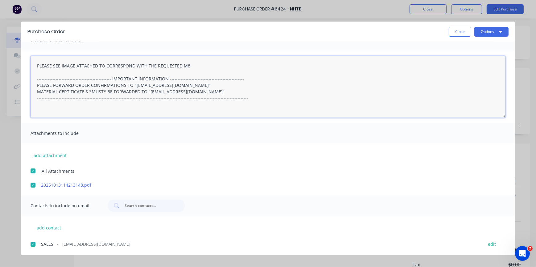
drag, startPoint x: 186, startPoint y: 66, endPoint x: 183, endPoint y: 53, distance: 12.9
click at [182, 64] on textarea "PLEASE SEE IMAGE ATTACHED TO CORRESPOND WITH THE REQUESTED M8 -----------------…" at bounding box center [268, 87] width 475 height 62
type textarea "PLEASE SEE IMAGE ATTACHED TO CORRESPOND WITH THE REQUESTED PO -----------------…"
click at [492, 34] on button "Options" at bounding box center [491, 32] width 34 height 10
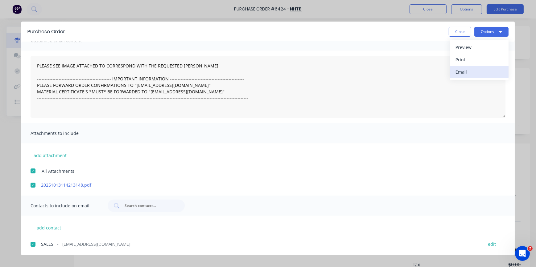
click at [470, 73] on div "Email" at bounding box center [478, 71] width 47 height 9
drag, startPoint x: 452, startPoint y: 35, endPoint x: 447, endPoint y: 31, distance: 6.5
click at [452, 35] on button "Close" at bounding box center [459, 32] width 22 height 10
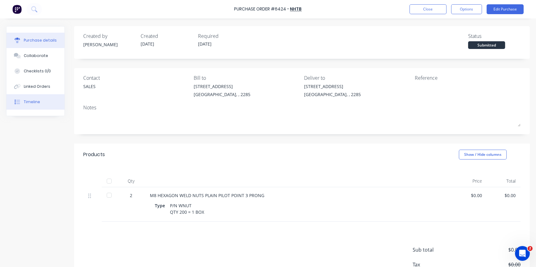
click at [43, 99] on button "Timeline" at bounding box center [35, 101] width 58 height 15
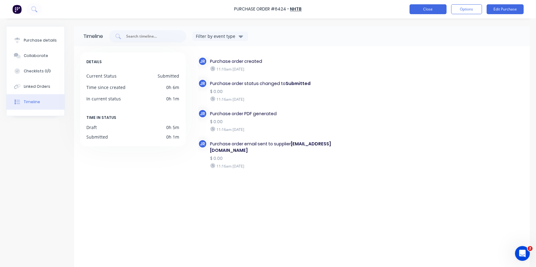
click at [419, 8] on button "Close" at bounding box center [427, 9] width 37 height 10
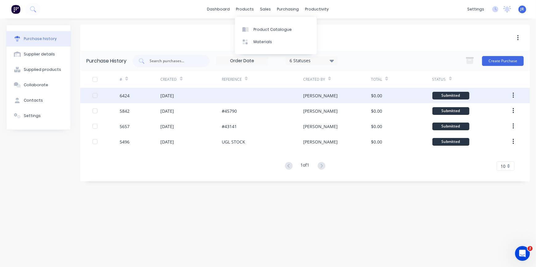
click at [220, 94] on div "13 Oct 2025" at bounding box center [190, 95] width 61 height 15
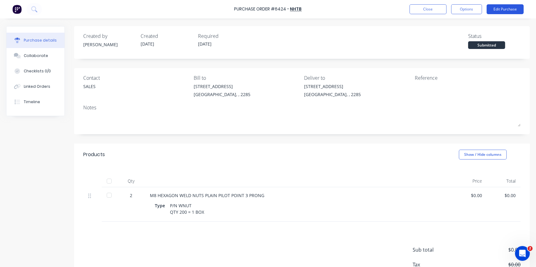
click at [497, 13] on div "Purchase Order #6424 - NHTB Close Options Edit Purchase" at bounding box center [268, 9] width 536 height 18
click at [498, 11] on button "Edit Purchase" at bounding box center [504, 9] width 37 height 10
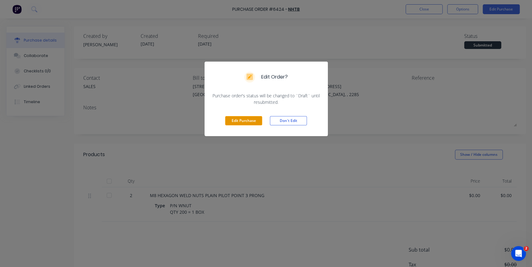
click at [248, 118] on button "Edit Purchase" at bounding box center [243, 120] width 37 height 9
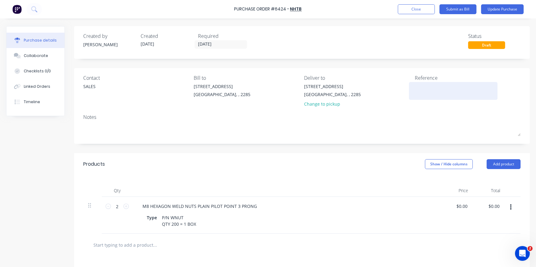
click at [422, 87] on textarea at bounding box center [453, 90] width 77 height 14
type textarea "UGL"
click at [493, 10] on button "Update Purchase" at bounding box center [502, 9] width 43 height 10
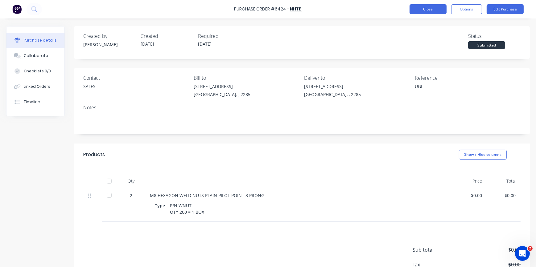
click at [427, 7] on button "Close" at bounding box center [427, 9] width 37 height 10
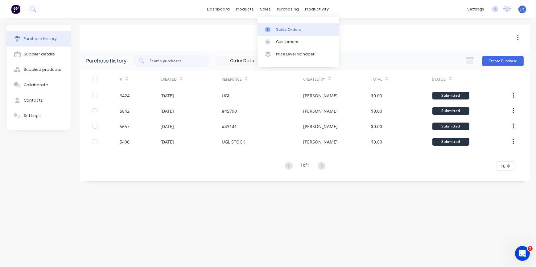
click at [271, 27] on div at bounding box center [269, 30] width 9 height 6
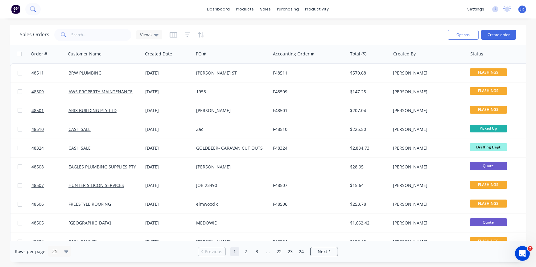
click at [35, 10] on icon at bounding box center [33, 9] width 6 height 6
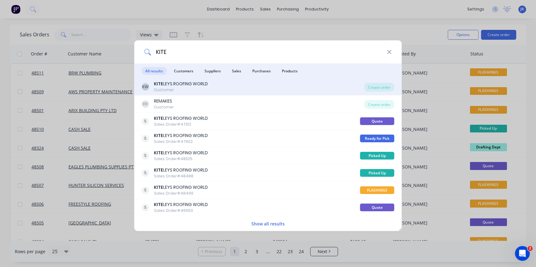
type input "KITE"
click at [179, 88] on div "Customer" at bounding box center [181, 90] width 54 height 6
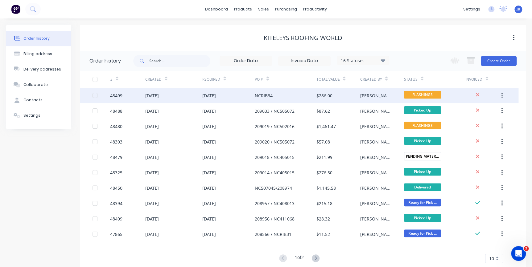
click at [280, 96] on div "NCRIB34" at bounding box center [285, 95] width 61 height 15
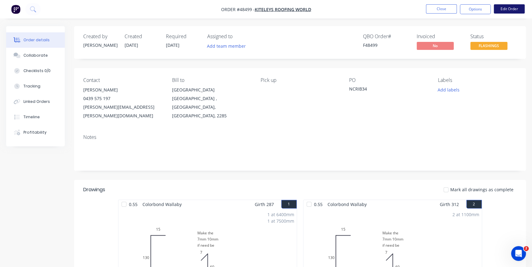
click at [512, 8] on button "Edit Order" at bounding box center [508, 8] width 31 height 9
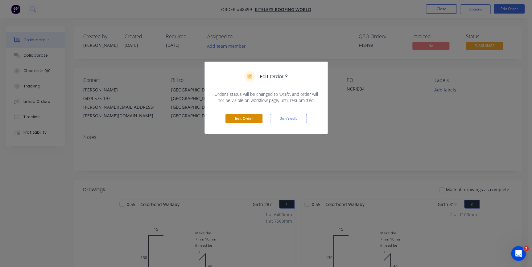
click at [258, 115] on button "Edit Order" at bounding box center [243, 118] width 37 height 9
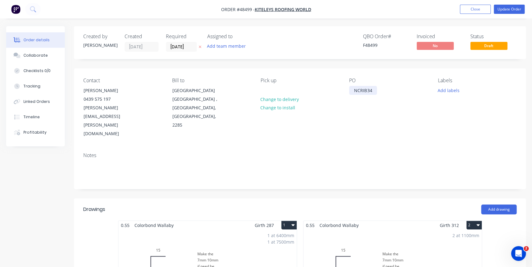
click at [353, 91] on div "NCRIB34" at bounding box center [363, 90] width 28 height 9
click at [369, 88] on div "209037// NCRIB34" at bounding box center [372, 90] width 47 height 9
click at [497, 6] on button "Update Order" at bounding box center [508, 9] width 31 height 9
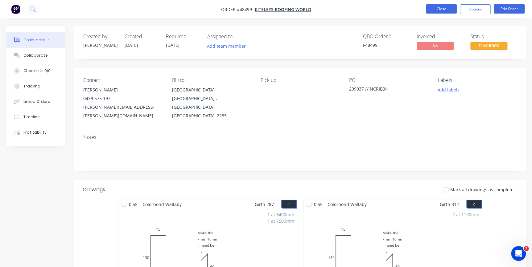
click at [438, 9] on button "Close" at bounding box center [441, 8] width 31 height 9
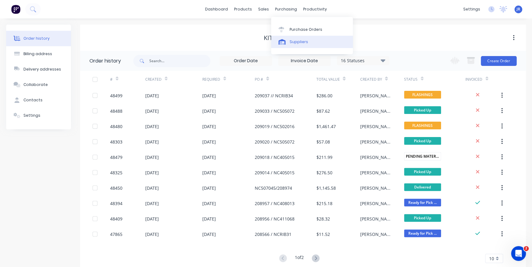
click at [302, 41] on div "Suppliers" at bounding box center [298, 42] width 18 height 6
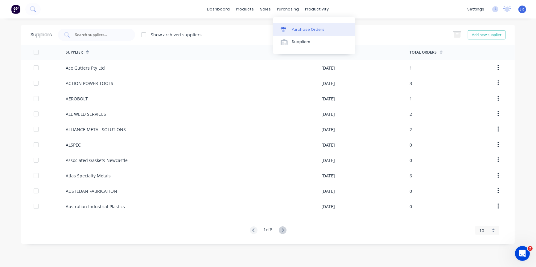
click at [291, 28] on link "Purchase Orders" at bounding box center [314, 29] width 82 height 12
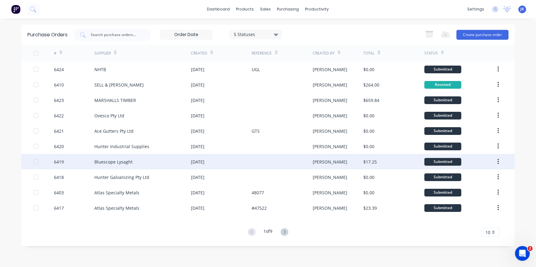
click at [204, 161] on div "10 Oct 2025" at bounding box center [198, 162] width 14 height 6
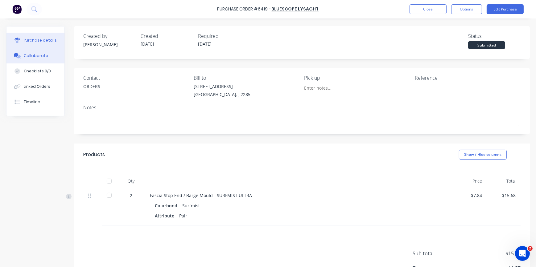
click at [41, 52] on button "Collaborate" at bounding box center [35, 55] width 58 height 15
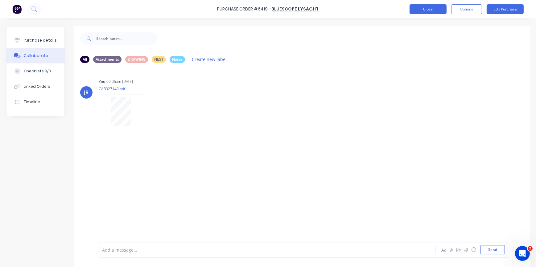
click at [419, 7] on button "Close" at bounding box center [427, 9] width 37 height 10
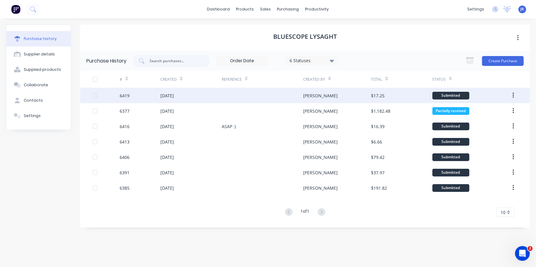
click at [125, 98] on div "6419" at bounding box center [125, 95] width 10 height 6
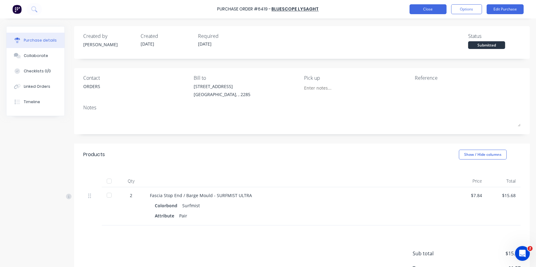
click at [429, 10] on button "Close" at bounding box center [427, 9] width 37 height 10
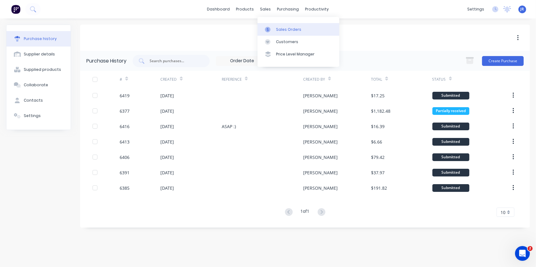
click at [286, 30] on div "Sales Orders" at bounding box center [288, 30] width 25 height 6
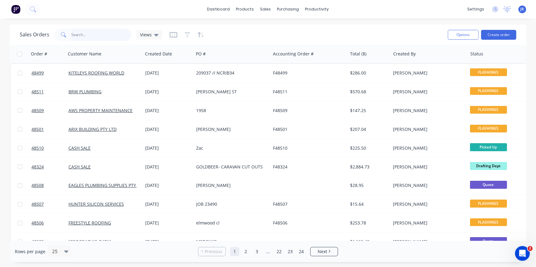
click at [99, 38] on input "text" at bounding box center [102, 35] width 60 height 12
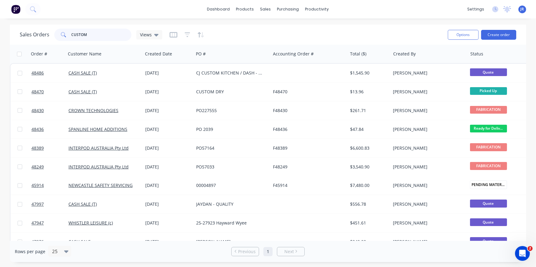
type input "CUSTOM"
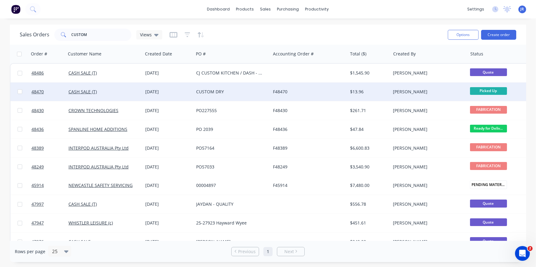
click at [215, 97] on div "CUSTOM DRY" at bounding box center [232, 92] width 77 height 18
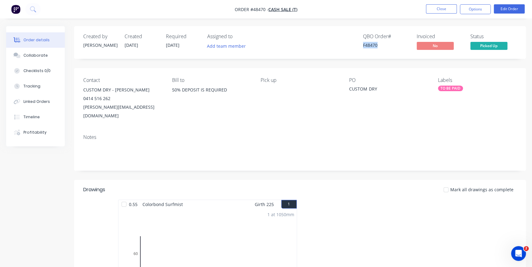
drag, startPoint x: 361, startPoint y: 43, endPoint x: 382, endPoint y: 45, distance: 21.7
click at [382, 45] on div "QBO Order # F48470 Invoiced No Status Picked Up" at bounding box center [392, 43] width 247 height 18
copy div "F48470"
drag, startPoint x: 81, startPoint y: 108, endPoint x: 137, endPoint y: 112, distance: 55.9
click at [137, 112] on div "Contact CUSTOM DRY - TONY 0414 516 262 tony@customdry.com.au Bill to 50% DEPOSI…" at bounding box center [300, 98] width 452 height 61
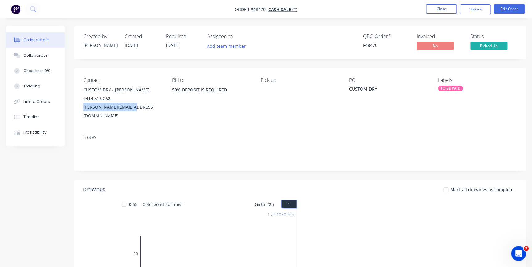
copy div "tony@customdry.com.au"
click at [435, 10] on button "Close" at bounding box center [441, 8] width 31 height 9
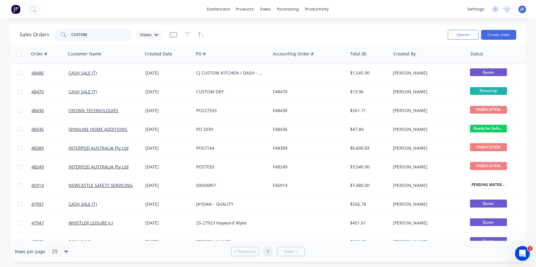
drag, startPoint x: 116, startPoint y: 32, endPoint x: 52, endPoint y: 25, distance: 63.5
click at [54, 26] on div "Sales Orders CUSTOM Views Options Create order" at bounding box center [268, 35] width 516 height 20
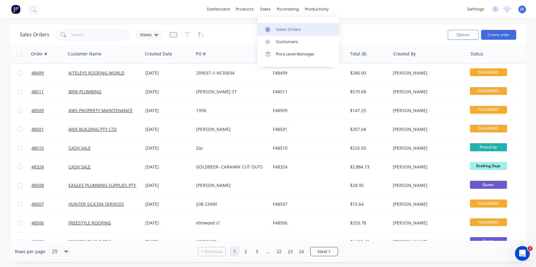
click at [277, 30] on div "Sales Orders" at bounding box center [288, 30] width 25 height 6
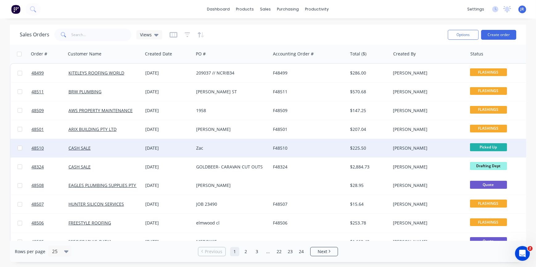
click at [18, 149] on input "checkbox" at bounding box center [20, 148] width 5 height 5
checkbox input "true"
click at [465, 31] on button "Options" at bounding box center [462, 35] width 31 height 10
click at [437, 64] on div "Archive" at bounding box center [444, 62] width 57 height 9
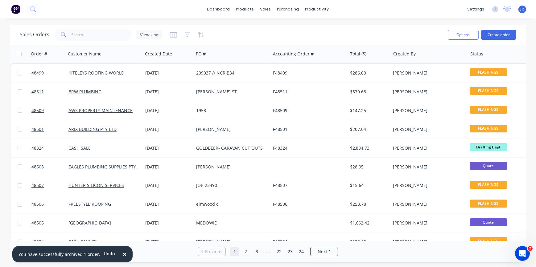
scroll to position [0, 64]
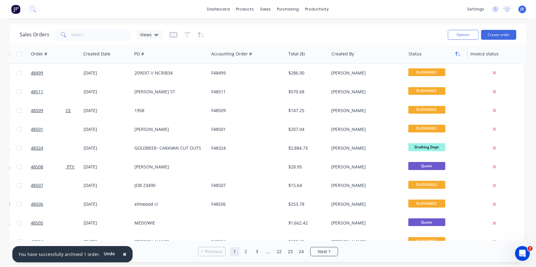
click at [455, 54] on icon "button" at bounding box center [456, 54] width 2 height 4
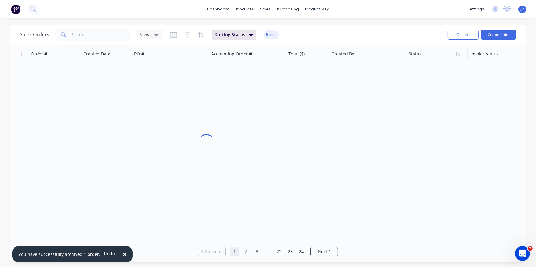
scroll to position [0, 61]
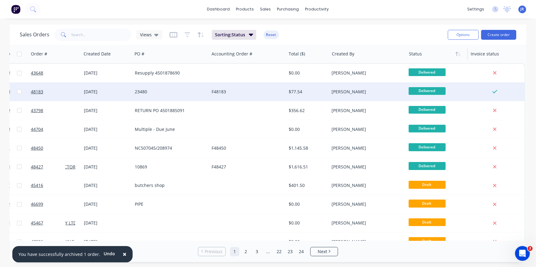
click at [17, 92] on input "checkbox" at bounding box center [19, 91] width 5 height 5
checkbox input "true"
click at [463, 34] on button "Options" at bounding box center [462, 35] width 31 height 10
click at [433, 61] on div "Archive" at bounding box center [444, 62] width 57 height 9
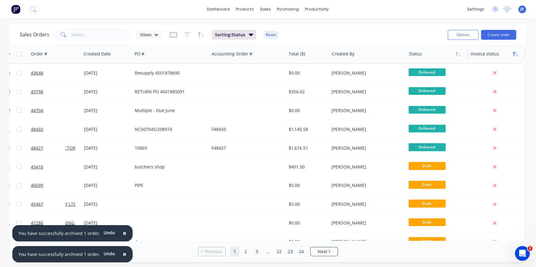
click at [513, 56] on button "button" at bounding box center [515, 53] width 9 height 9
click at [34, 35] on h1 "Sales Orders" at bounding box center [35, 35] width 30 height 6
click at [13, 7] on img at bounding box center [15, 9] width 9 height 9
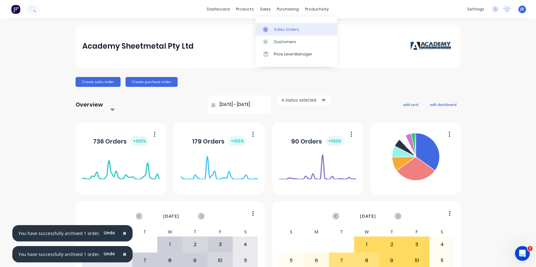
click at [282, 27] on div "Sales Orders" at bounding box center [286, 30] width 25 height 6
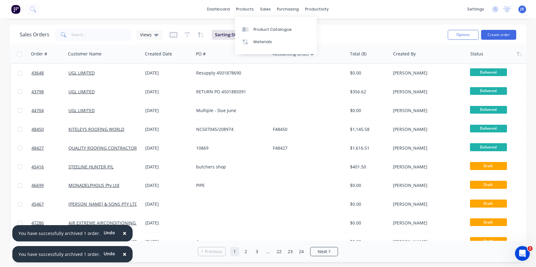
click at [349, 37] on div "Sales Orders Views Sorting: Status, Invoice status Reset" at bounding box center [231, 34] width 423 height 15
click at [278, 34] on button "Sorting: Status, Invoice status" at bounding box center [250, 35] width 76 height 10
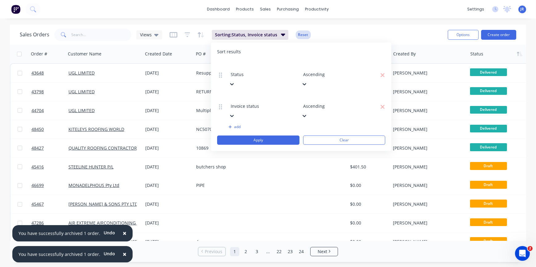
click at [299, 32] on button "Reset" at bounding box center [303, 35] width 15 height 9
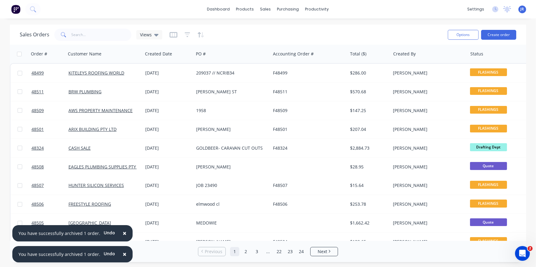
drag, startPoint x: 121, startPoint y: 235, endPoint x: 120, endPoint y: 247, distance: 13.0
click at [123, 235] on span "×" at bounding box center [125, 233] width 4 height 9
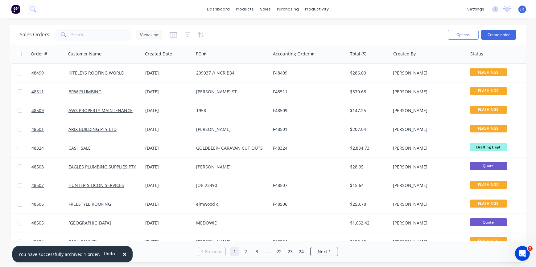
click at [123, 256] on span "×" at bounding box center [125, 254] width 4 height 9
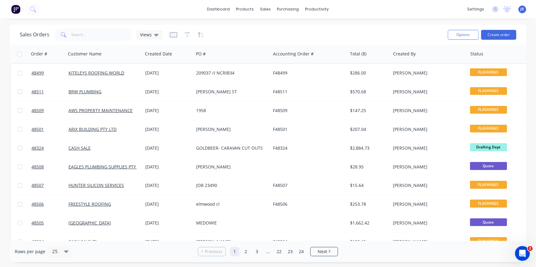
click at [19, 8] on img at bounding box center [15, 9] width 9 height 9
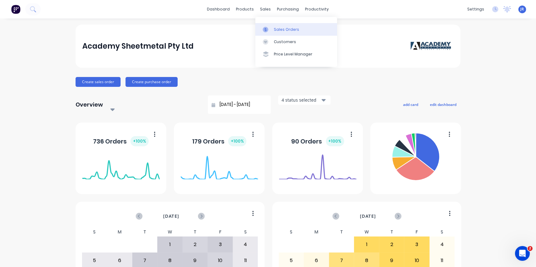
click at [276, 30] on div "Sales Orders" at bounding box center [286, 30] width 25 height 6
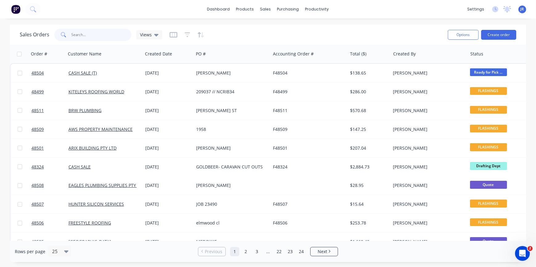
click at [93, 36] on input "text" at bounding box center [102, 35] width 60 height 12
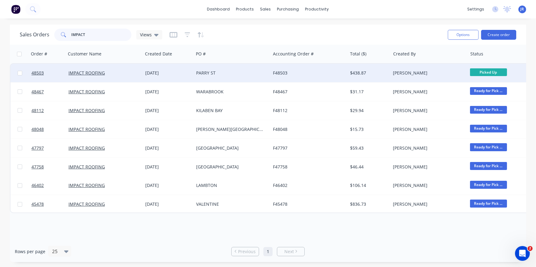
type input "IMPACT"
click at [196, 72] on div "PARRY ST" at bounding box center [230, 73] width 68 height 6
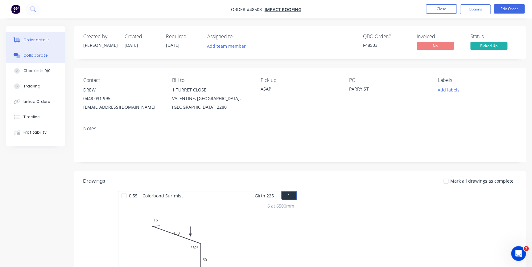
click at [34, 50] on button "Collaborate" at bounding box center [35, 55] width 59 height 15
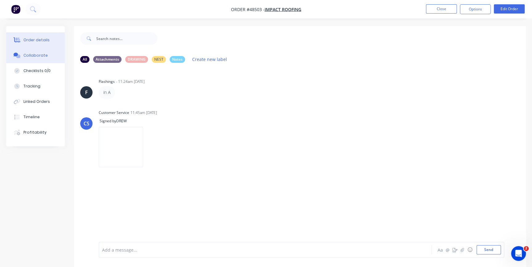
click at [40, 43] on button "Order details" at bounding box center [35, 39] width 59 height 15
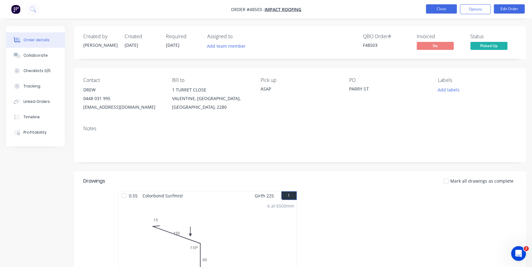
click at [434, 12] on button "Close" at bounding box center [441, 8] width 31 height 9
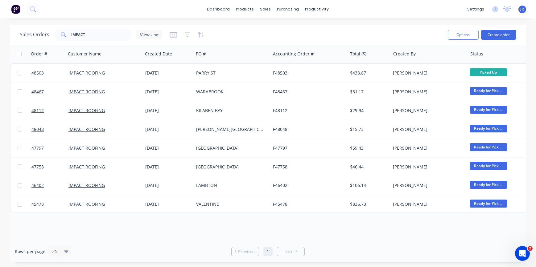
click at [16, 10] on img at bounding box center [15, 9] width 9 height 9
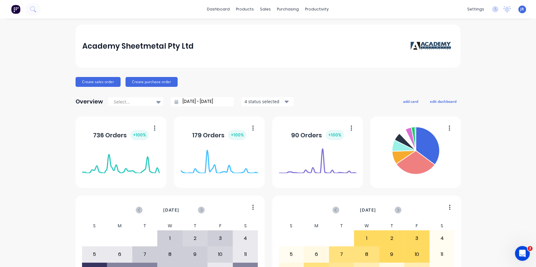
click at [18, 7] on img at bounding box center [15, 9] width 9 height 9
click at [286, 30] on div "Sales Orders" at bounding box center [286, 30] width 25 height 6
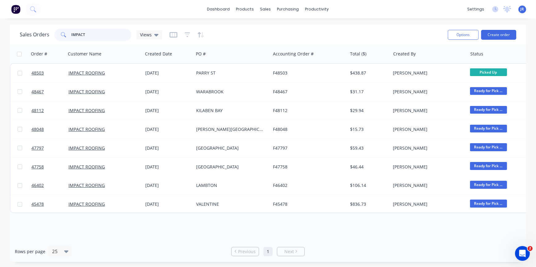
drag, startPoint x: 108, startPoint y: 33, endPoint x: 15, endPoint y: 22, distance: 93.2
click at [16, 22] on div "dashboard products sales purchasing productivity dashboard products Product Cat…" at bounding box center [268, 133] width 536 height 267
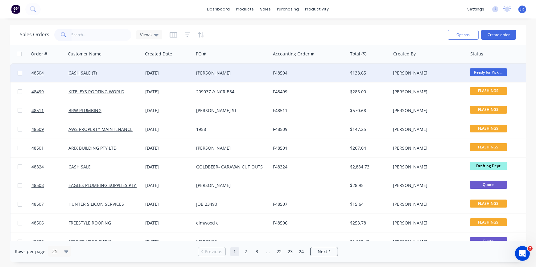
click at [211, 71] on div "[PERSON_NAME]" at bounding box center [230, 73] width 68 height 6
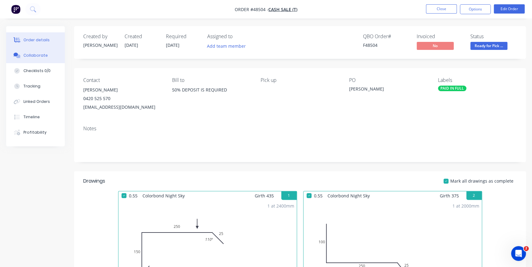
click at [37, 59] on button "Collaborate" at bounding box center [35, 55] width 59 height 15
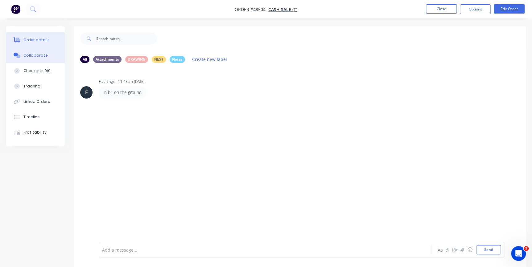
click at [43, 42] on div "Order details" at bounding box center [36, 40] width 26 height 6
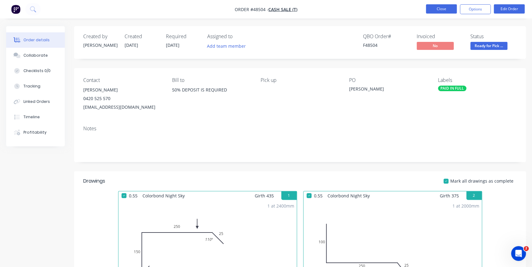
click at [444, 8] on button "Close" at bounding box center [441, 8] width 31 height 9
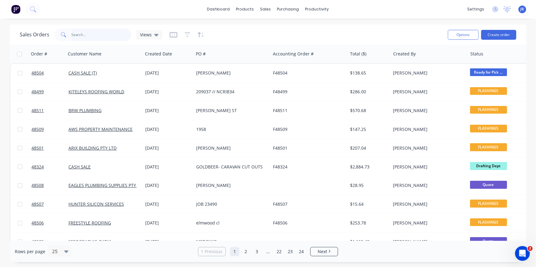
click at [95, 37] on input "text" at bounding box center [102, 35] width 60 height 12
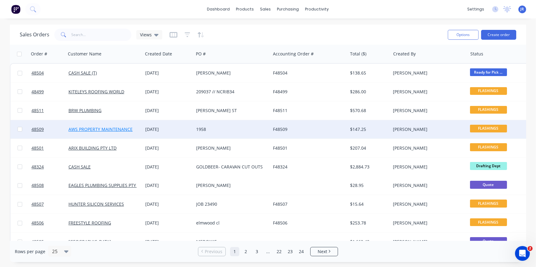
click at [119, 129] on link "AWS PROPERTY MAINTENANCE" at bounding box center [100, 129] width 64 height 6
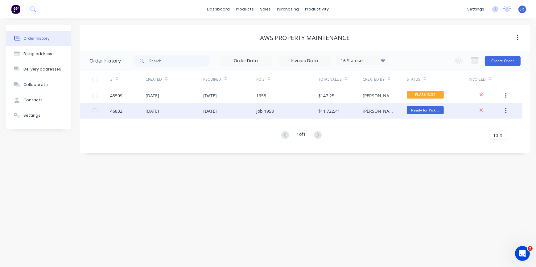
click at [217, 112] on div "12 Sep 2025" at bounding box center [210, 111] width 14 height 6
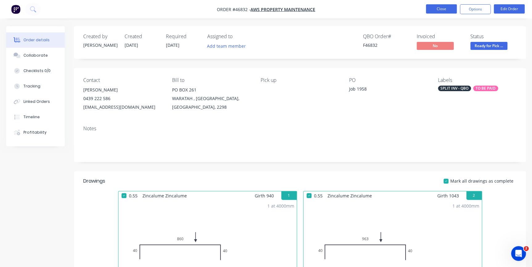
click at [435, 11] on button "Close" at bounding box center [441, 8] width 31 height 9
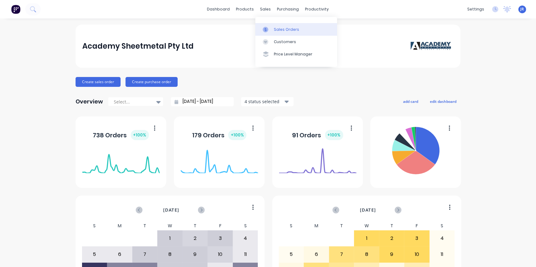
click at [285, 27] on div "Sales Orders" at bounding box center [286, 30] width 25 height 6
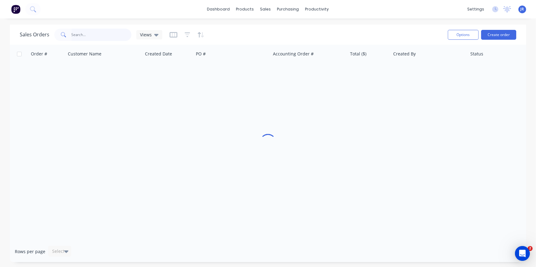
click at [104, 32] on input "text" at bounding box center [102, 35] width 60 height 12
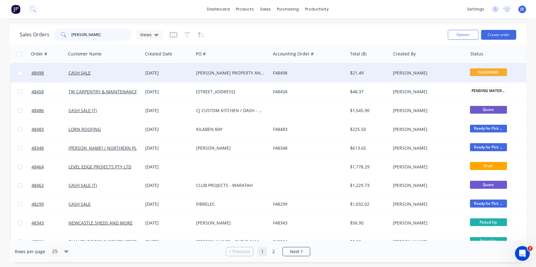
type input "[PERSON_NAME]"
click at [234, 78] on div "[PERSON_NAME] PROPERTY AND BUILDING SERVICES" at bounding box center [232, 73] width 77 height 18
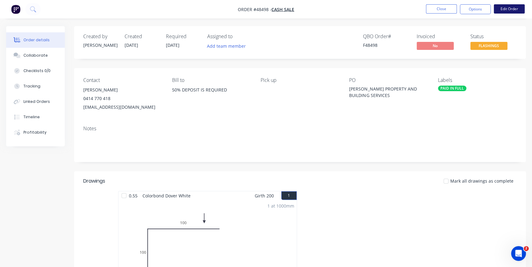
click at [501, 12] on button "Edit Order" at bounding box center [508, 8] width 31 height 9
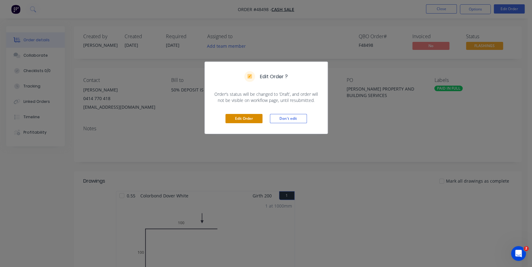
click at [237, 119] on button "Edit Order" at bounding box center [243, 118] width 37 height 9
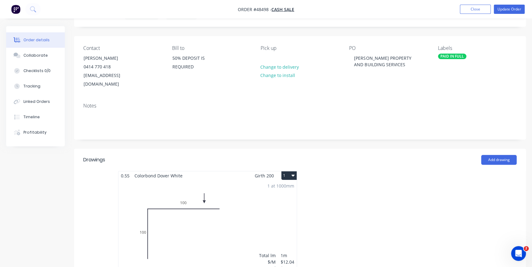
scroll to position [112, 0]
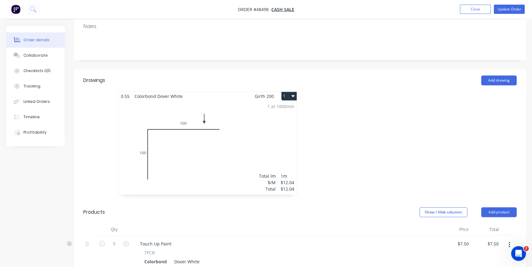
click at [146, 151] on div "1 at 1000mm Total lm $/M Total 1m $12.04 $12.04" at bounding box center [207, 148] width 178 height 94
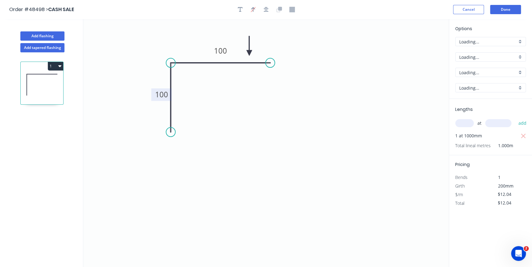
click at [158, 96] on tspan "100" at bounding box center [161, 94] width 13 height 10
click at [504, 11] on button "Done" at bounding box center [505, 9] width 31 height 9
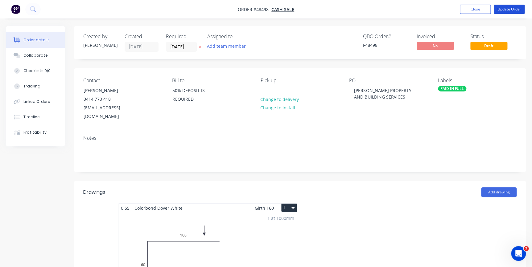
click at [504, 11] on button "Update Order" at bounding box center [508, 9] width 31 height 9
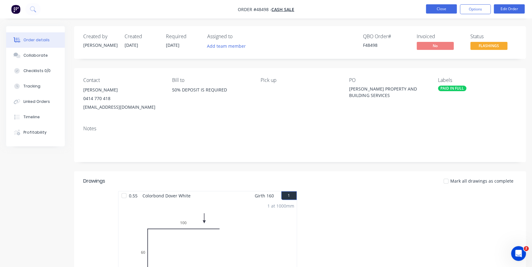
click at [448, 10] on button "Close" at bounding box center [441, 8] width 31 height 9
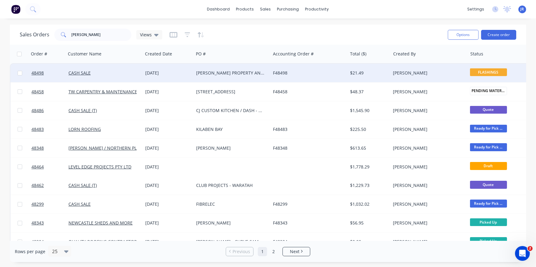
click at [244, 72] on div "[PERSON_NAME] PROPERTY AND BUILDING SERVICES" at bounding box center [230, 73] width 68 height 6
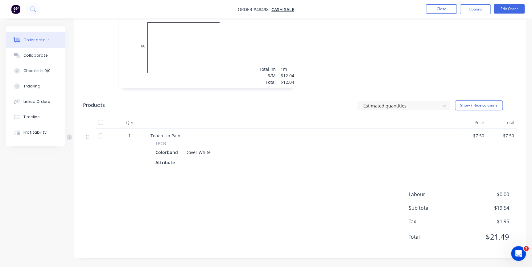
scroll to position [66, 0]
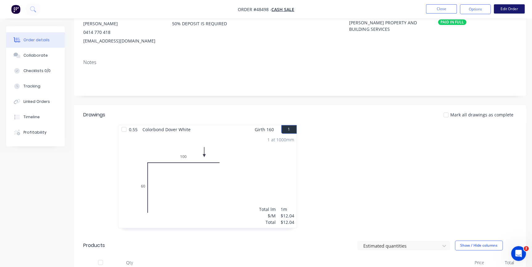
click at [510, 7] on button "Edit Order" at bounding box center [508, 8] width 31 height 9
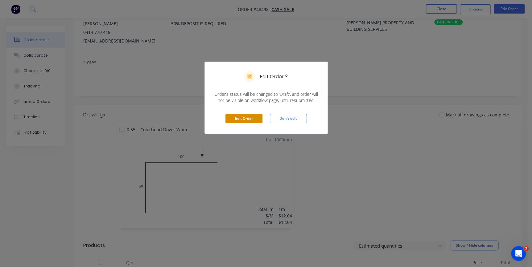
click at [253, 115] on button "Edit Order" at bounding box center [243, 118] width 37 height 9
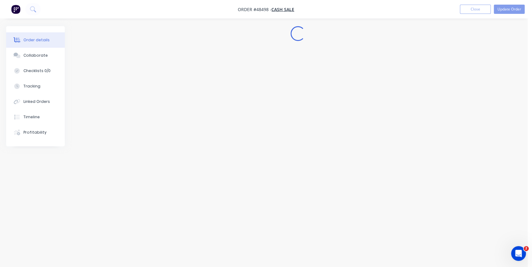
scroll to position [0, 0]
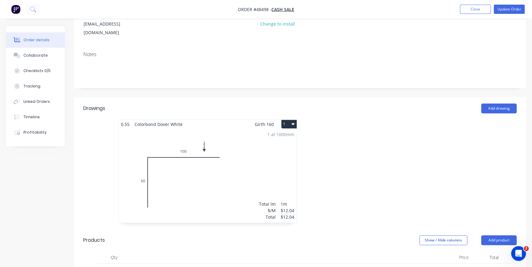
click at [142, 168] on div "1 at 1000mm Total lm $/M Total 1m $12.04 $12.04" at bounding box center [207, 176] width 178 height 94
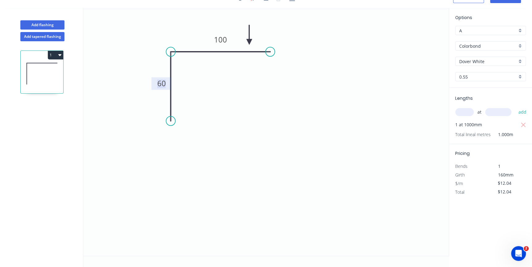
click at [165, 80] on tspan "60" at bounding box center [161, 83] width 9 height 10
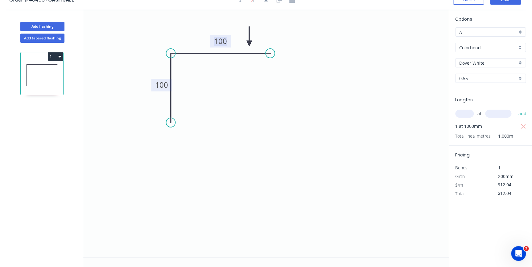
scroll to position [0, 0]
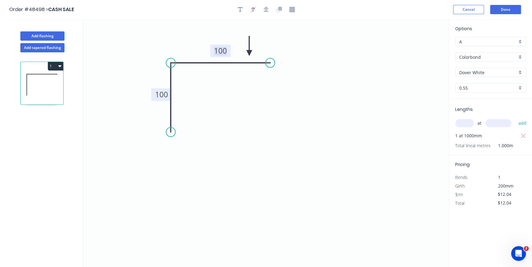
click at [161, 95] on tspan "100" at bounding box center [161, 94] width 13 height 10
click at [518, 8] on button "Done" at bounding box center [505, 9] width 31 height 9
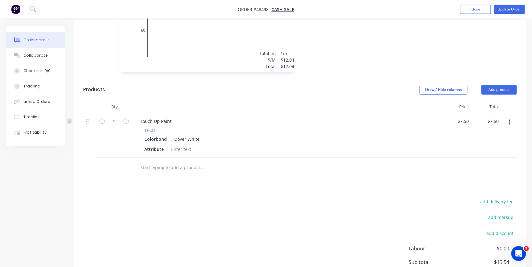
scroll to position [139, 0]
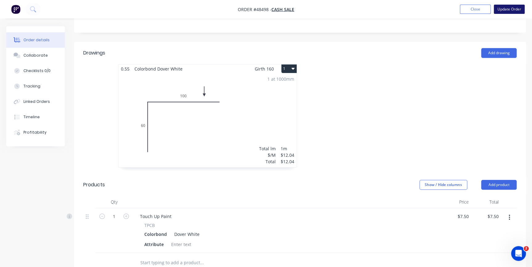
click at [513, 8] on button "Update Order" at bounding box center [508, 9] width 31 height 9
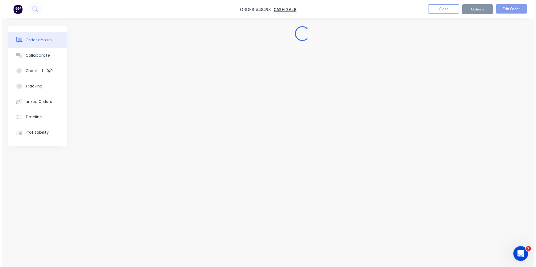
scroll to position [0, 0]
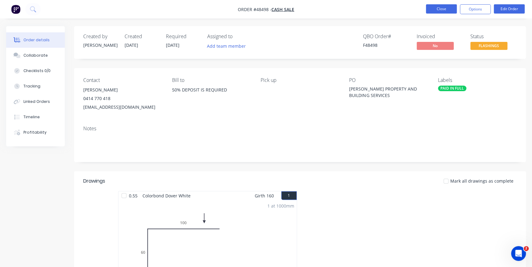
click at [440, 9] on button "Close" at bounding box center [441, 8] width 31 height 9
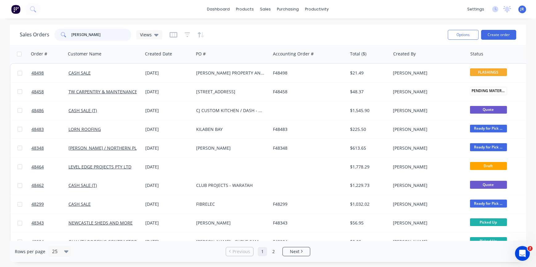
drag, startPoint x: 87, startPoint y: 34, endPoint x: 43, endPoint y: 34, distance: 43.5
click at [43, 34] on div "Sales Orders [PERSON_NAME] Views" at bounding box center [91, 35] width 142 height 12
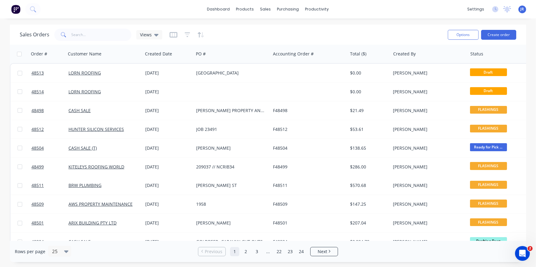
click at [15, 9] on img at bounding box center [15, 9] width 9 height 9
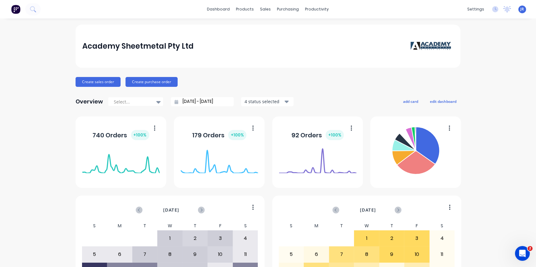
click at [18, 8] on img at bounding box center [15, 9] width 9 height 9
click at [15, 11] on img at bounding box center [15, 9] width 9 height 9
drag, startPoint x: 12, startPoint y: 12, endPoint x: 18, endPoint y: 0, distance: 13.4
click at [13, 12] on img at bounding box center [15, 9] width 9 height 9
click at [13, 10] on img at bounding box center [15, 9] width 9 height 9
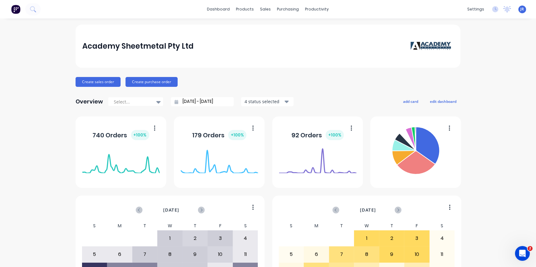
click at [18, 7] on img at bounding box center [15, 9] width 9 height 9
click at [15, 14] on img at bounding box center [15, 9] width 9 height 9
click at [17, 11] on img at bounding box center [15, 9] width 9 height 9
click at [27, 6] on button at bounding box center [32, 9] width 15 height 12
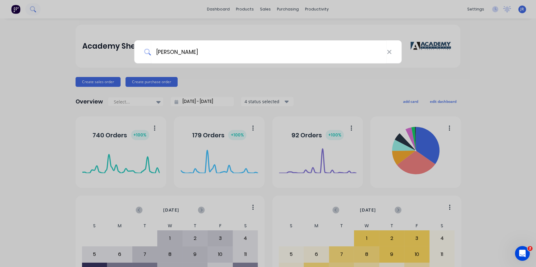
type input "cash sale"
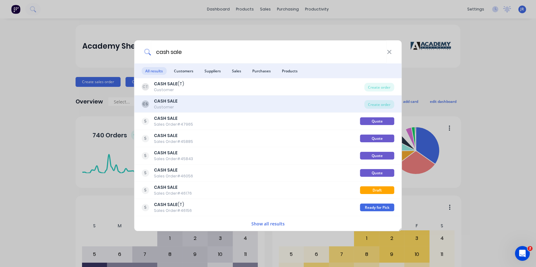
click at [169, 102] on b "CASH SALE" at bounding box center [166, 101] width 24 height 6
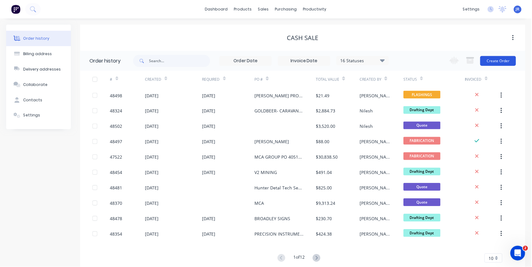
click at [489, 59] on button "Create Order" at bounding box center [498, 61] width 36 height 10
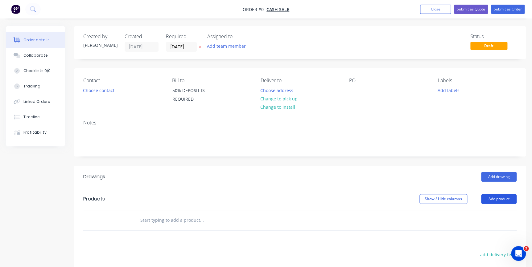
click at [496, 198] on button "Add product" at bounding box center [498, 199] width 35 height 10
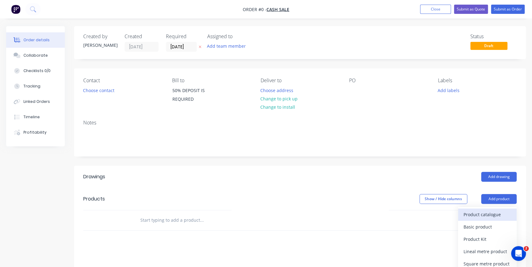
click at [498, 214] on div "Product catalogue" at bounding box center [486, 214] width 47 height 9
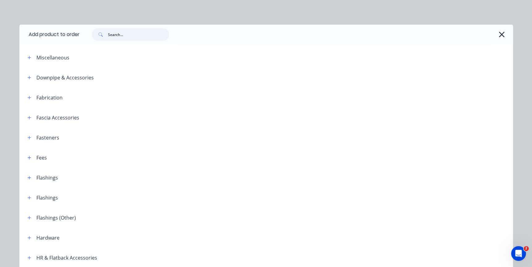
drag, startPoint x: 129, startPoint y: 37, endPoint x: 132, endPoint y: 34, distance: 4.0
click at [129, 36] on input "text" at bounding box center [138, 34] width 61 height 12
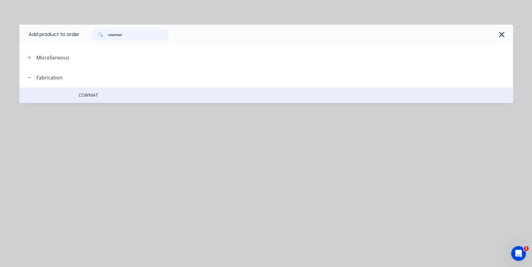
type input "cowmat"
click at [92, 92] on td "COWMAT" at bounding box center [296, 95] width 434 height 15
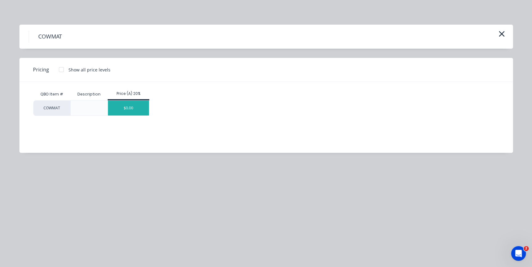
click at [121, 107] on div "$0.00" at bounding box center [128, 108] width 41 height 15
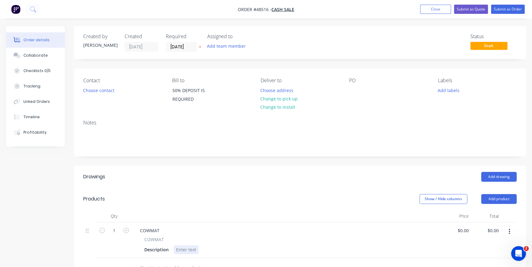
click at [185, 248] on div at bounding box center [186, 249] width 25 height 9
drag, startPoint x: 502, startPoint y: 228, endPoint x: 497, endPoint y: 228, distance: 4.9
click at [497, 228] on div "1 COWMAT COWMAT Description Cut solid line and fold the dotted lines into a U s…" at bounding box center [299, 241] width 433 height 36
type input "60.00"
type input "$60.00"
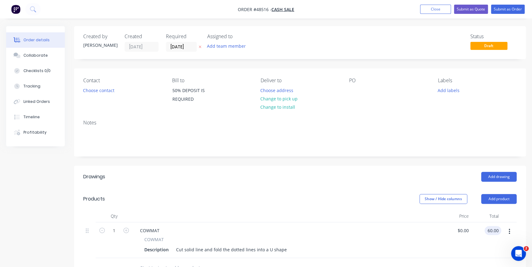
type input "$60.00"
click at [103, 89] on button "Choose contact" at bounding box center [99, 90] width 38 height 8
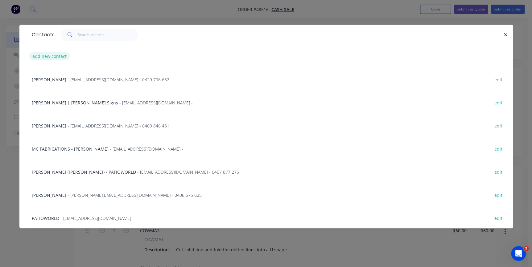
click at [40, 55] on button "add new contact" at bounding box center [49, 56] width 41 height 8
select select "AU"
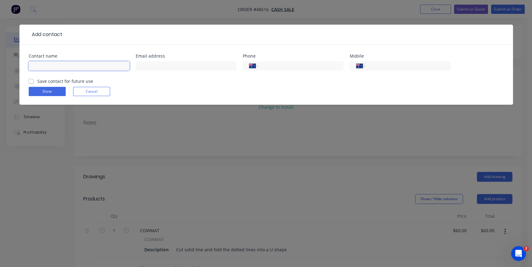
click at [59, 67] on input "text" at bounding box center [79, 65] width 101 height 9
type input "K"
click at [105, 68] on input "John McCall" at bounding box center [79, 65] width 101 height 9
type input "John"
click at [386, 65] on input "tel" at bounding box center [407, 66] width 74 height 7
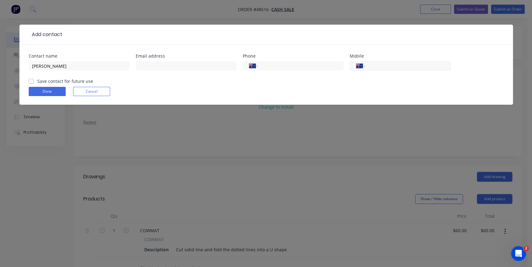
click at [379, 66] on input "tel" at bounding box center [407, 66] width 74 height 7
type input "0439 116 915"
click at [54, 92] on button "Done" at bounding box center [47, 91] width 37 height 9
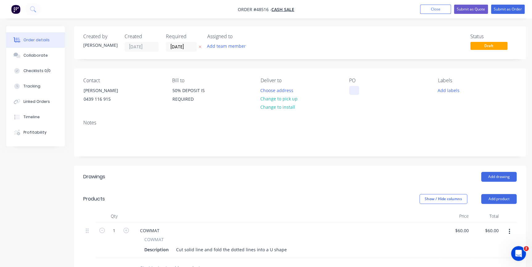
click at [354, 87] on div at bounding box center [354, 90] width 10 height 9
click at [290, 97] on button "Change to pick up" at bounding box center [279, 99] width 44 height 8
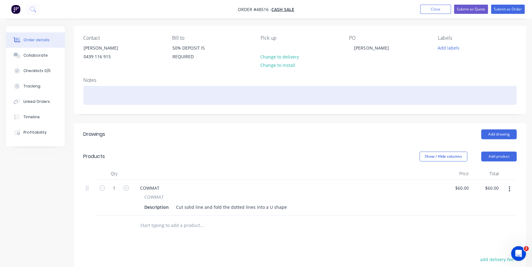
scroll to position [42, 0]
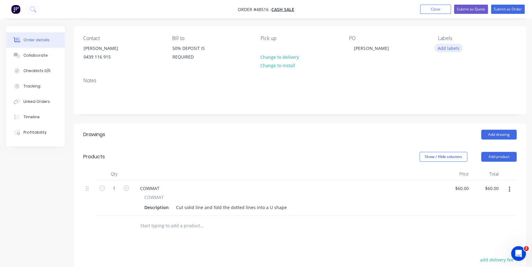
click at [448, 48] on button "Add labels" at bounding box center [448, 48] width 28 height 8
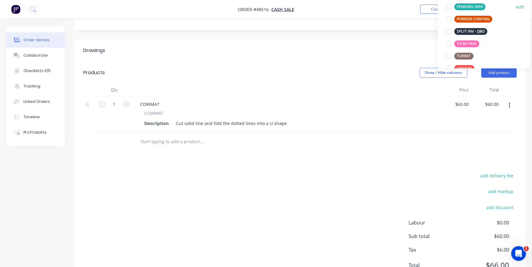
scroll to position [112, 0]
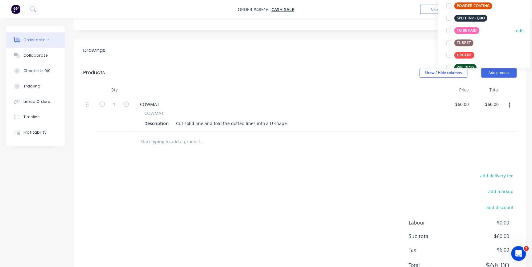
click at [447, 32] on div at bounding box center [448, 30] width 12 height 12
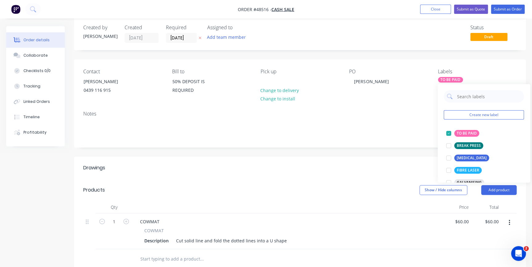
scroll to position [0, 0]
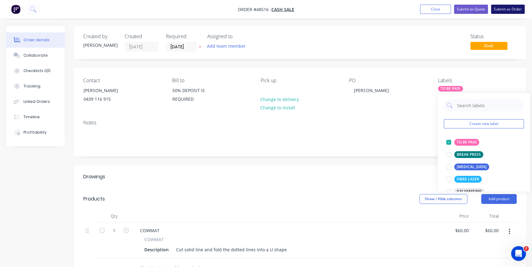
click at [502, 11] on button "Submit as Order" at bounding box center [508, 9] width 34 height 9
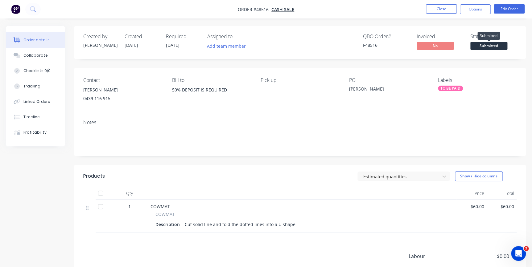
click at [475, 45] on span "Submitted" at bounding box center [488, 46] width 37 height 8
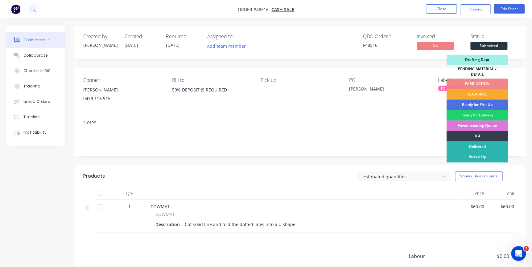
drag, startPoint x: 475, startPoint y: 90, endPoint x: 482, endPoint y: 16, distance: 74.3
click at [475, 89] on div "FLASHINGS" at bounding box center [477, 94] width 62 height 10
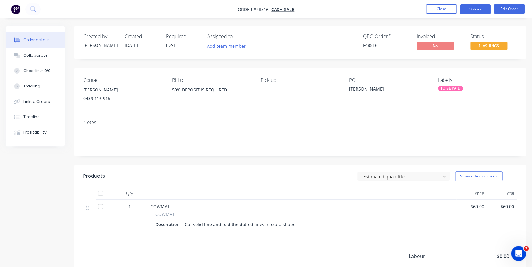
drag, startPoint x: 481, startPoint y: 11, endPoint x: 476, endPoint y: 15, distance: 5.7
click at [481, 11] on button "Options" at bounding box center [475, 9] width 31 height 10
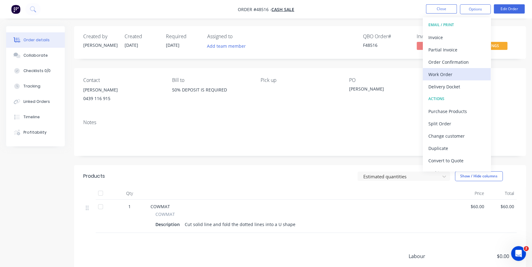
click at [446, 73] on div "Work Order" at bounding box center [456, 74] width 57 height 9
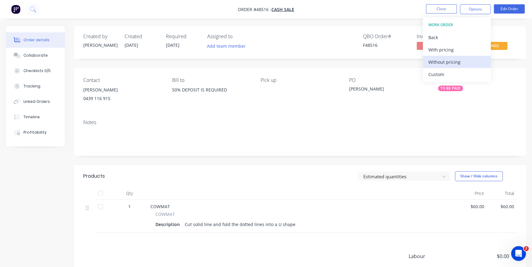
click at [448, 61] on div "Without pricing" at bounding box center [456, 62] width 57 height 9
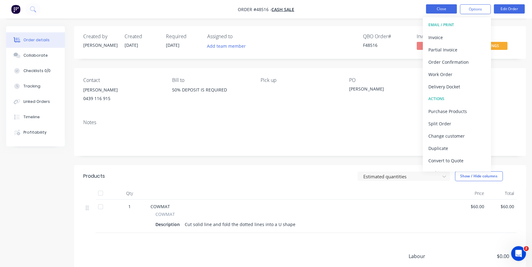
click at [445, 9] on button "Close" at bounding box center [441, 8] width 31 height 9
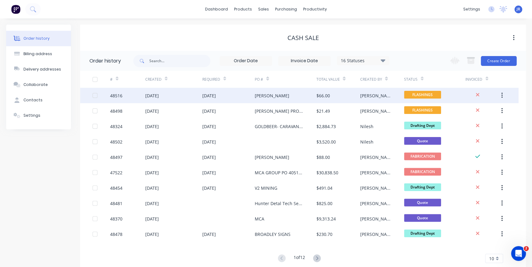
click at [179, 98] on div "13 Oct 2025" at bounding box center [173, 95] width 57 height 15
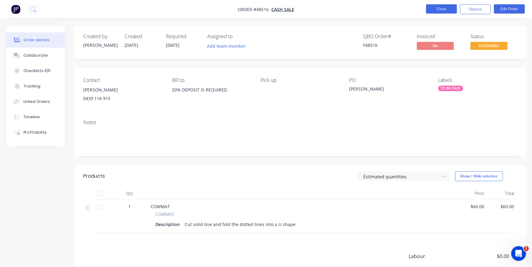
click at [433, 9] on button "Close" at bounding box center [441, 8] width 31 height 9
